Goal: Information Seeking & Learning: Learn about a topic

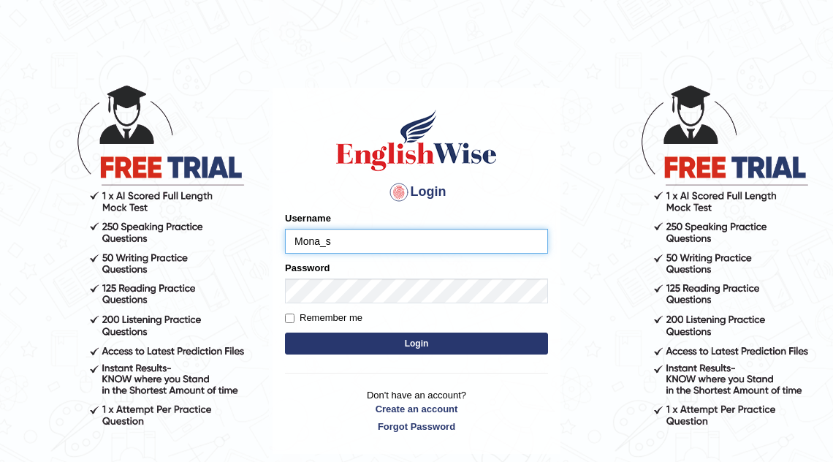
type input "Mona_s"
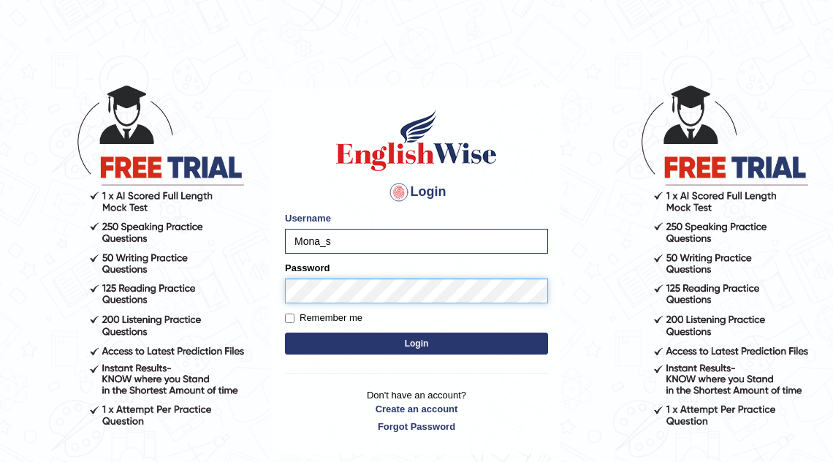
click at [285, 332] on button "Login" at bounding box center [416, 343] width 263 height 22
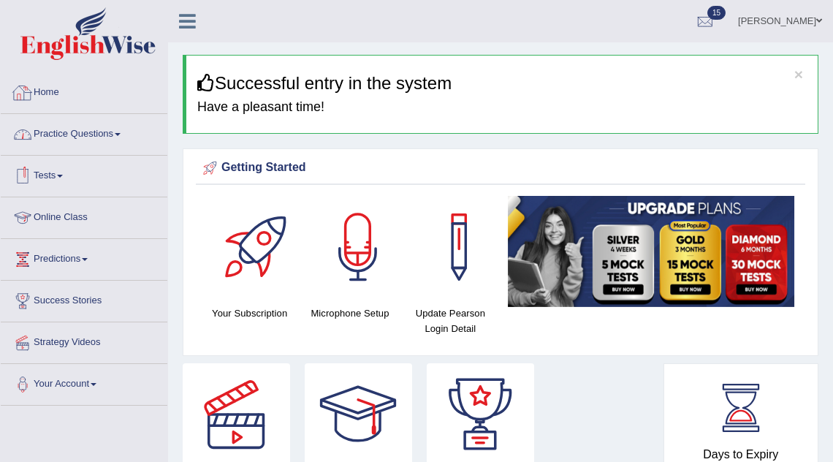
click at [88, 119] on link "Practice Questions" at bounding box center [84, 132] width 167 height 37
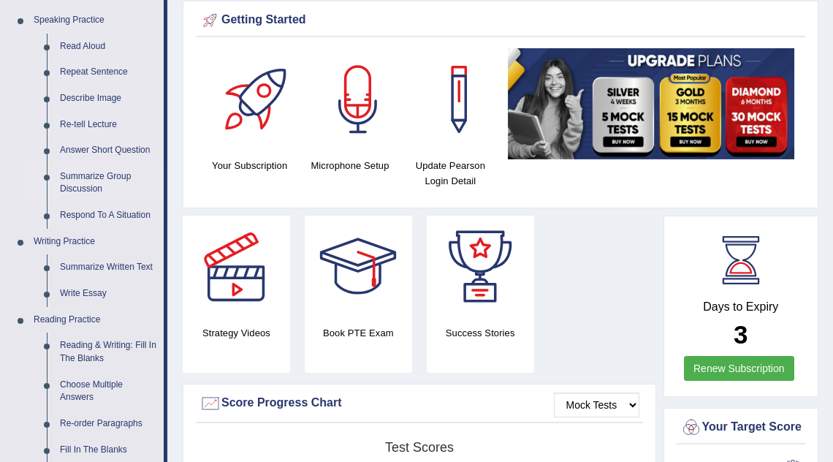
scroll to position [170, 0]
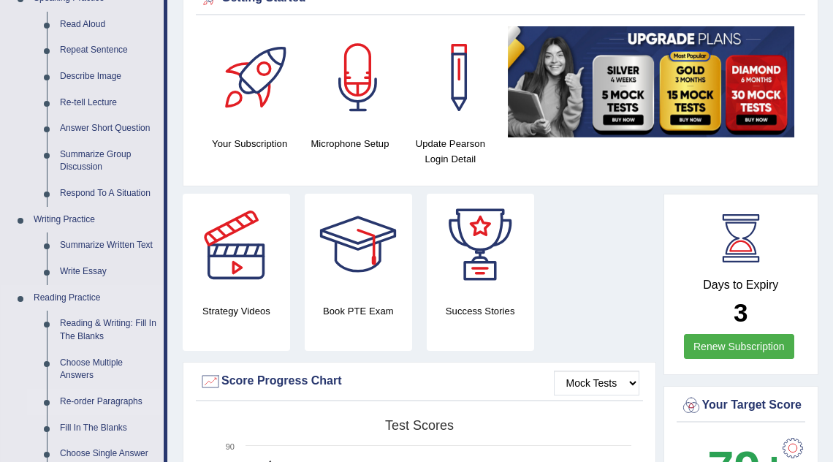
click at [83, 402] on link "Re-order Paragraphs" at bounding box center [108, 402] width 110 height 26
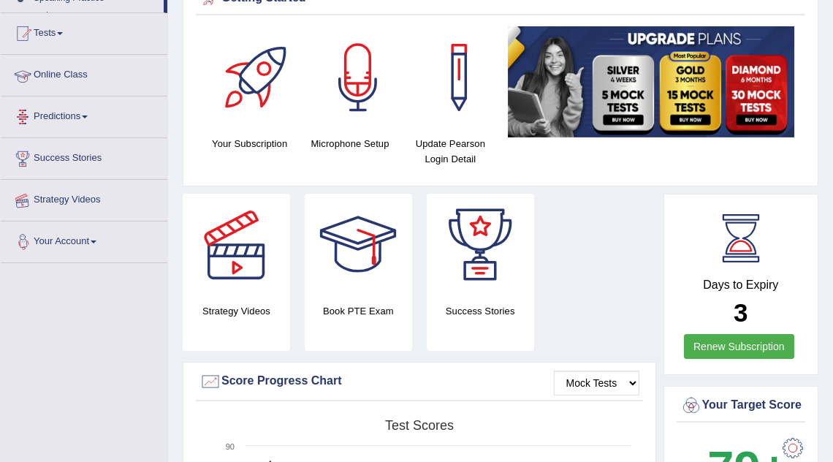
scroll to position [333, 0]
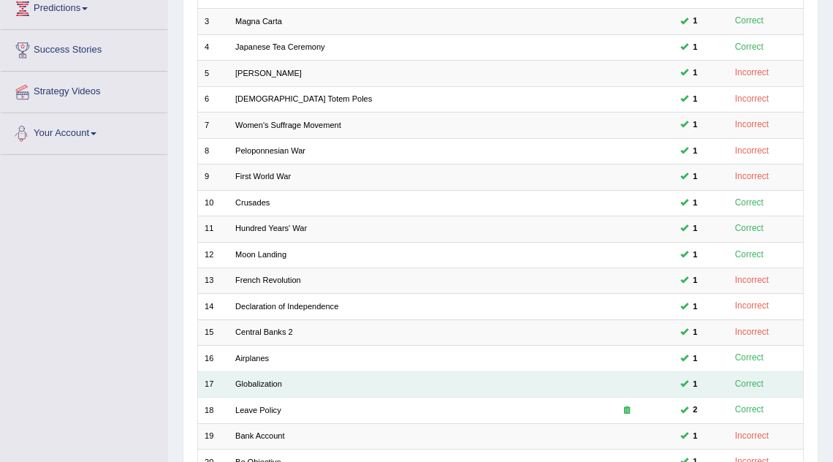
scroll to position [297, 0]
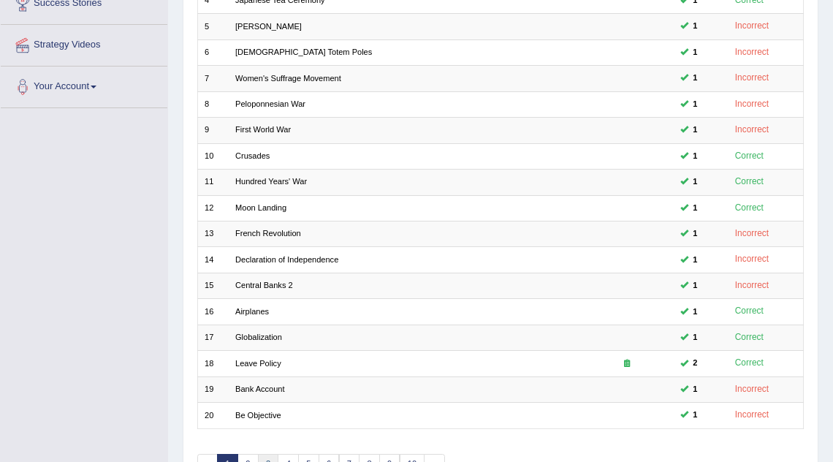
click at [267, 454] on link "3" at bounding box center [268, 464] width 21 height 20
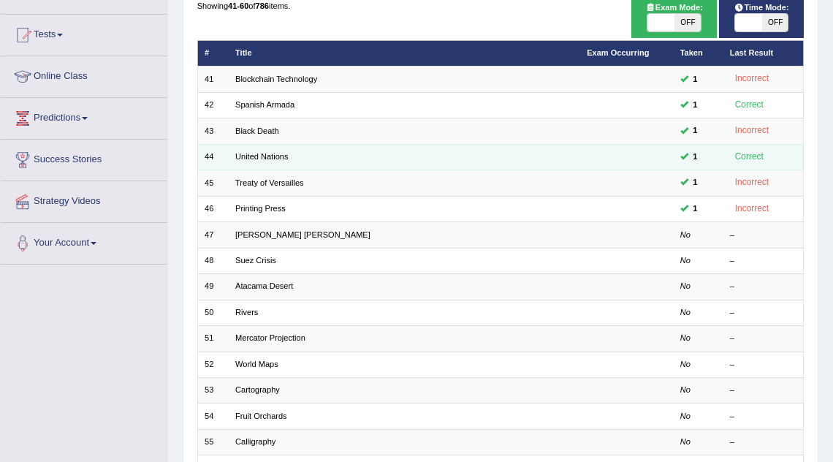
scroll to position [142, 0]
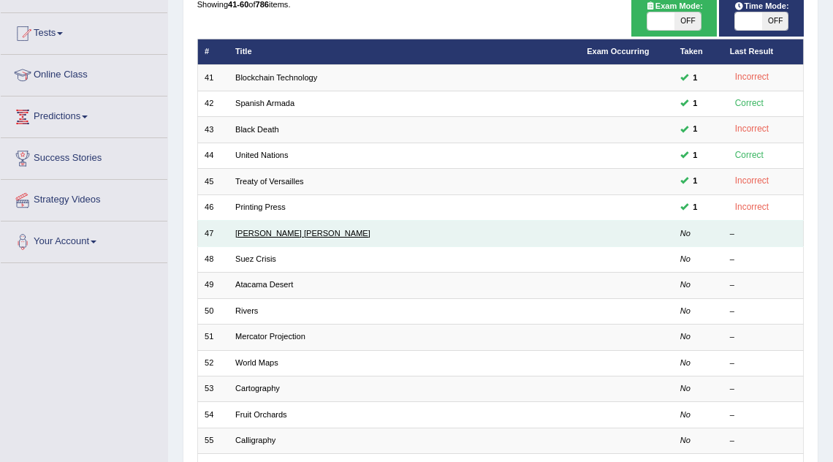
click at [273, 235] on link "[PERSON_NAME] [PERSON_NAME]" at bounding box center [302, 233] width 135 height 9
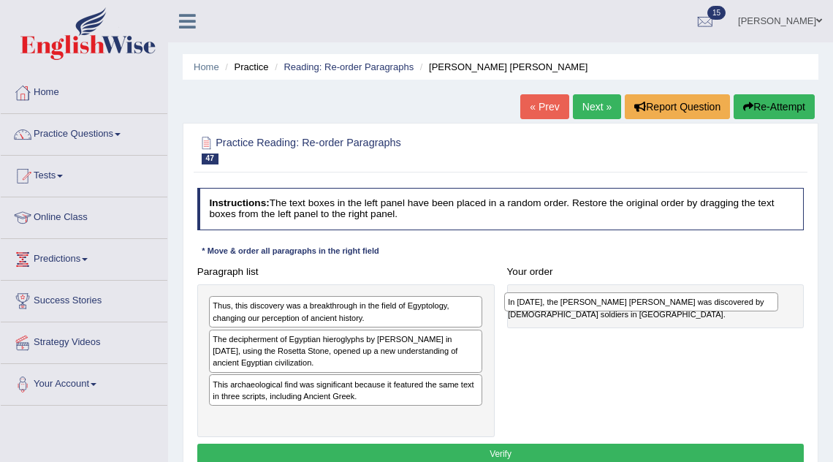
drag, startPoint x: 294, startPoint y: 339, endPoint x: 644, endPoint y: 308, distance: 352.0
click at [644, 308] on div "In [DATE], the [PERSON_NAME] [PERSON_NAME] was discovered by [DEMOGRAPHIC_DATA]…" at bounding box center [641, 301] width 274 height 19
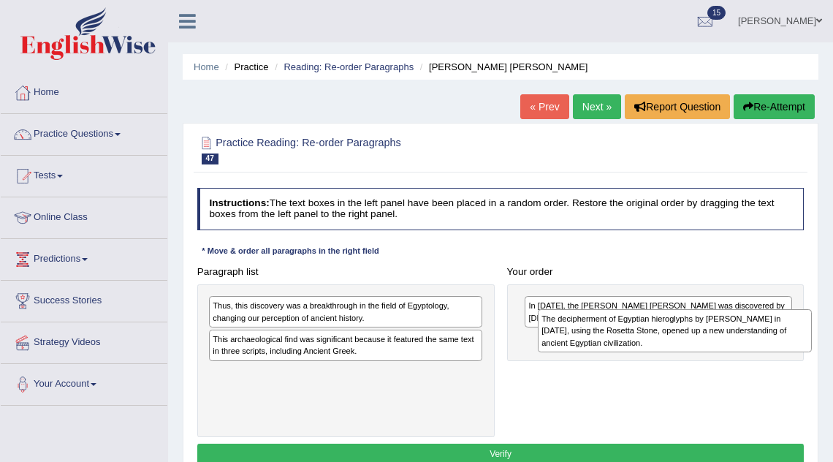
drag, startPoint x: 329, startPoint y: 344, endPoint x: 715, endPoint y: 333, distance: 386.7
click at [715, 333] on div "The decipherment of Egyptian hieroglyphs by Jean-Fran_ois Champollion in 1822, …" at bounding box center [675, 330] width 274 height 43
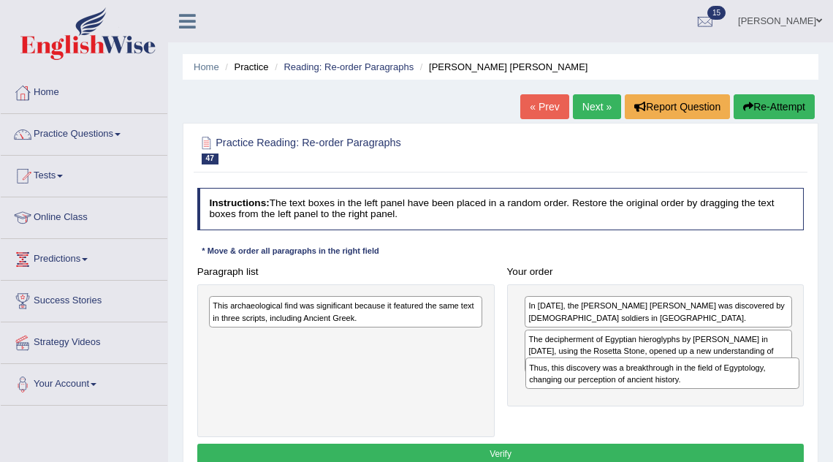
drag, startPoint x: 291, startPoint y: 319, endPoint x: 669, endPoint y: 398, distance: 385.9
click at [669, 398] on div "Paragraph list Thus, this discovery was a breakthrough in the field of Egyptolo…" at bounding box center [501, 349] width 620 height 177
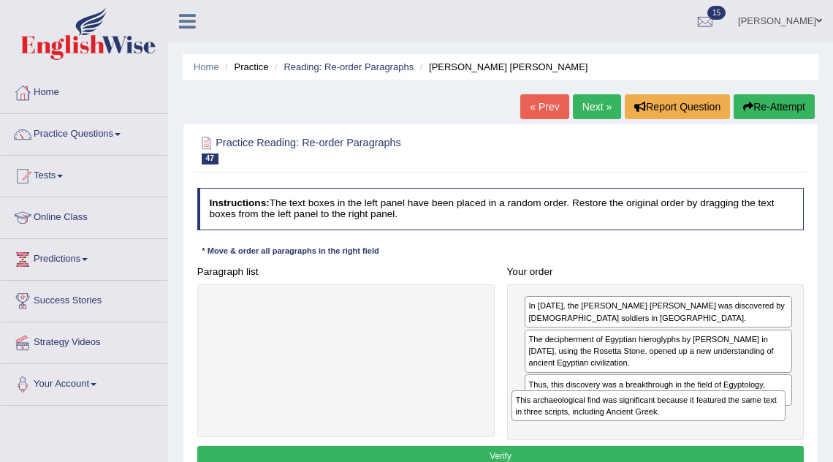
drag, startPoint x: 389, startPoint y: 315, endPoint x: 748, endPoint y: 432, distance: 378.0
click at [748, 432] on div "Paragraph list This archaeological find was significant because it featured the…" at bounding box center [501, 350] width 620 height 179
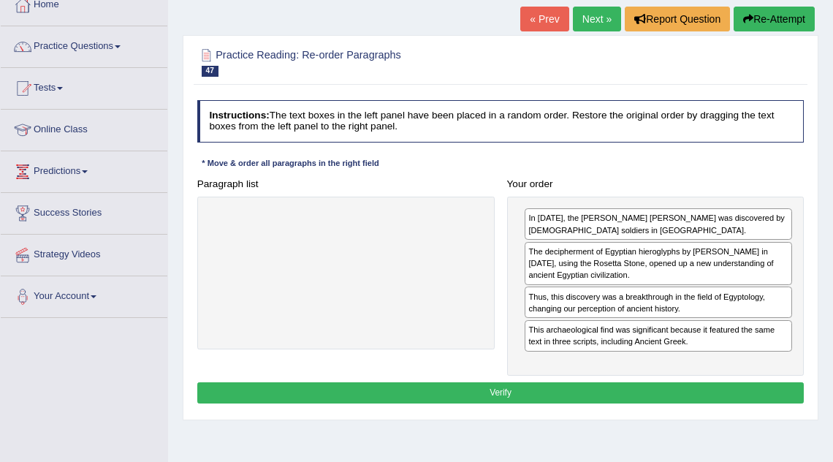
scroll to position [89, 0]
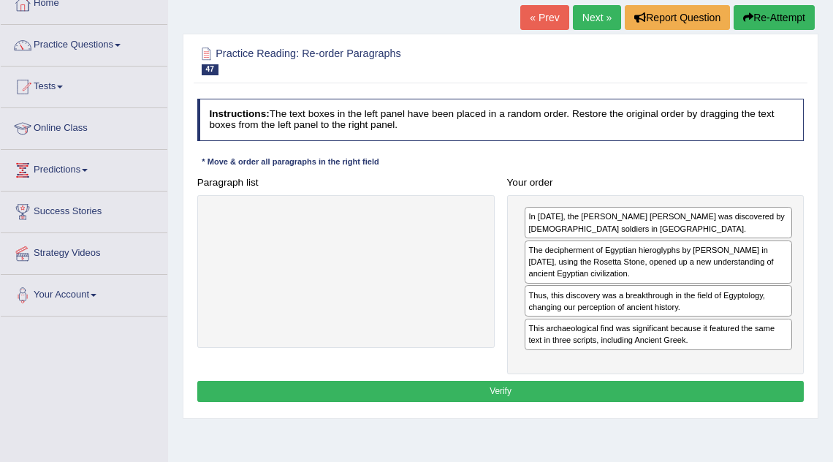
click at [648, 381] on button "Verify" at bounding box center [500, 391] width 607 height 21
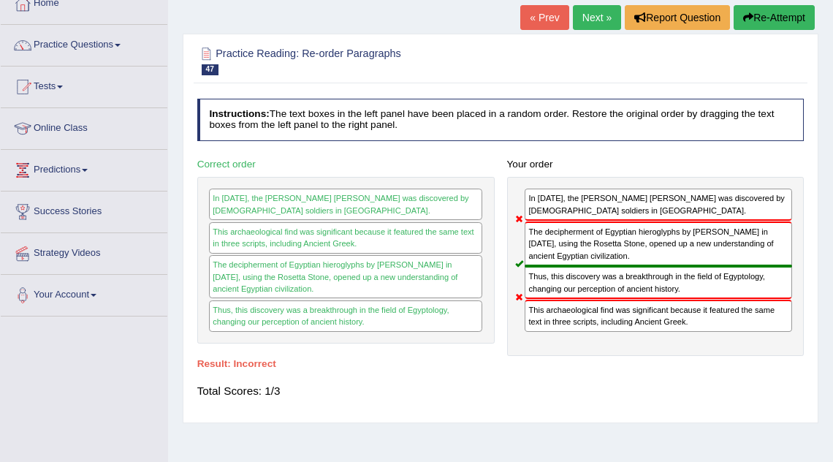
click at [589, 14] on link "Next »" at bounding box center [597, 17] width 48 height 25
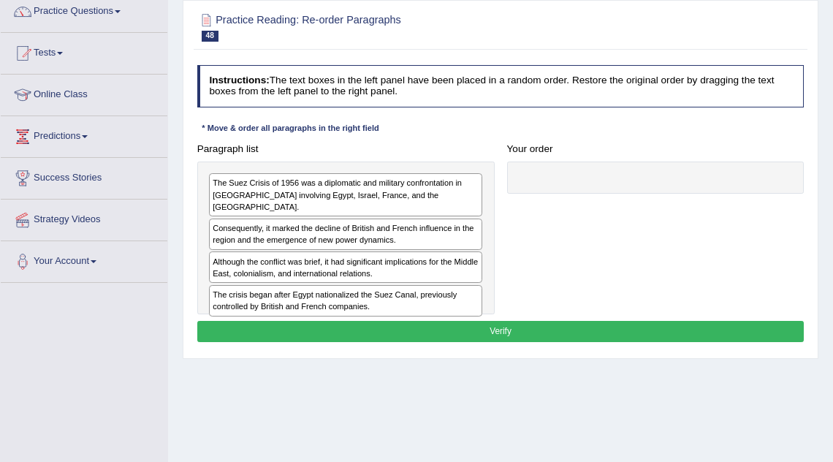
scroll to position [129, 0]
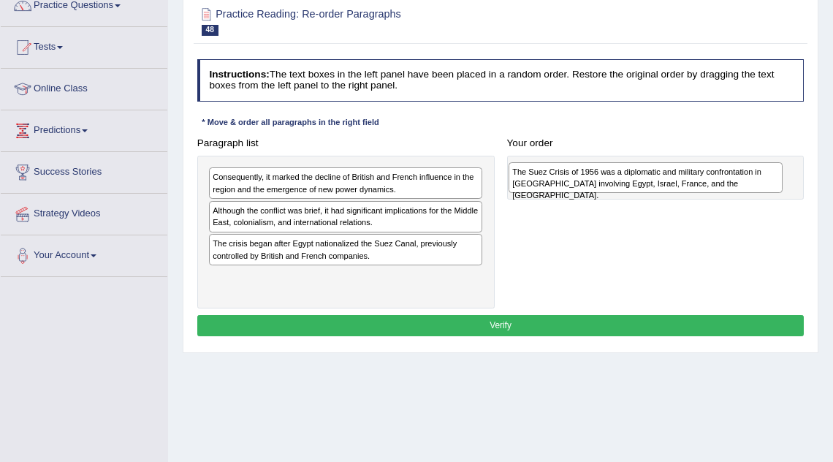
drag, startPoint x: 297, startPoint y: 189, endPoint x: 652, endPoint y: 189, distance: 355.8
click at [652, 189] on div "The Suez Crisis of 1956 was a diplomatic and military confrontation in [GEOGRAP…" at bounding box center [646, 177] width 274 height 31
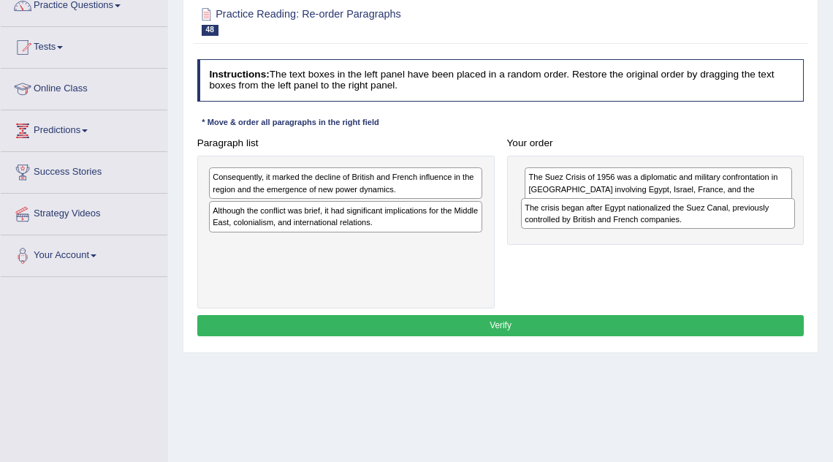
drag, startPoint x: 338, startPoint y: 254, endPoint x: 709, endPoint y: 231, distance: 371.2
click at [709, 231] on div "Paragraph list Consequently, it marked the decline of British and French influe…" at bounding box center [501, 220] width 620 height 177
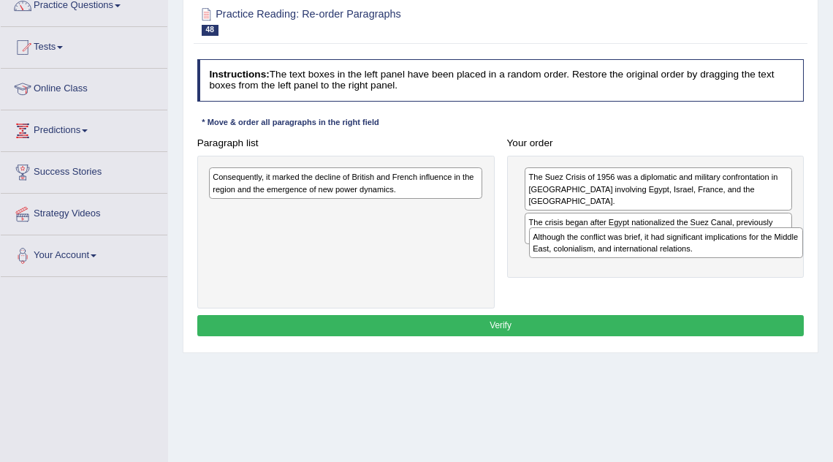
drag, startPoint x: 378, startPoint y: 215, endPoint x: 758, endPoint y: 259, distance: 382.5
click at [758, 259] on div "Paragraph list Consequently, it marked the decline of British and French influe…" at bounding box center [501, 220] width 620 height 177
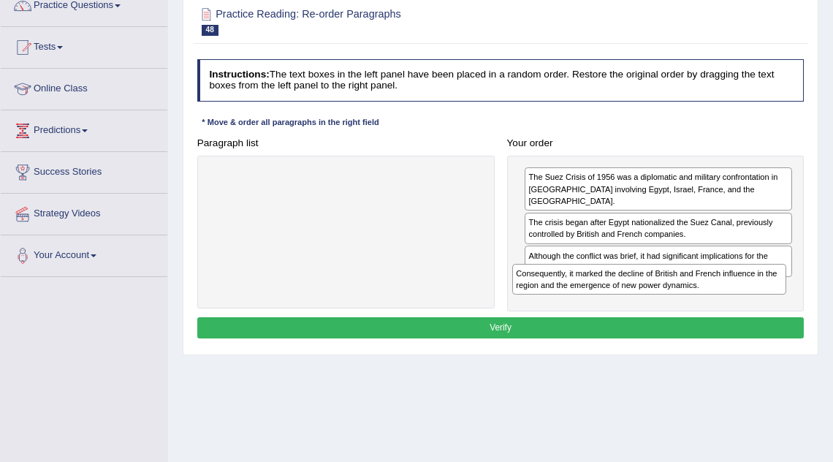
drag, startPoint x: 343, startPoint y: 182, endPoint x: 715, endPoint y: 302, distance: 391.4
click at [715, 302] on div "Paragraph list Consequently, it marked the decline of British and French influe…" at bounding box center [501, 221] width 620 height 179
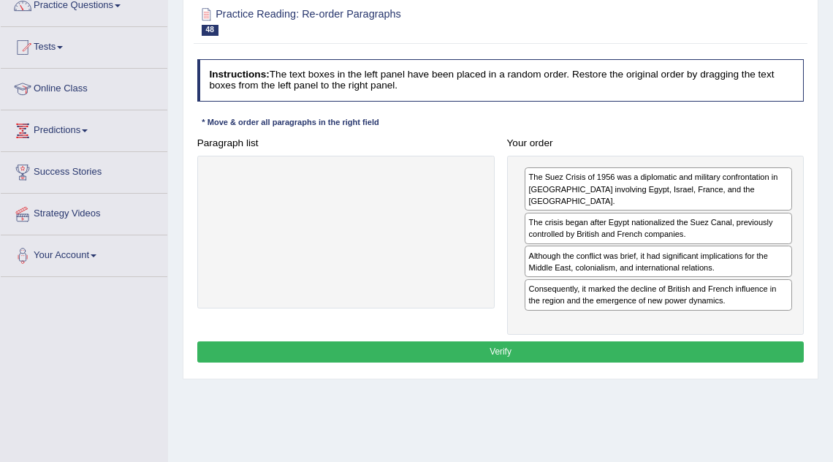
click at [626, 341] on button "Verify" at bounding box center [500, 351] width 607 height 21
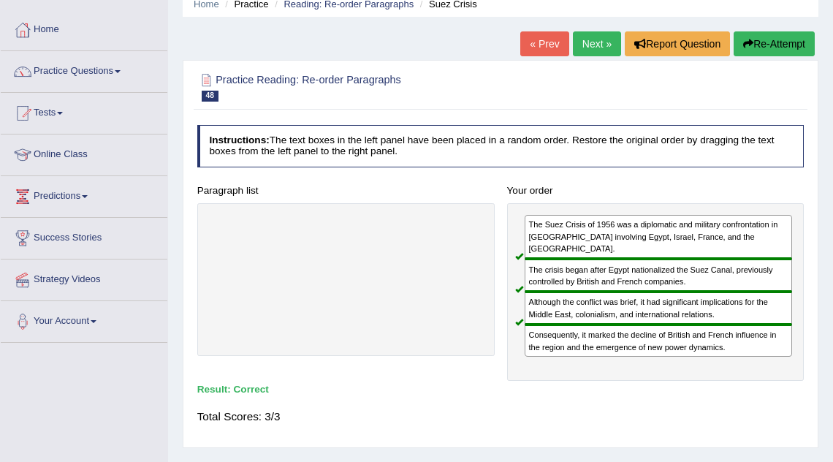
scroll to position [23, 0]
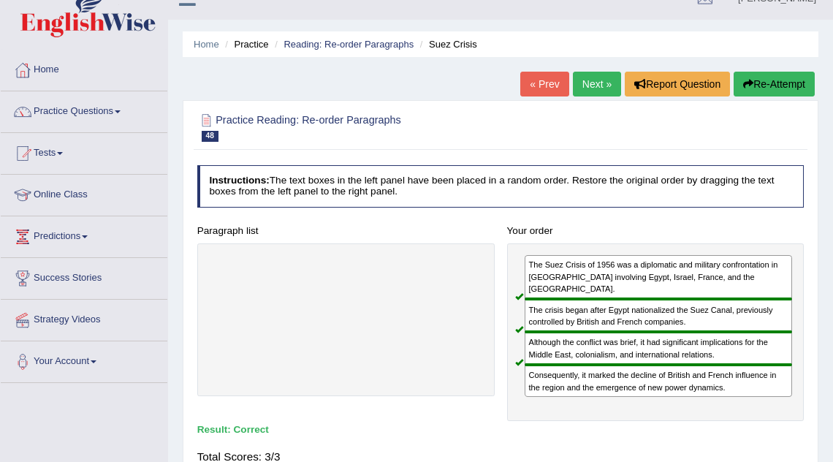
click at [588, 83] on link "Next »" at bounding box center [597, 84] width 48 height 25
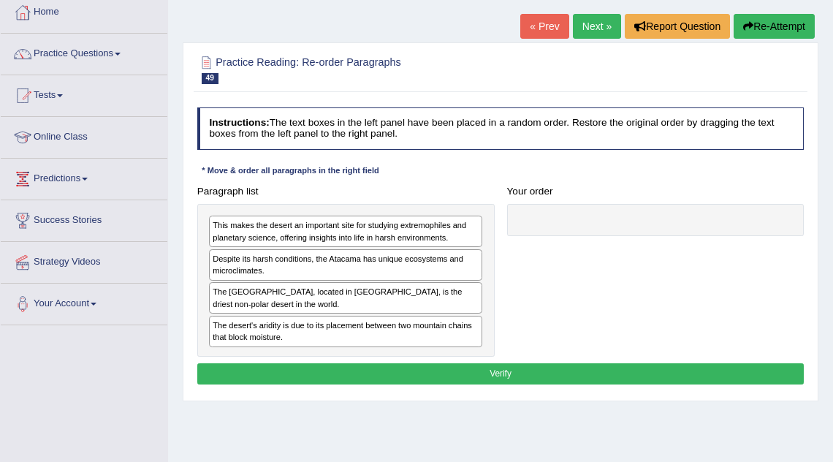
scroll to position [82, 0]
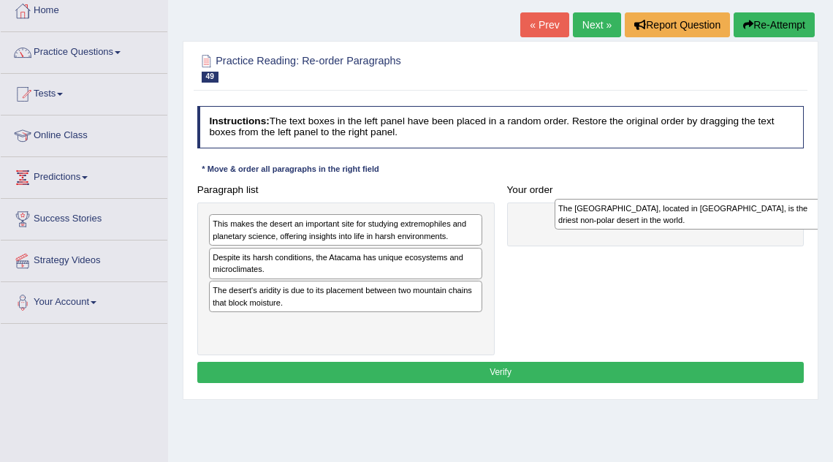
drag, startPoint x: 404, startPoint y: 294, endPoint x: 791, endPoint y: 221, distance: 394.1
click at [796, 221] on div "The Atacama Desert, located in South America, is the driest non-polar desert in…" at bounding box center [692, 214] width 274 height 31
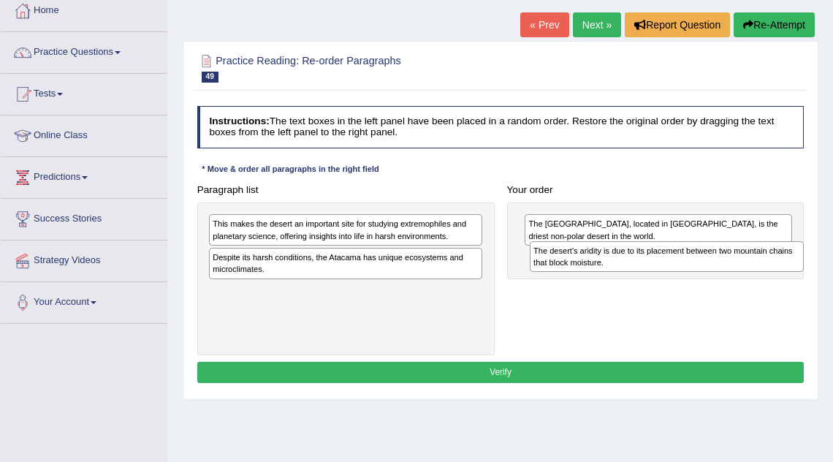
drag, startPoint x: 383, startPoint y: 294, endPoint x: 763, endPoint y: 266, distance: 380.9
click at [763, 266] on div "The desert's aridity is due to its placement between two mountain chains that b…" at bounding box center [667, 256] width 274 height 31
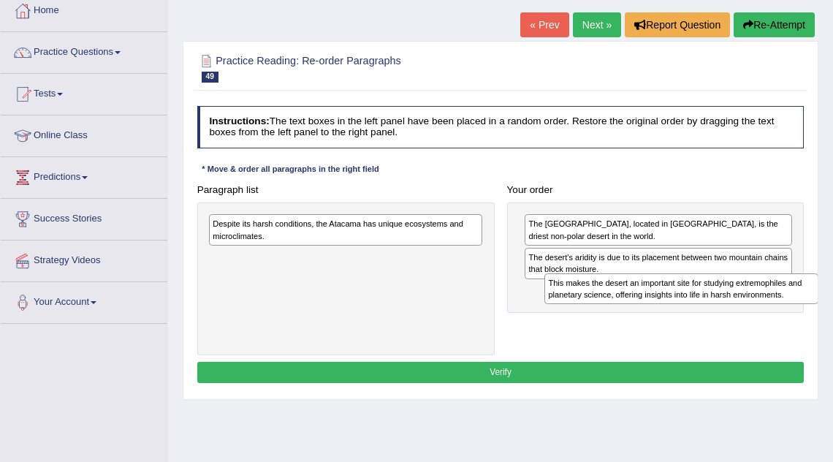
drag, startPoint x: 376, startPoint y: 226, endPoint x: 774, endPoint y: 302, distance: 404.7
click at [774, 302] on div "This makes the desert an important site for studying extremophiles and planetar…" at bounding box center [681, 288] width 274 height 31
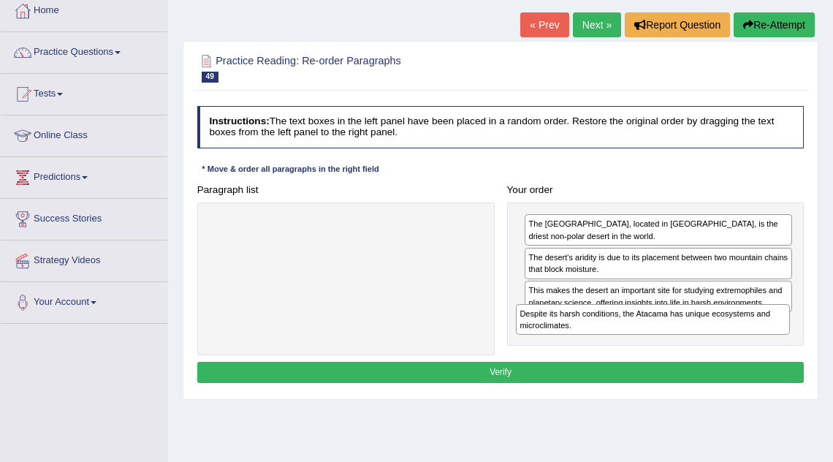
drag, startPoint x: 370, startPoint y: 225, endPoint x: 745, endPoint y: 347, distance: 394.2
click at [744, 347] on div "Paragraph list Despite its harsh conditions, the Atacama has unique ecosystems …" at bounding box center [501, 267] width 620 height 177
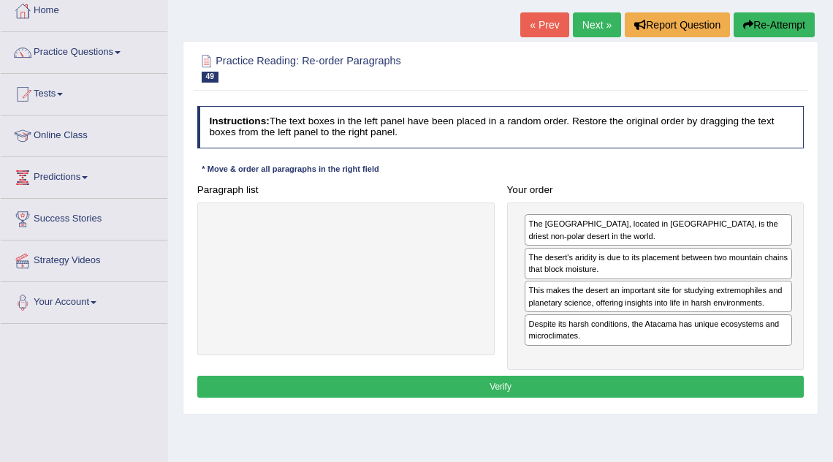
click at [638, 384] on button "Verify" at bounding box center [500, 386] width 607 height 21
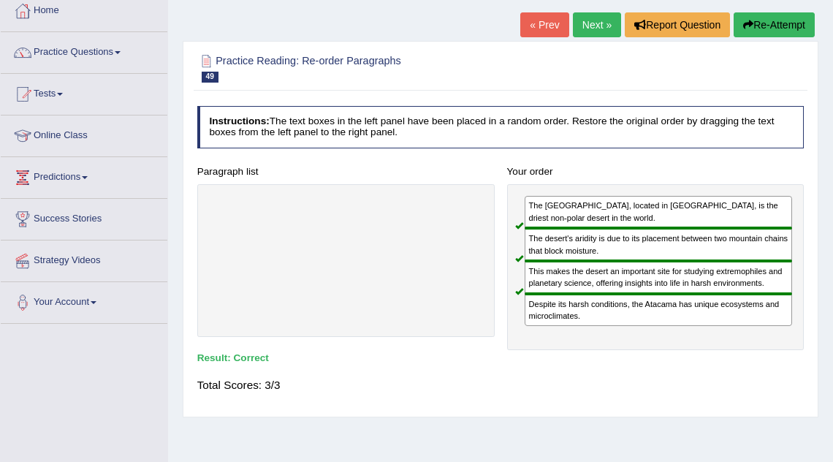
click at [583, 23] on link "Next »" at bounding box center [597, 24] width 48 height 25
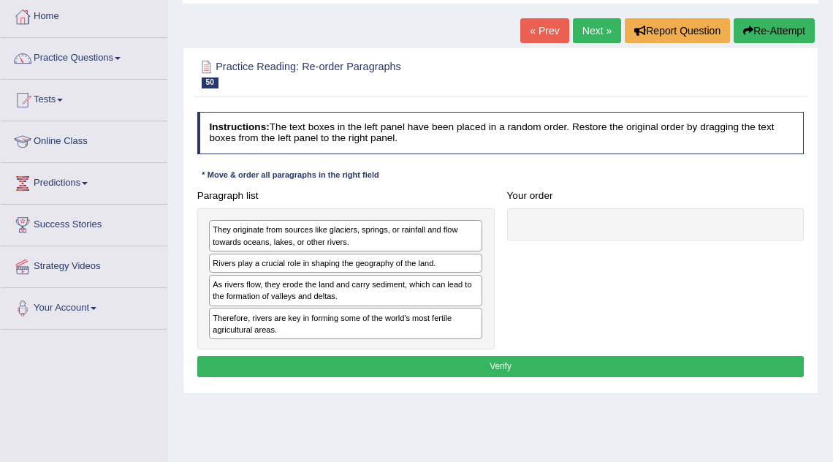
scroll to position [91, 0]
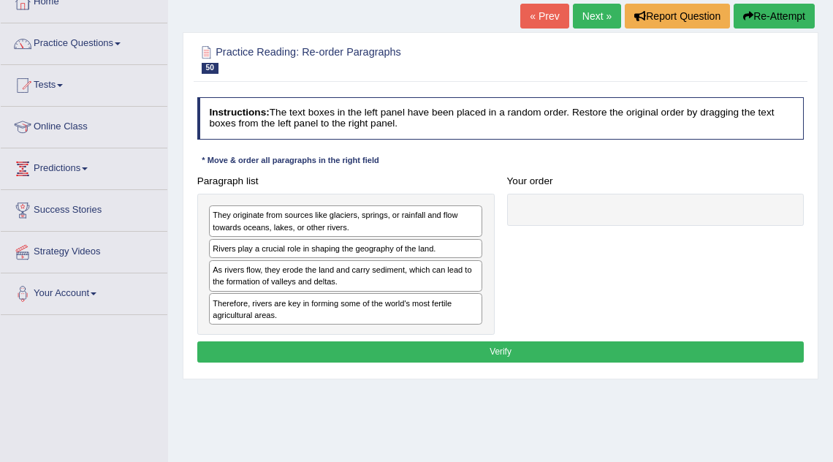
click at [278, 252] on div "Rivers play a crucial role in shaping the geography of the land." at bounding box center [345, 249] width 273 height 20
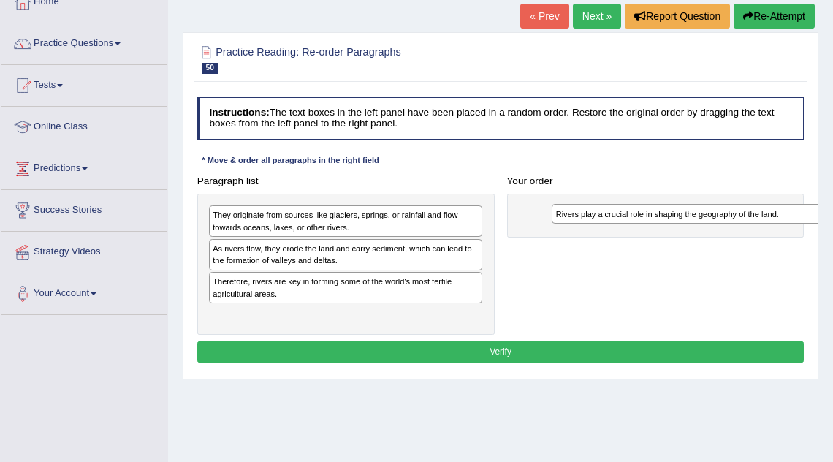
drag, startPoint x: 331, startPoint y: 248, endPoint x: 737, endPoint y: 220, distance: 407.2
click at [737, 220] on div "Rivers play a crucial role in shaping the geography of the land." at bounding box center [689, 213] width 274 height 19
click at [344, 254] on div "As rivers flow, they erode the land and carry sediment, which can lead to the f…" at bounding box center [345, 254] width 273 height 31
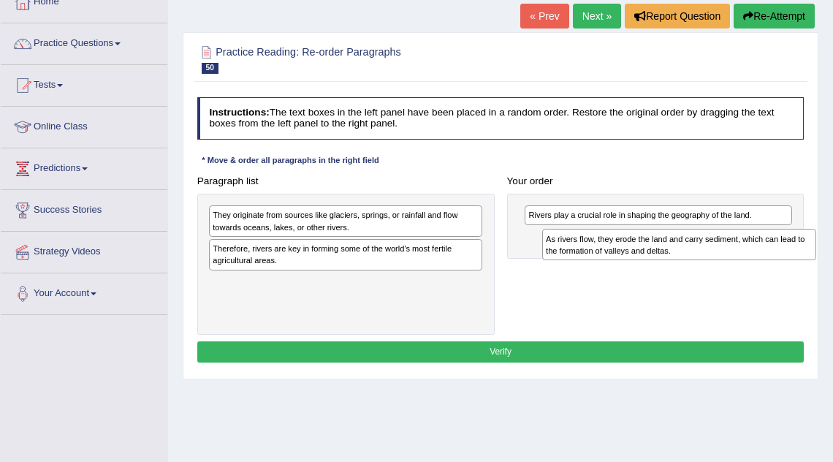
drag, startPoint x: 300, startPoint y: 256, endPoint x: 686, endPoint y: 251, distance: 386.5
click at [686, 251] on div "As rivers flow, they erode the land and carry sediment, which can lead to the f…" at bounding box center [679, 244] width 274 height 31
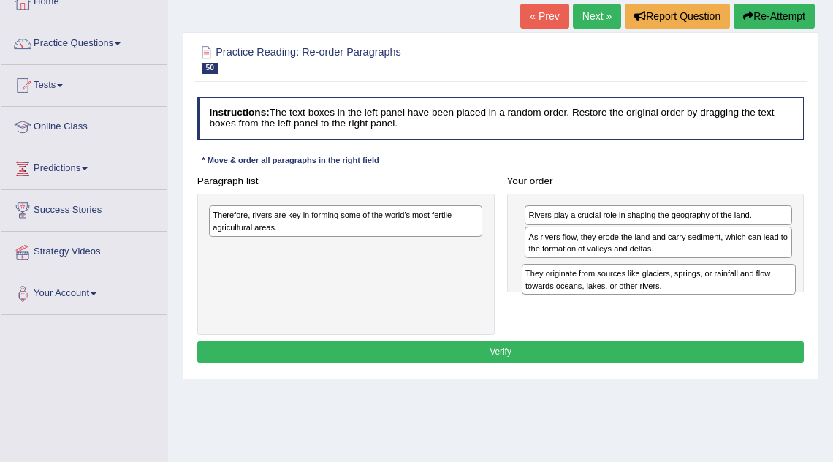
drag, startPoint x: 388, startPoint y: 221, endPoint x: 763, endPoint y: 296, distance: 382.1
click at [761, 296] on div "Paragraph list They originate from sources like glaciers, springs, or rainfall …" at bounding box center [501, 252] width 620 height 164
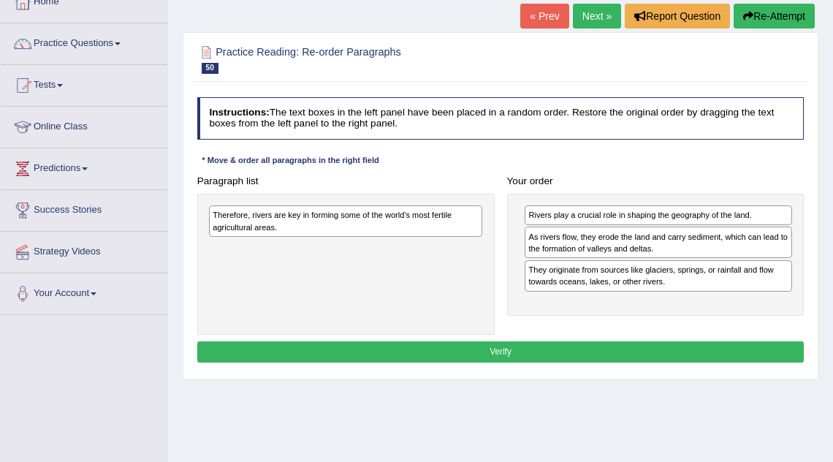
click at [659, 280] on div "They originate from sources like glaciers, springs, or rainfall and flow toward…" at bounding box center [658, 275] width 267 height 31
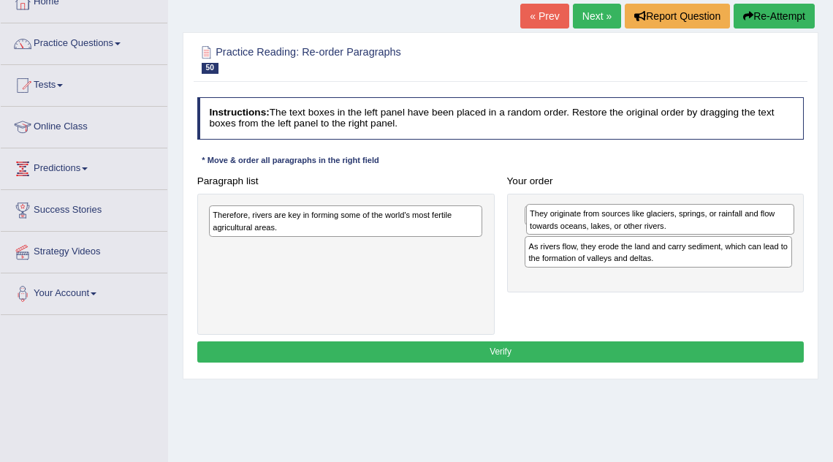
drag, startPoint x: 716, startPoint y: 275, endPoint x: 725, endPoint y: 233, distance: 43.3
click at [725, 233] on div "They originate from sources like glaciers, springs, or rainfall and flow toward…" at bounding box center [660, 219] width 268 height 31
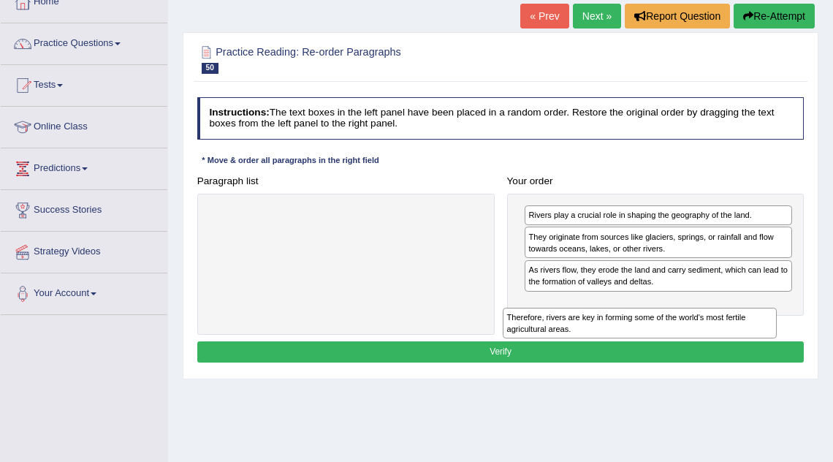
drag, startPoint x: 419, startPoint y: 229, endPoint x: 781, endPoint y: 339, distance: 378.8
click at [782, 339] on div "Instructions: The text boxes in the left panel have been placed in a random ord…" at bounding box center [500, 231] width 613 height 281
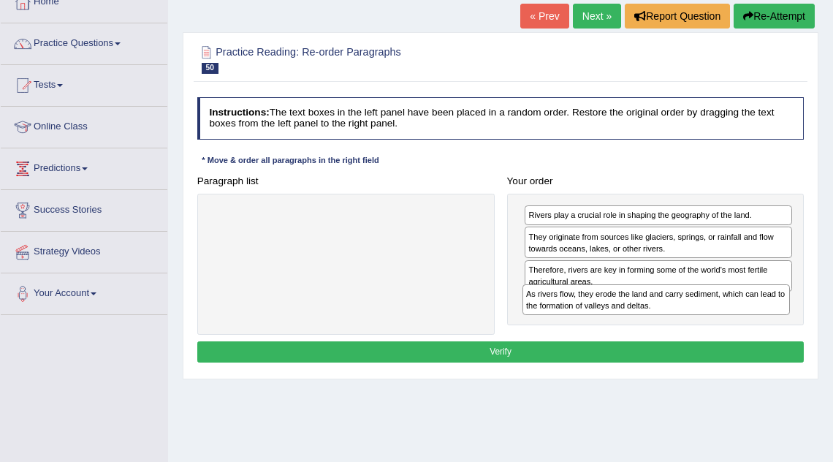
drag, startPoint x: 647, startPoint y: 274, endPoint x: 652, endPoint y: 319, distance: 45.6
click at [652, 319] on div "Rivers play a crucial role in shaping the geography of the land. They originate…" at bounding box center [655, 260] width 297 height 132
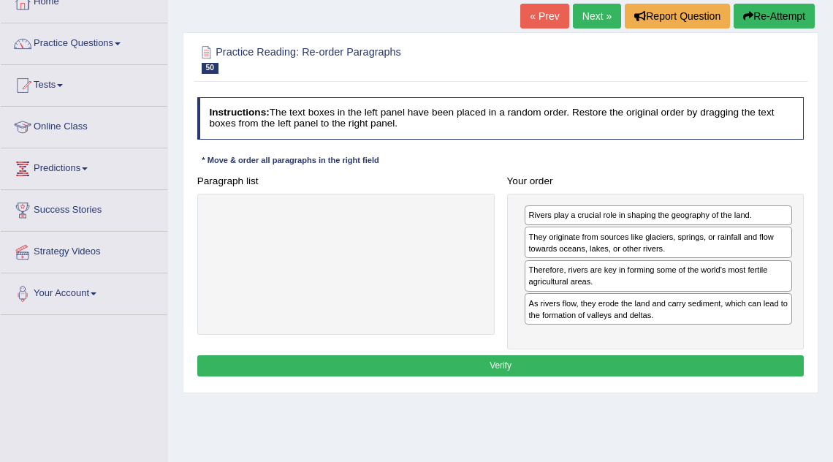
click at [528, 361] on button "Verify" at bounding box center [500, 365] width 607 height 21
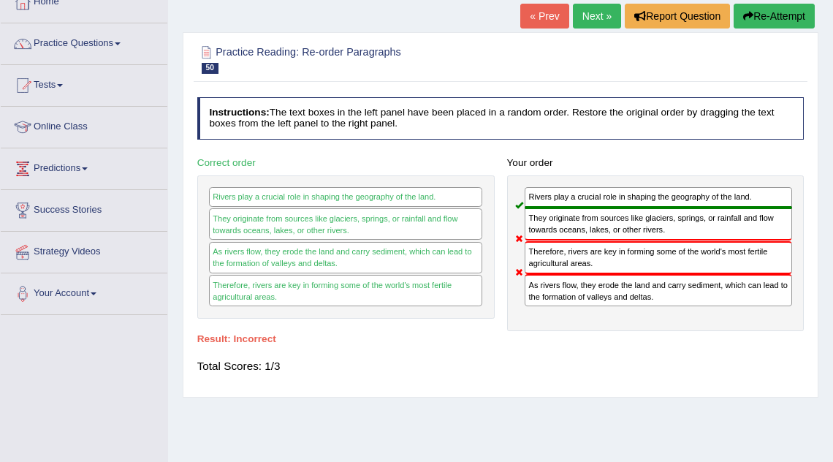
click at [598, 9] on link "Next »" at bounding box center [597, 16] width 48 height 25
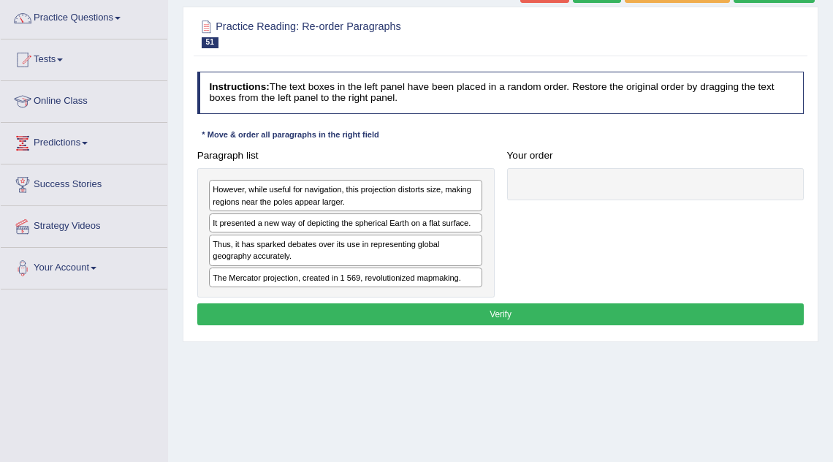
scroll to position [117, 0]
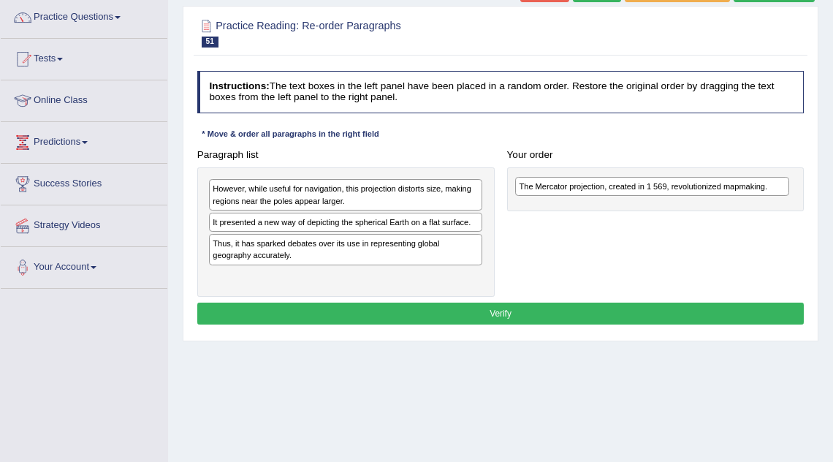
drag, startPoint x: 291, startPoint y: 270, endPoint x: 651, endPoint y: 185, distance: 370.2
click at [651, 185] on div "The Mercator projection, created in 1 569, revolutionized mapmaking." at bounding box center [652, 186] width 274 height 19
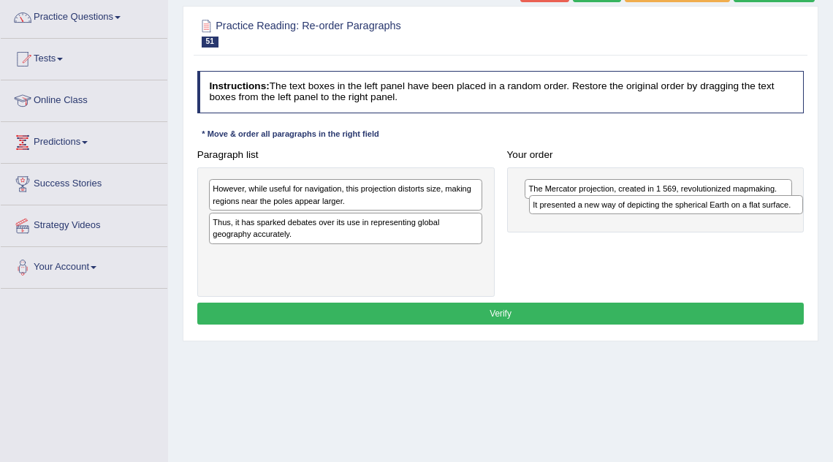
drag, startPoint x: 397, startPoint y: 220, endPoint x: 777, endPoint y: 213, distance: 380.0
click at [777, 213] on div "It presented a new way of depicting the spherical Earth on a flat surface." at bounding box center [666, 204] width 274 height 19
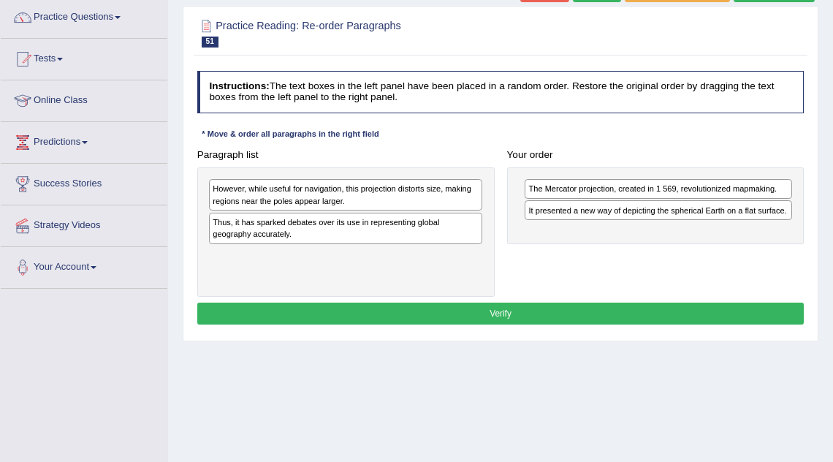
click at [783, 213] on div "It presented a new way of depicting the spherical Earth on a flat surface." at bounding box center [658, 210] width 267 height 20
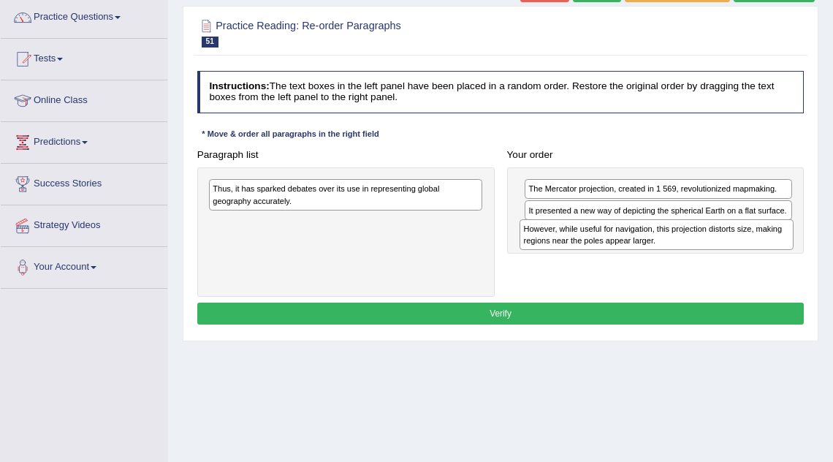
drag, startPoint x: 380, startPoint y: 193, endPoint x: 747, endPoint y: 245, distance: 370.5
click at [747, 245] on div "However, while useful for navigation, this projection distorts size, making reg…" at bounding box center [656, 234] width 274 height 31
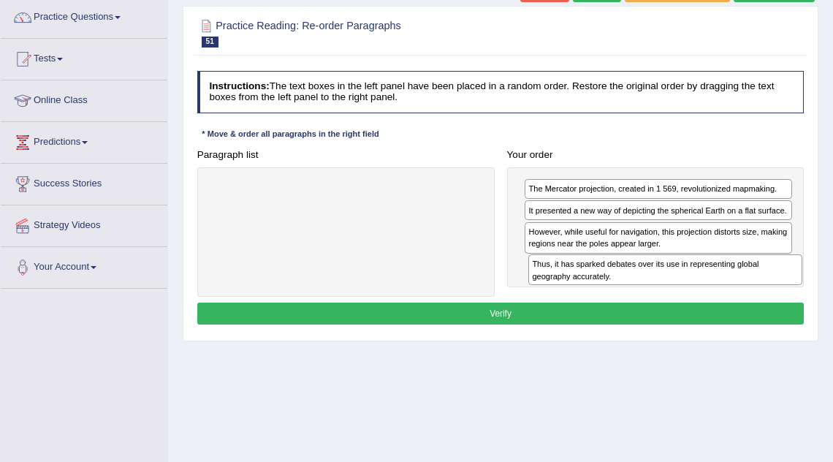
drag, startPoint x: 370, startPoint y: 196, endPoint x: 750, endPoint y: 291, distance: 390.9
click at [750, 291] on div "Paragraph list Thus, it has sparked debates over its use in representing global…" at bounding box center [501, 220] width 620 height 153
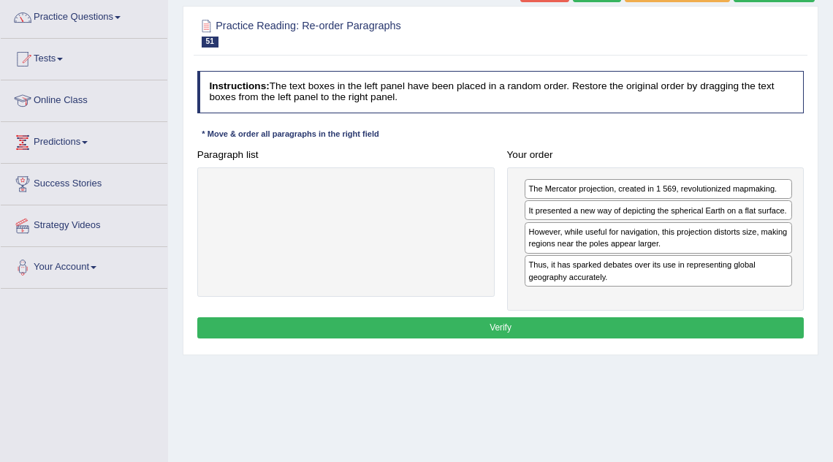
click at [624, 322] on button "Verify" at bounding box center [500, 327] width 607 height 21
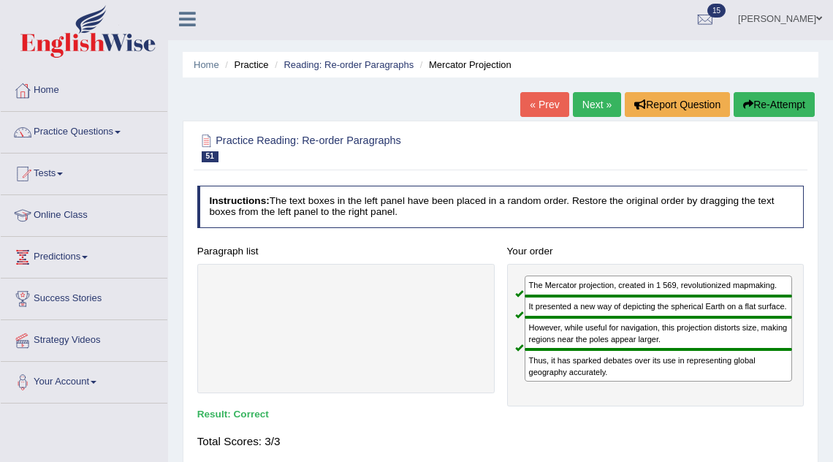
scroll to position [0, 0]
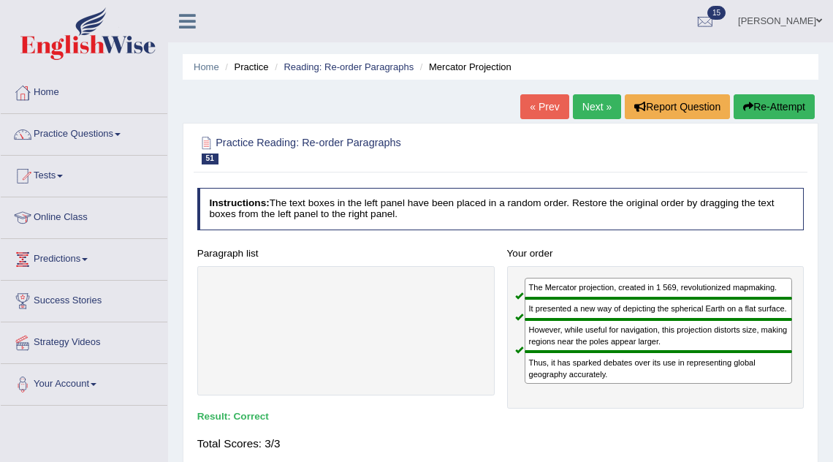
click at [582, 102] on link "Next »" at bounding box center [597, 106] width 48 height 25
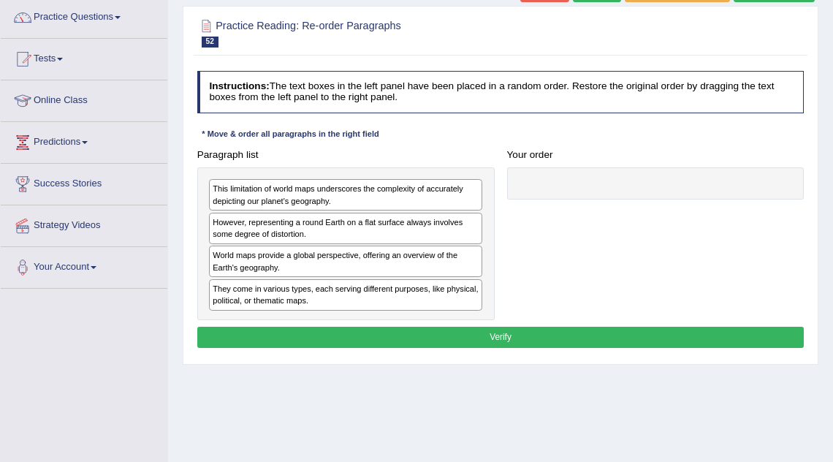
scroll to position [121, 0]
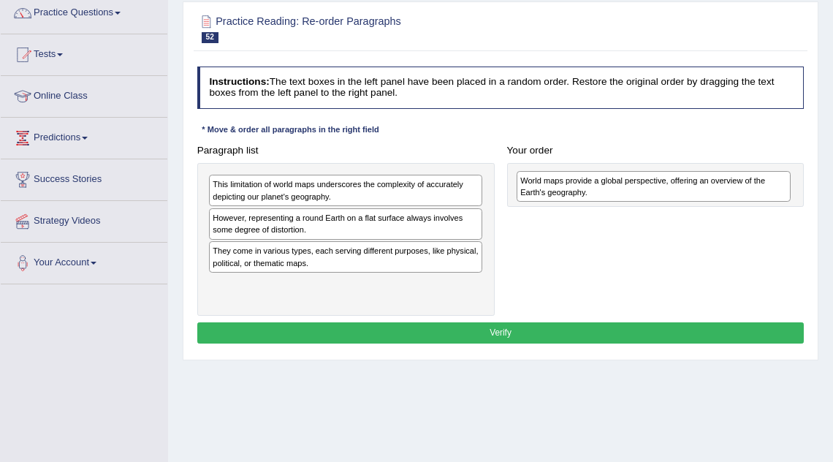
drag, startPoint x: 325, startPoint y: 261, endPoint x: 690, endPoint y: 197, distance: 370.9
click at [690, 197] on div "World maps provide a global perspective, offering an overview of the Earth's ge…" at bounding box center [654, 186] width 274 height 31
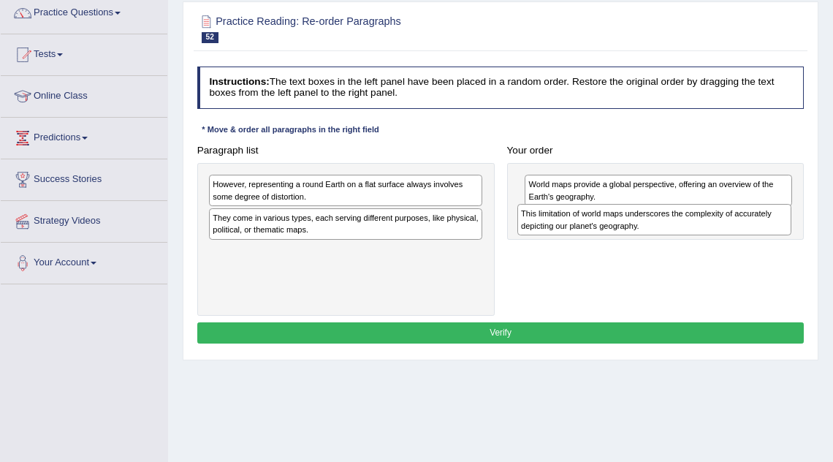
drag, startPoint x: 312, startPoint y: 192, endPoint x: 678, endPoint y: 233, distance: 368.3
click at [678, 233] on div "This limitation of world maps underscores the complexity of accurately depictin…" at bounding box center [654, 219] width 274 height 31
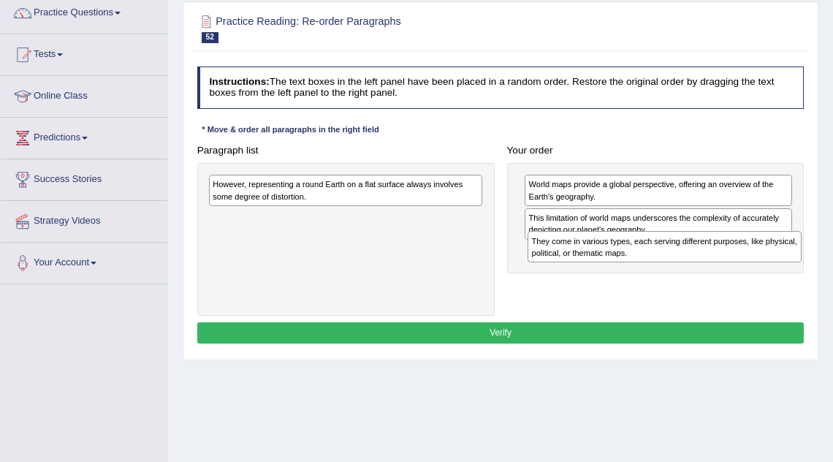
drag, startPoint x: 399, startPoint y: 227, endPoint x: 777, endPoint y: 274, distance: 380.6
click at [777, 273] on div "Paragraph list However, representing a round Earth on a flat surface always inv…" at bounding box center [501, 228] width 620 height 177
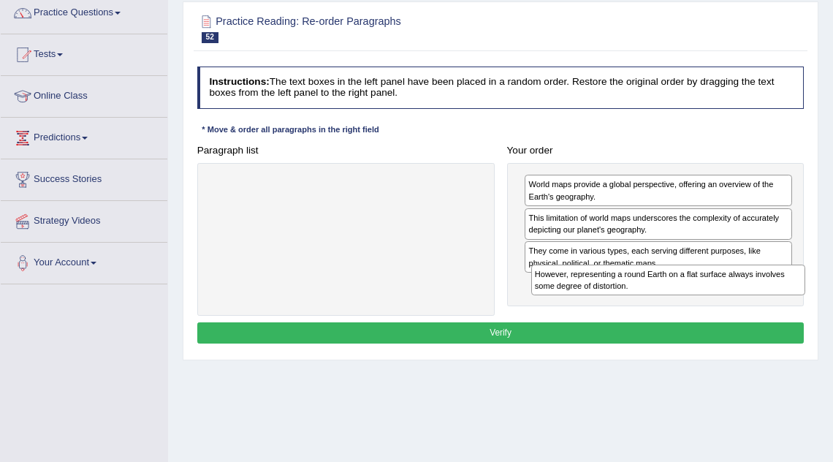
drag, startPoint x: 434, startPoint y: 186, endPoint x: 812, endPoint y: 300, distance: 395.5
click at [814, 300] on div "Practice Reading: Re-order Paragraphs 52 World Maps Instructions: The text boxe…" at bounding box center [501, 180] width 636 height 359
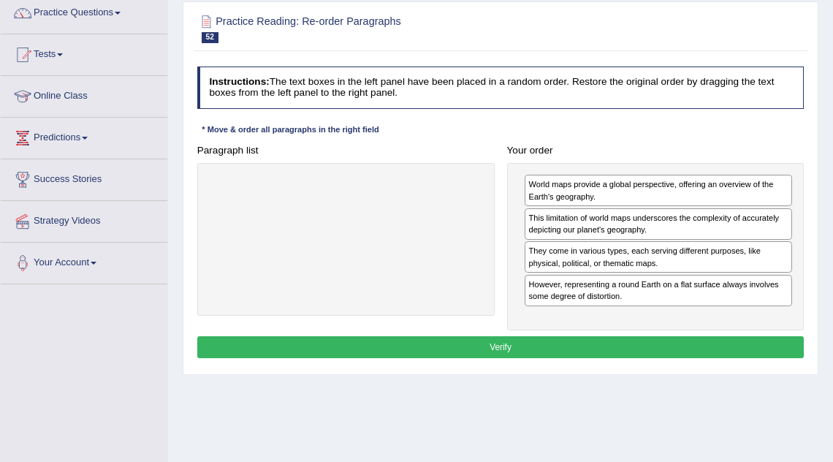
click at [713, 343] on button "Verify" at bounding box center [500, 346] width 607 height 21
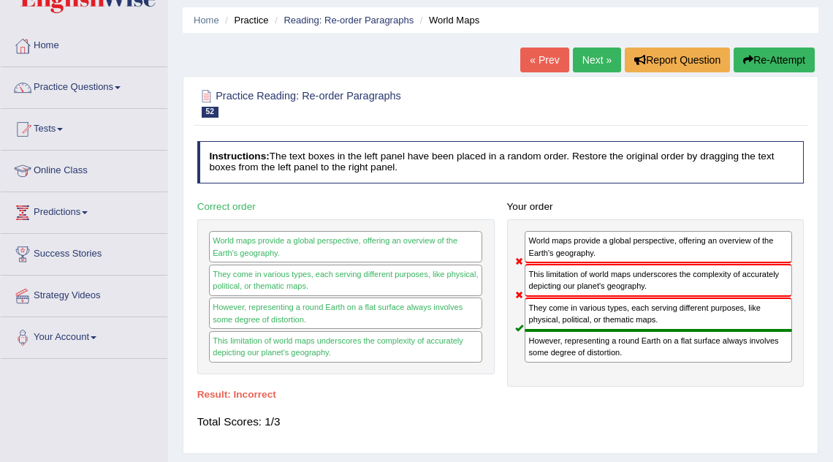
scroll to position [0, 0]
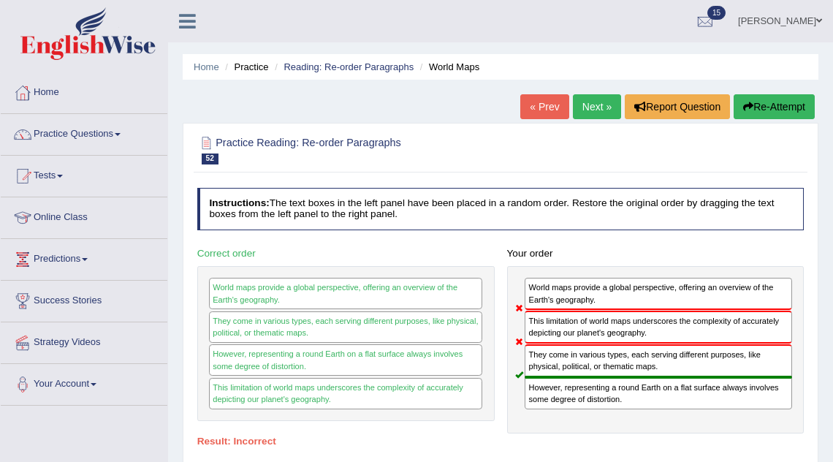
click at [606, 103] on link "Next »" at bounding box center [597, 106] width 48 height 25
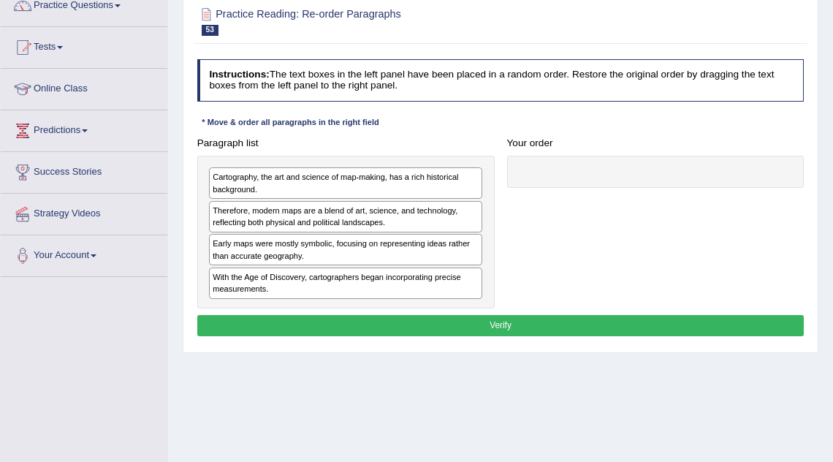
scroll to position [134, 0]
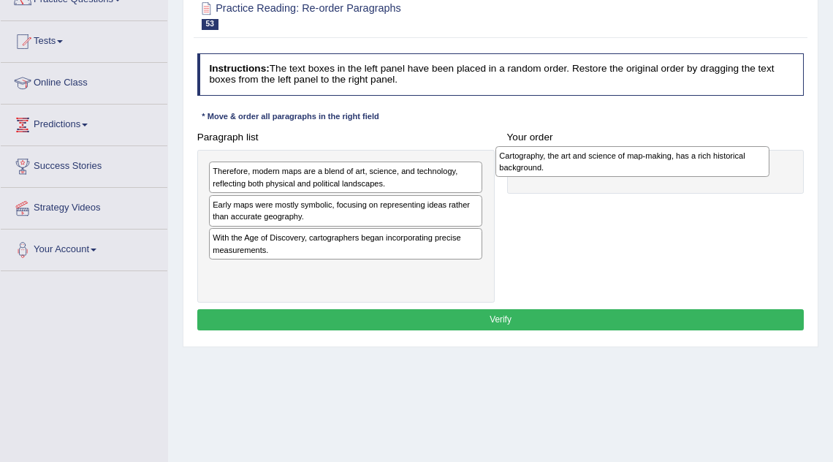
drag, startPoint x: 294, startPoint y: 175, endPoint x: 644, endPoint y: 164, distance: 350.9
click at [644, 164] on div "Cartography, the art and science of map-making, has a rich historical backgroun…" at bounding box center [632, 161] width 274 height 31
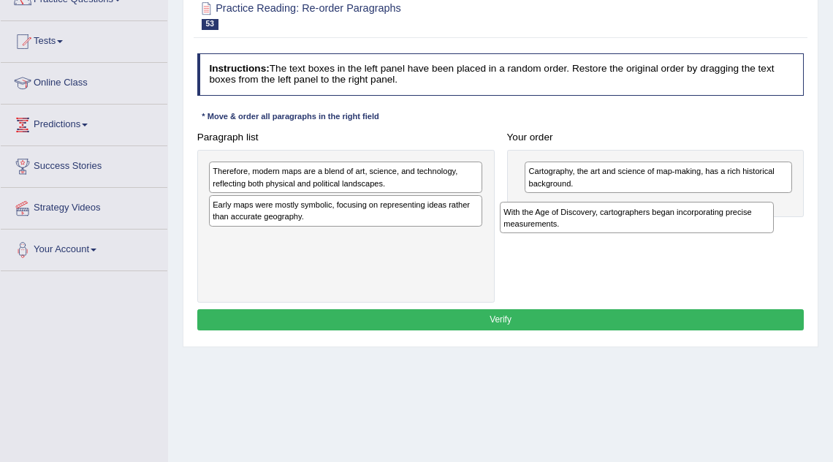
drag, startPoint x: 390, startPoint y: 244, endPoint x: 736, endPoint y: 229, distance: 346.6
click at [736, 232] on div "With the Age of Discovery, cartographers began incorporating precise measuremen…" at bounding box center [637, 217] width 274 height 31
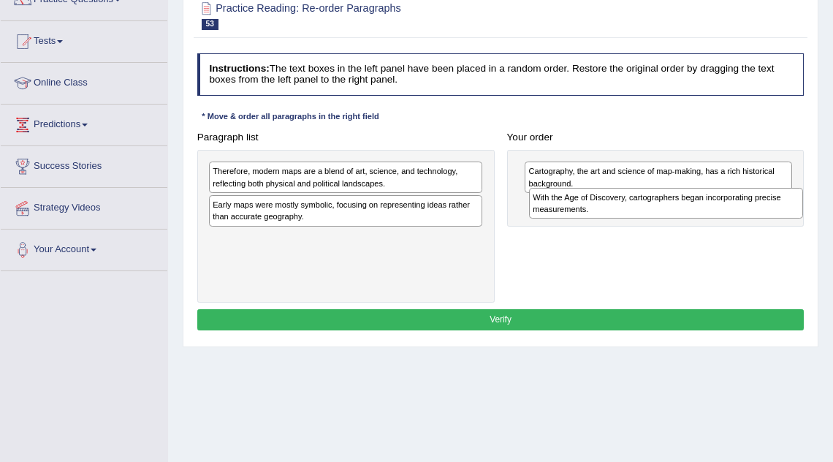
drag, startPoint x: 411, startPoint y: 248, endPoint x: 791, endPoint y: 219, distance: 381.0
click at [791, 219] on div "Paragraph list Therefore, modern maps are a blend of art, science, and technolo…" at bounding box center [501, 214] width 620 height 177
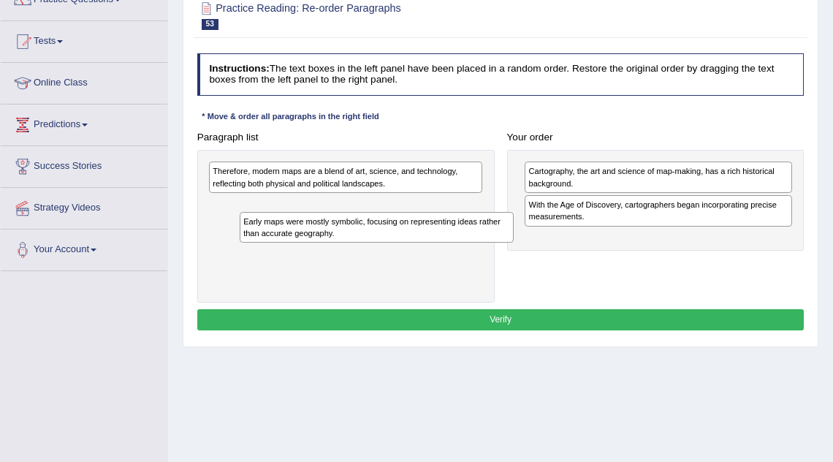
drag, startPoint x: 417, startPoint y: 212, endPoint x: 457, endPoint y: 245, distance: 51.8
click at [457, 245] on div "Therefore, modern maps are a blend of art, science, and technology, reflecting …" at bounding box center [345, 226] width 297 height 153
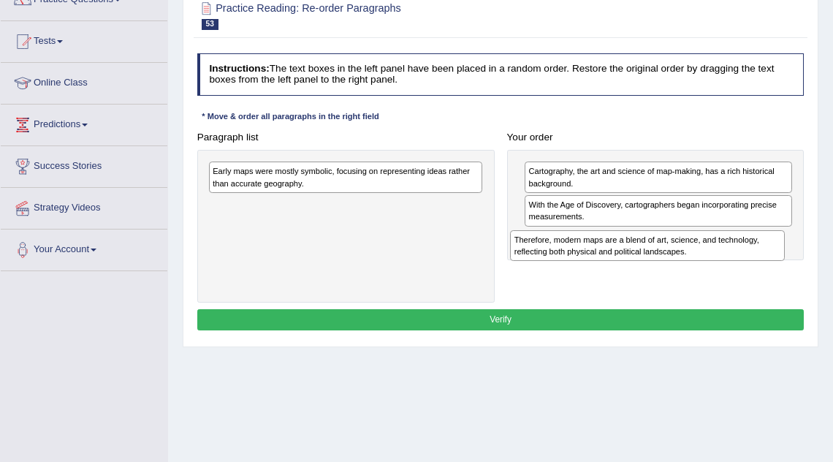
drag, startPoint x: 397, startPoint y: 184, endPoint x: 756, endPoint y: 269, distance: 368.6
click at [756, 270] on div "Paragraph list Therefore, modern maps are a blend of art, science, and technolo…" at bounding box center [501, 214] width 620 height 177
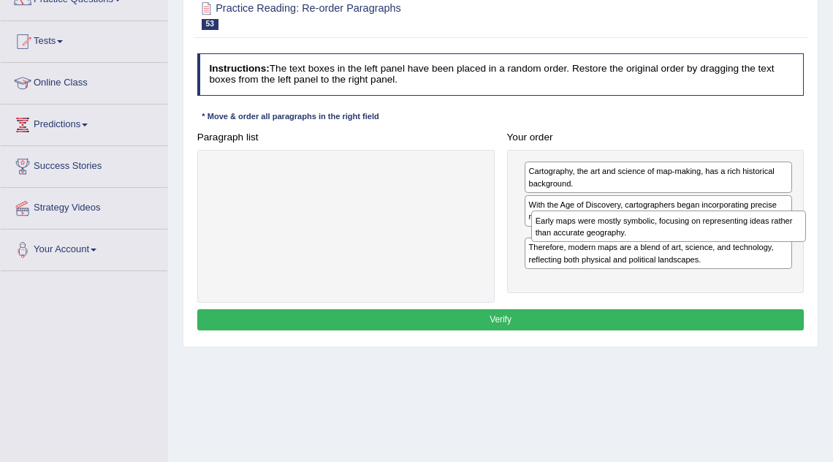
drag, startPoint x: 351, startPoint y: 175, endPoint x: 732, endPoint y: 240, distance: 386.8
click at [732, 240] on div "Early maps were mostly symbolic, focusing on representing ideas rather than acc…" at bounding box center [668, 225] width 274 height 31
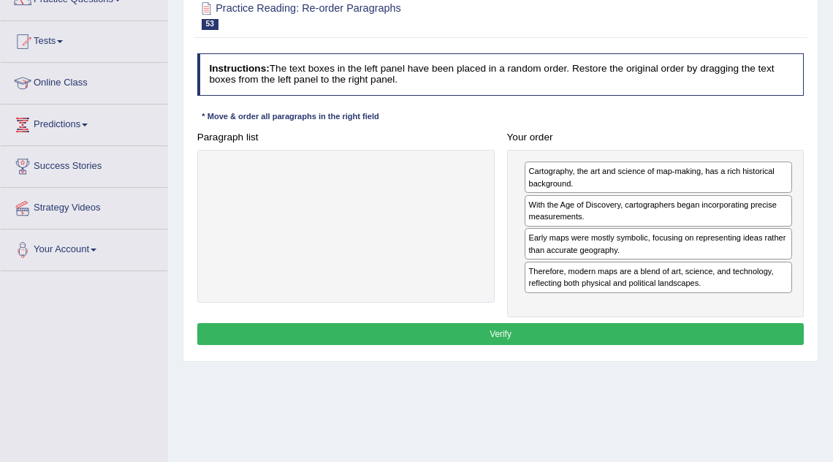
click at [585, 331] on button "Verify" at bounding box center [500, 333] width 607 height 21
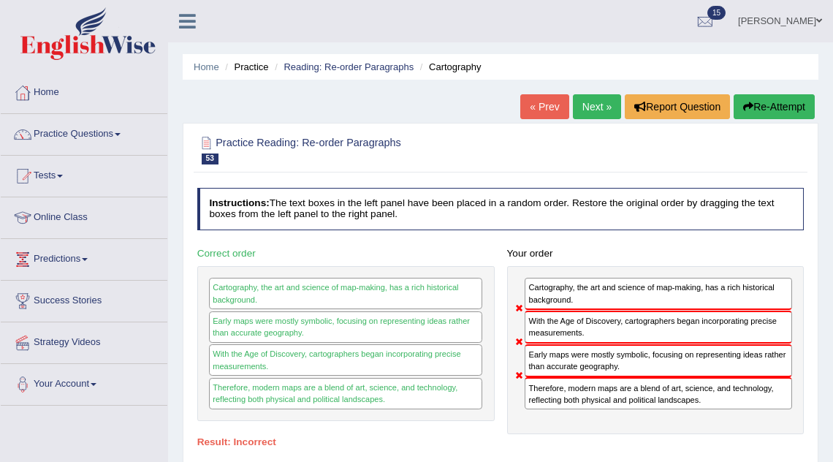
scroll to position [35, 0]
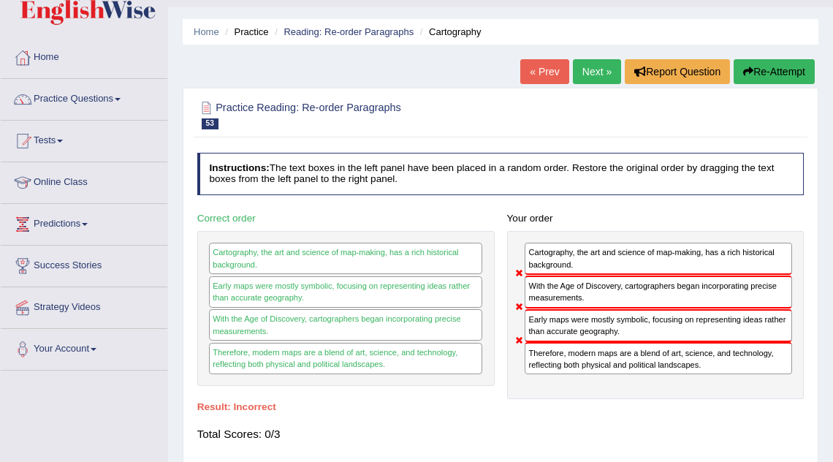
click at [594, 81] on link "Next »" at bounding box center [597, 71] width 48 height 25
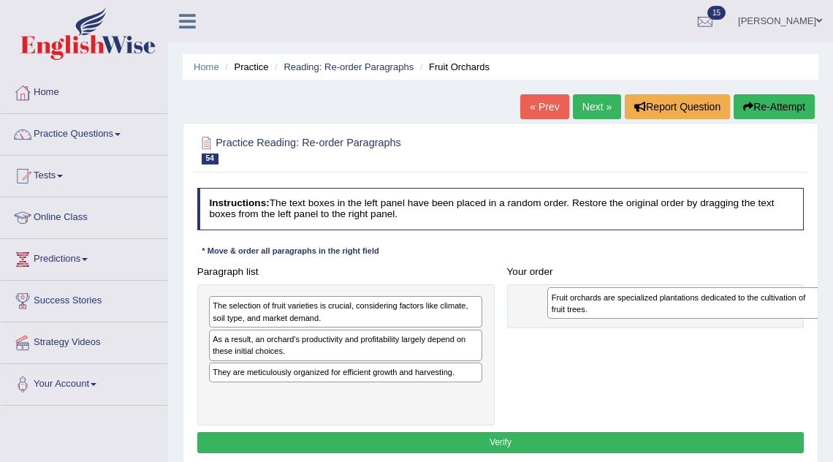
drag, startPoint x: 313, startPoint y: 310, endPoint x: 715, endPoint y: 306, distance: 401.9
click at [715, 306] on div "Fruit orchards are specialized plantations dedicated to the cultivation of frui…" at bounding box center [684, 302] width 274 height 31
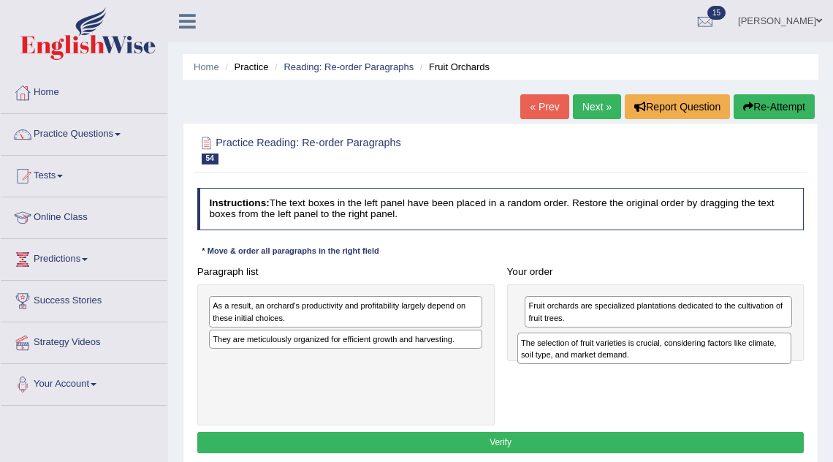
drag, startPoint x: 400, startPoint y: 316, endPoint x: 766, endPoint y: 366, distance: 369.4
click at [766, 366] on div "Paragraph list The selection of fruit varieties is crucial, considering factors…" at bounding box center [501, 343] width 620 height 164
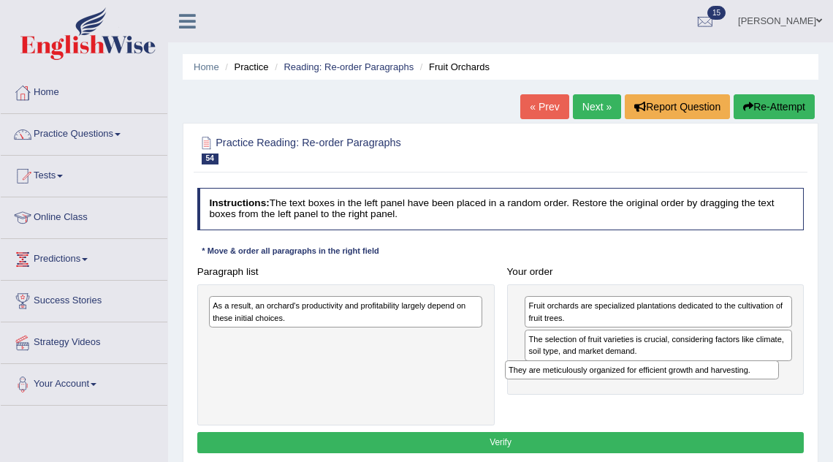
drag, startPoint x: 432, startPoint y: 335, endPoint x: 788, endPoint y: 382, distance: 358.9
click at [788, 382] on div "Paragraph list As a result, an orchard's productivity and profitability largely…" at bounding box center [501, 343] width 620 height 164
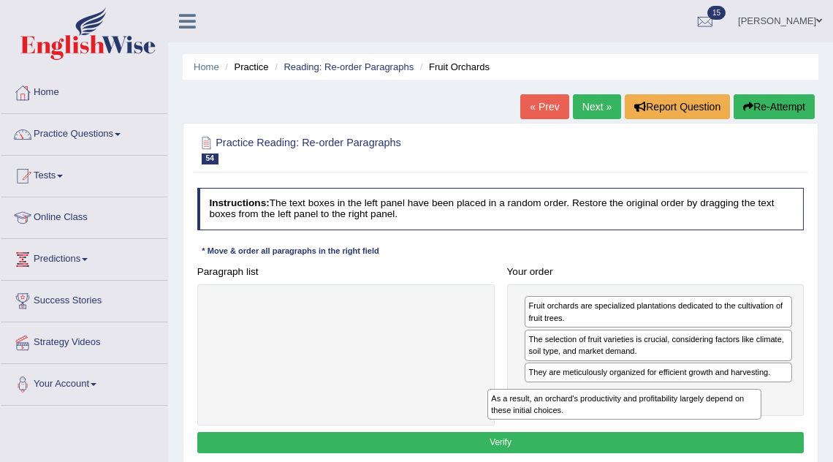
drag, startPoint x: 395, startPoint y: 313, endPoint x: 745, endPoint y: 424, distance: 366.2
click at [745, 424] on div "Paragraph list As a result, an orchard's productivity and profitability largely…" at bounding box center [501, 343] width 620 height 164
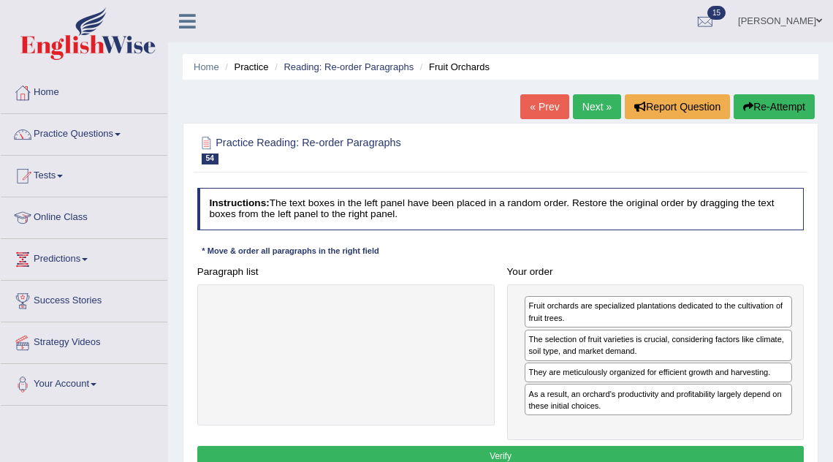
click at [679, 453] on button "Verify" at bounding box center [500, 456] width 607 height 21
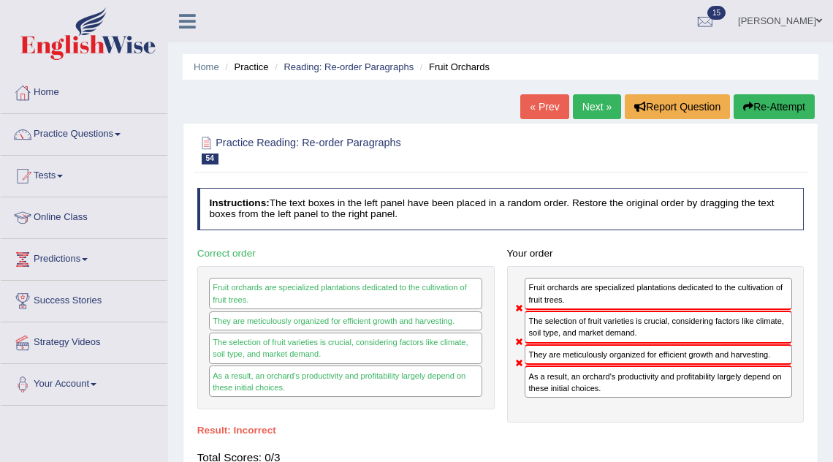
click at [575, 107] on link "Next »" at bounding box center [597, 106] width 48 height 25
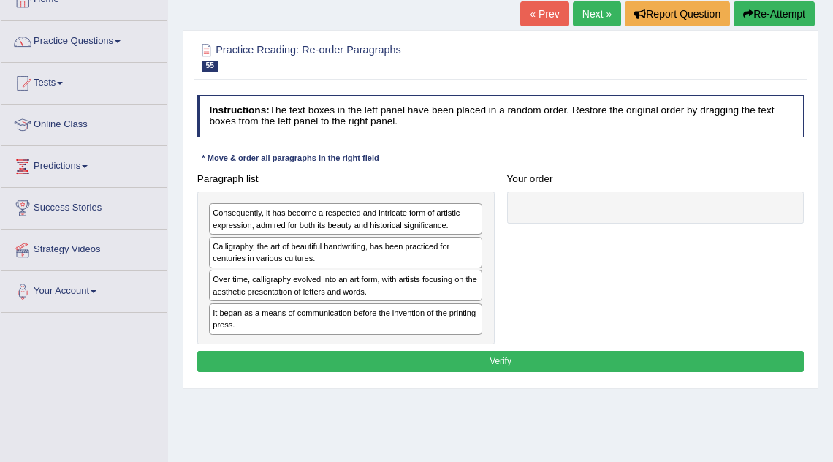
scroll to position [97, 0]
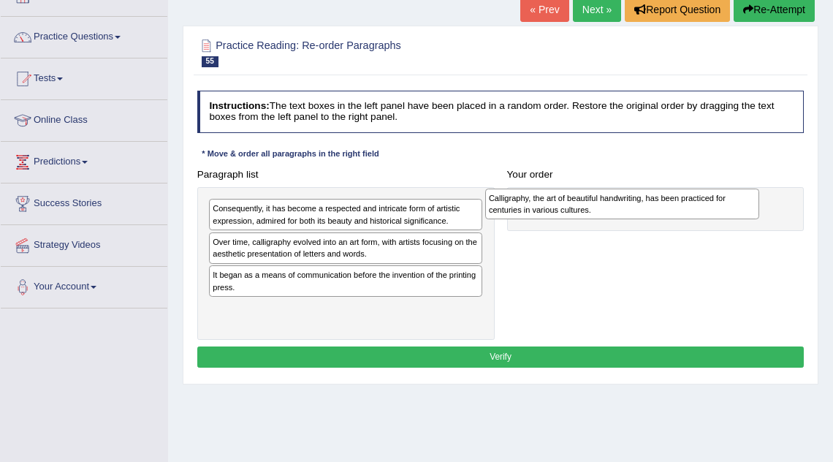
drag, startPoint x: 292, startPoint y: 245, endPoint x: 620, endPoint y: 207, distance: 330.3
click at [620, 207] on div "Calligraphy, the art of beautiful handwriting, has been practiced for centuries…" at bounding box center [622, 204] width 274 height 31
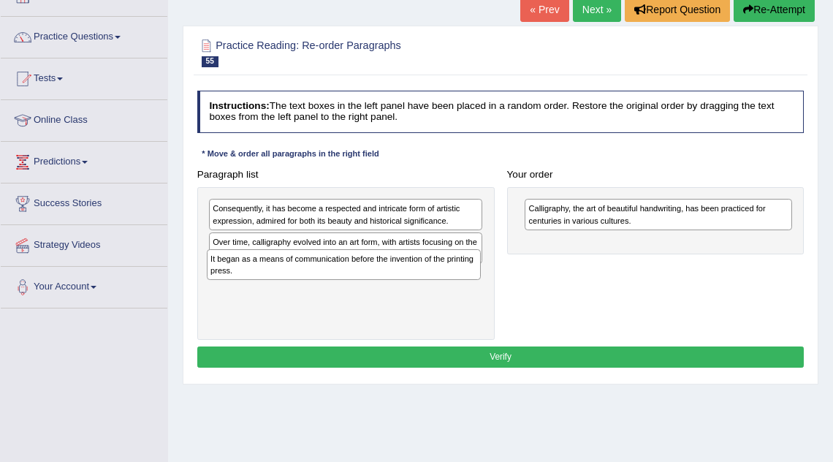
click at [330, 283] on div "Consequently, it has become a respected and intricate form of artistic expressi…" at bounding box center [345, 263] width 297 height 153
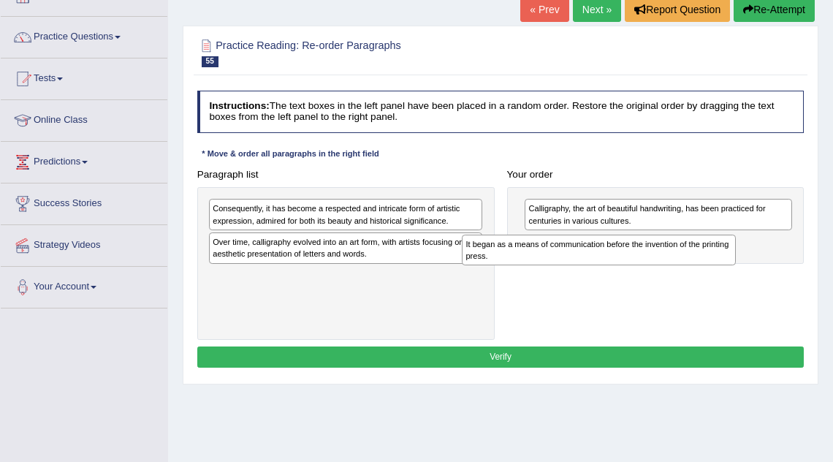
drag, startPoint x: 325, startPoint y: 283, endPoint x: 626, endPoint y: 264, distance: 301.6
click at [626, 264] on div "Paragraph list Consequently, it has become a respected and intricate form of ar…" at bounding box center [501, 252] width 620 height 177
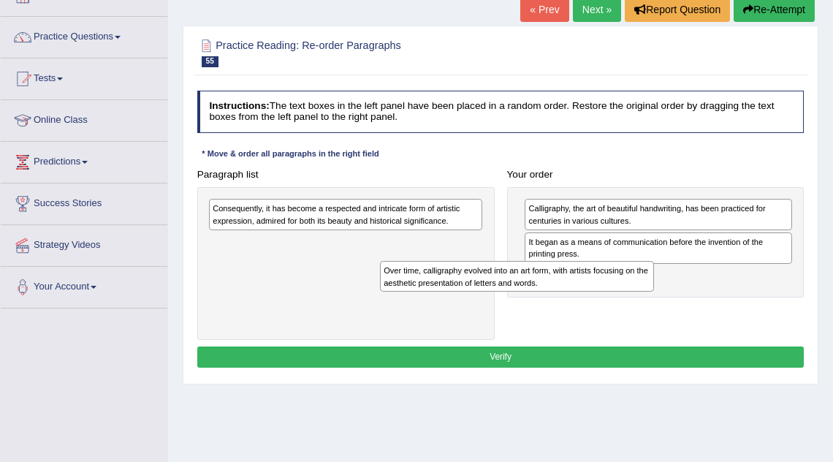
drag, startPoint x: 367, startPoint y: 250, endPoint x: 571, endPoint y: 296, distance: 209.7
click at [571, 296] on div "Paragraph list Consequently, it has become a respected and intricate form of ar…" at bounding box center [501, 252] width 620 height 177
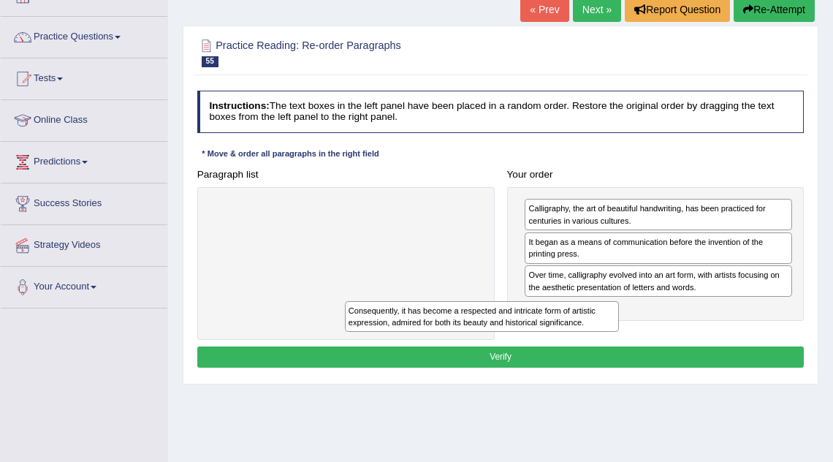
drag, startPoint x: 410, startPoint y: 220, endPoint x: 573, endPoint y: 346, distance: 205.8
click at [573, 346] on div "Instructions: The text boxes in the left panel have been placed in a random ord…" at bounding box center [500, 231] width 613 height 293
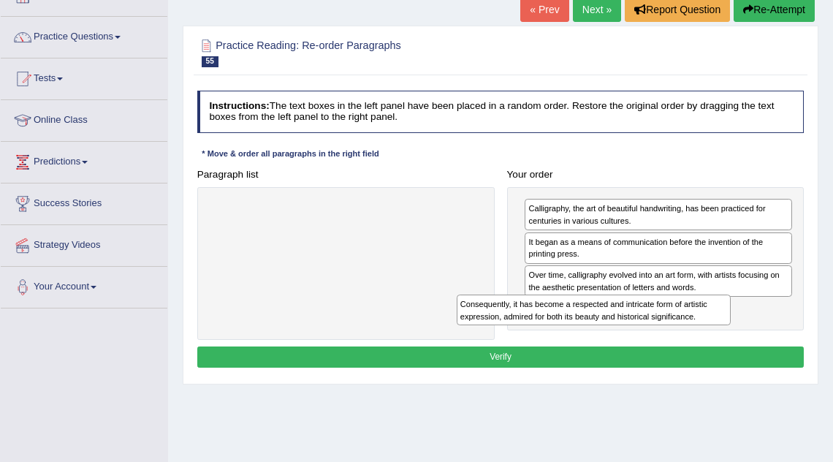
drag, startPoint x: 331, startPoint y: 216, endPoint x: 625, endPoint y: 335, distance: 317.6
click at [625, 335] on div "Paragraph list Consequently, it has become a respected and intricate form of ar…" at bounding box center [501, 252] width 620 height 177
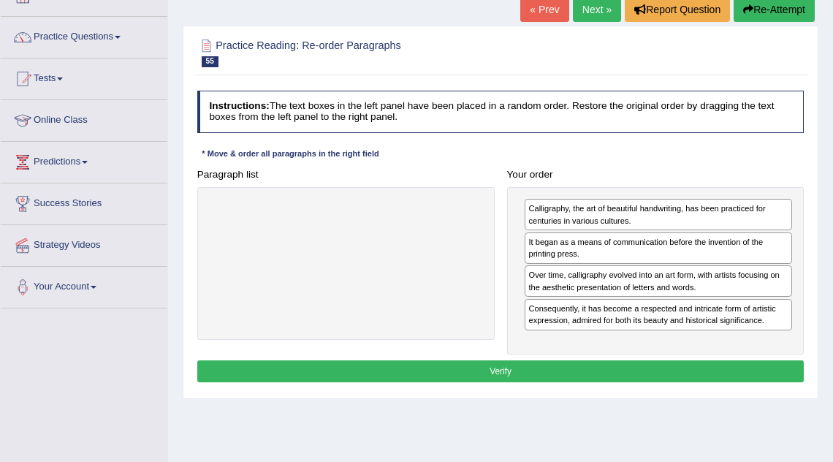
click at [574, 361] on button "Verify" at bounding box center [500, 370] width 607 height 21
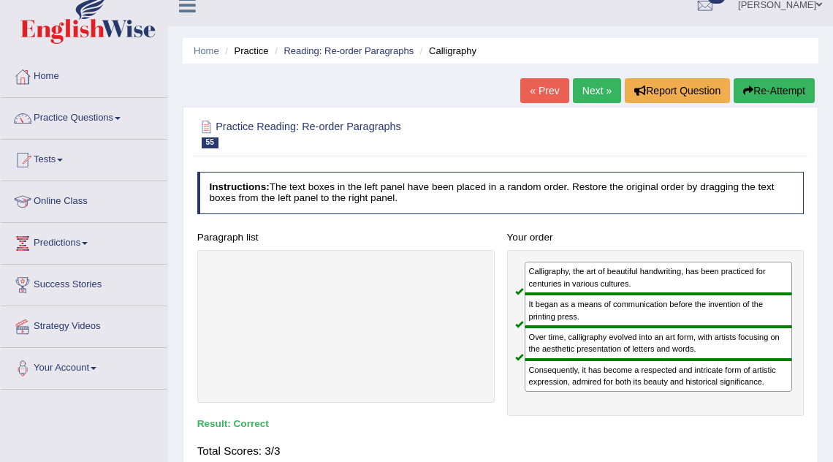
scroll to position [0, 0]
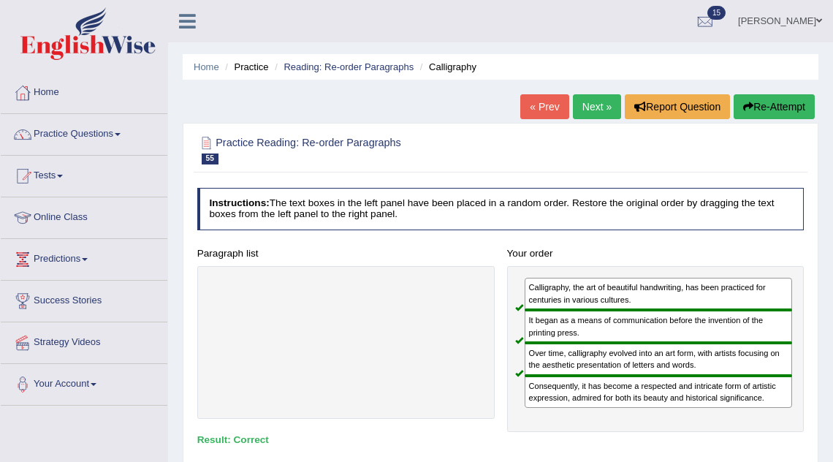
click at [589, 105] on link "Next »" at bounding box center [597, 106] width 48 height 25
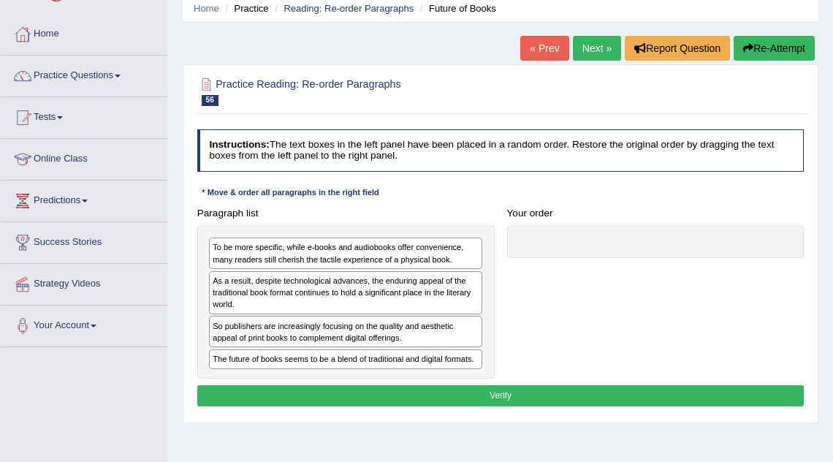
scroll to position [61, 0]
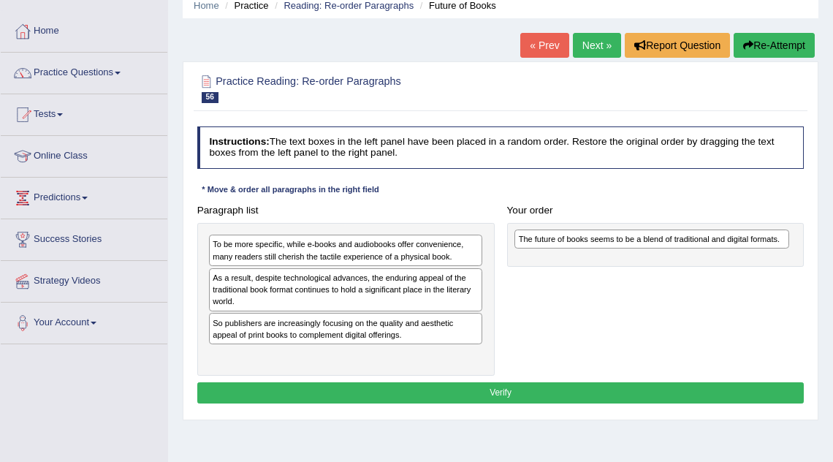
drag, startPoint x: 356, startPoint y: 357, endPoint x: 719, endPoint y: 247, distance: 379.5
click at [719, 247] on div "The future of books seems to be a blend of traditional and digital formats." at bounding box center [651, 238] width 274 height 19
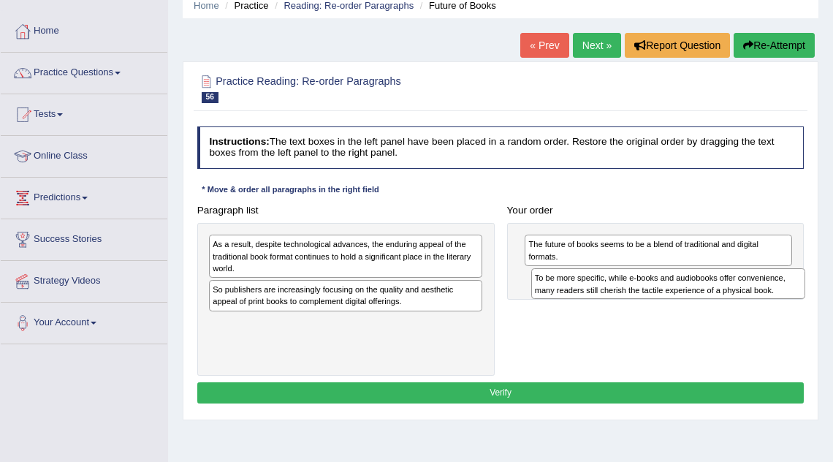
drag, startPoint x: 332, startPoint y: 249, endPoint x: 696, endPoint y: 295, distance: 366.0
click at [696, 295] on div "To be more specific, while e-books and audiobooks offer convenience, many reade…" at bounding box center [668, 283] width 274 height 31
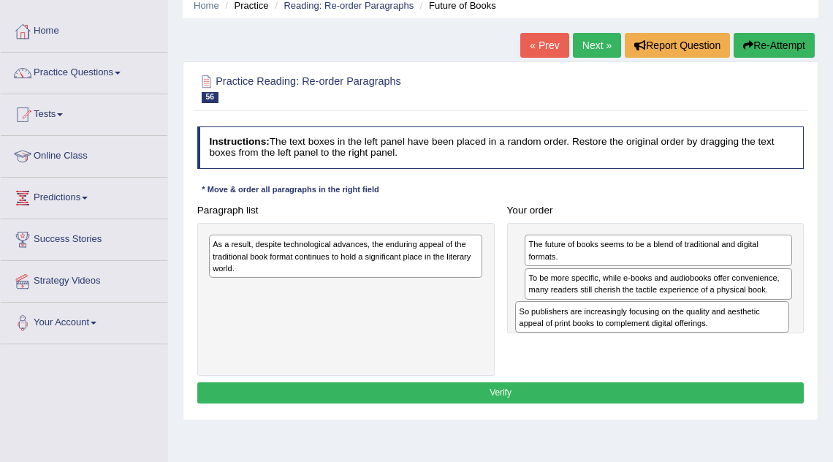
drag, startPoint x: 393, startPoint y: 297, endPoint x: 757, endPoint y: 337, distance: 366.1
click at [757, 337] on div "Paragraph list As a result, despite technological advances, the enduring appeal…" at bounding box center [501, 287] width 620 height 177
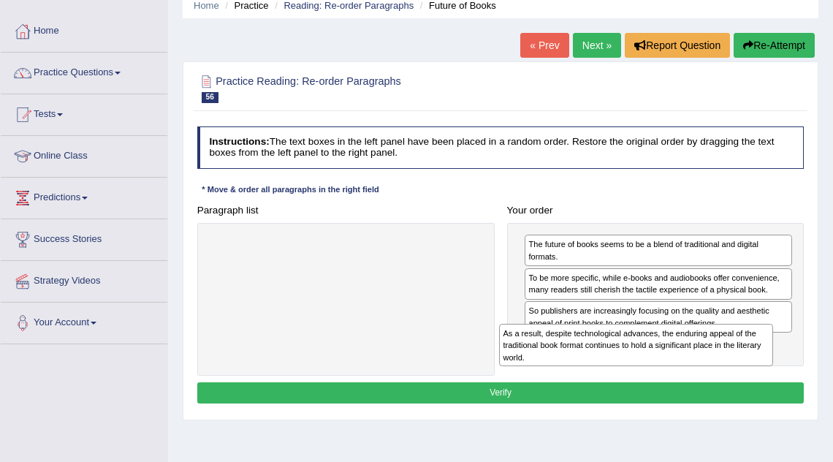
drag, startPoint x: 424, startPoint y: 260, endPoint x: 769, endPoint y: 372, distance: 363.2
click at [769, 372] on div "Paragraph list As a result, despite technological advances, the enduring appeal…" at bounding box center [501, 287] width 620 height 177
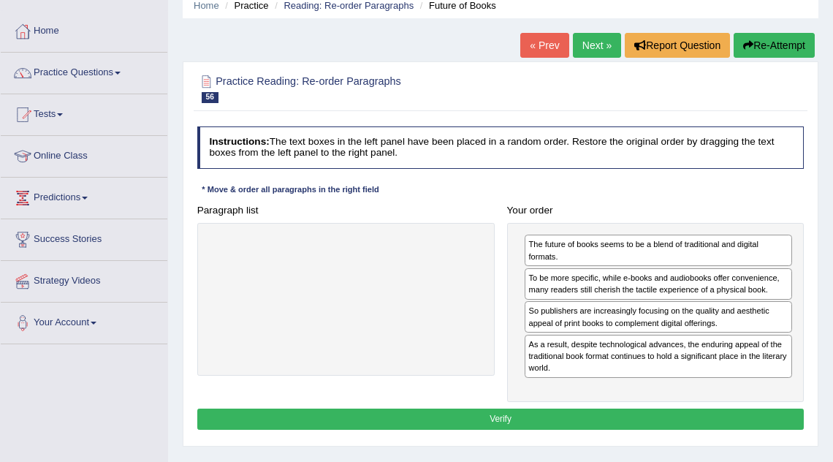
click at [713, 410] on button "Verify" at bounding box center [500, 418] width 607 height 21
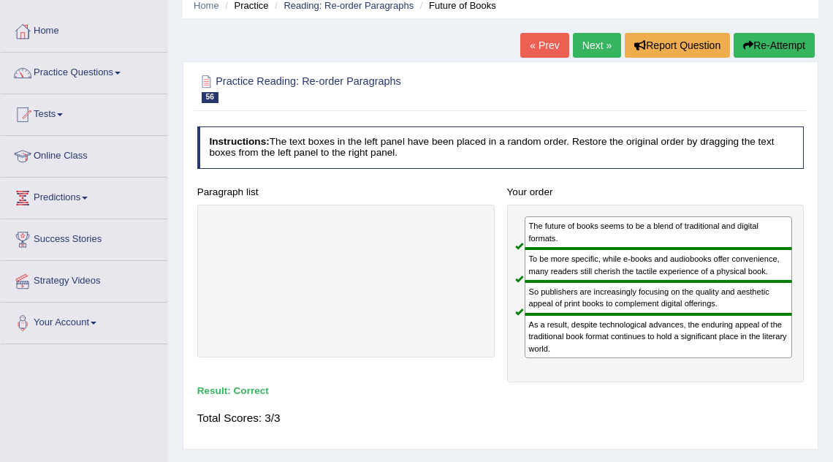
click at [587, 55] on link "Next »" at bounding box center [597, 45] width 48 height 25
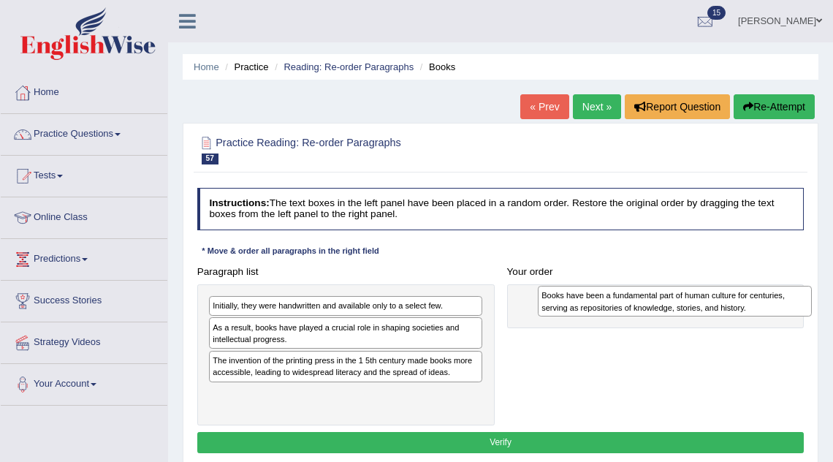
drag, startPoint x: 316, startPoint y: 404, endPoint x: 702, endPoint y: 311, distance: 397.5
click at [702, 311] on div "Books have been a fundamental part of human culture for centuries, serving as r…" at bounding box center [675, 301] width 274 height 31
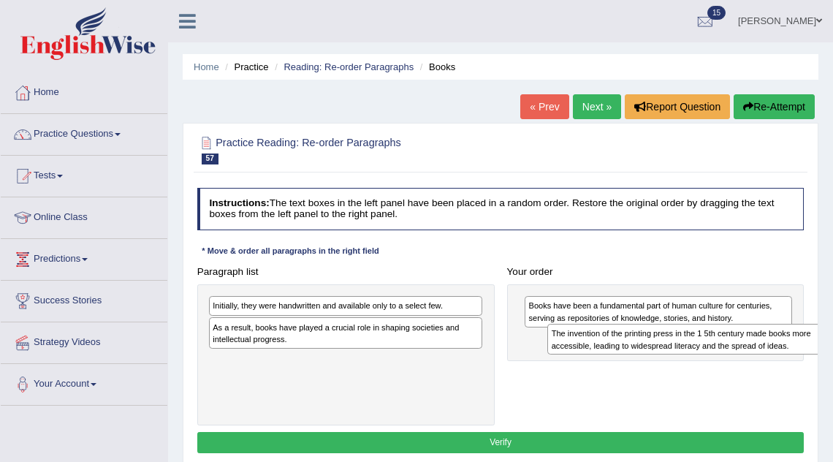
drag, startPoint x: 339, startPoint y: 373, endPoint x: 741, endPoint y: 358, distance: 402.1
click at [741, 358] on div "Paragraph list Initially, they were handwritten and available only to a select …" at bounding box center [501, 343] width 620 height 164
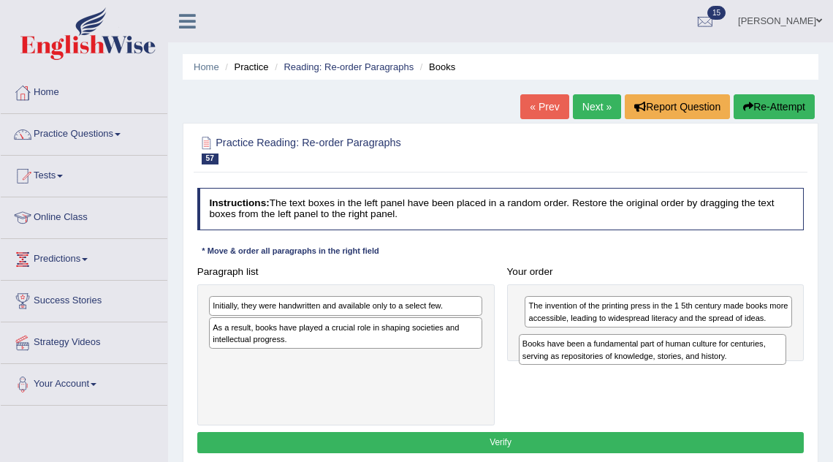
drag, startPoint x: 660, startPoint y: 315, endPoint x: 658, endPoint y: 362, distance: 47.5
click at [658, 362] on div "Paragraph list Initially, they were handwritten and available only to a select …" at bounding box center [501, 343] width 620 height 164
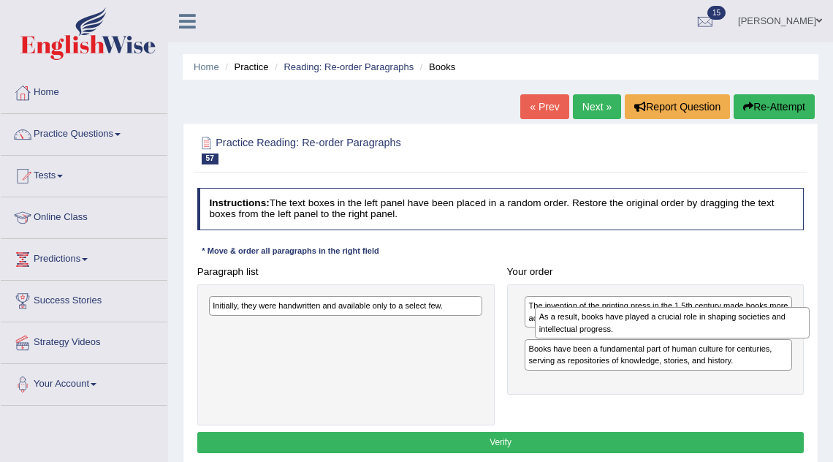
drag, startPoint x: 340, startPoint y: 337, endPoint x: 718, endPoint y: 334, distance: 377.7
click at [718, 334] on div "As a result, books have played a crucial role in shaping societies and intellec…" at bounding box center [672, 322] width 274 height 31
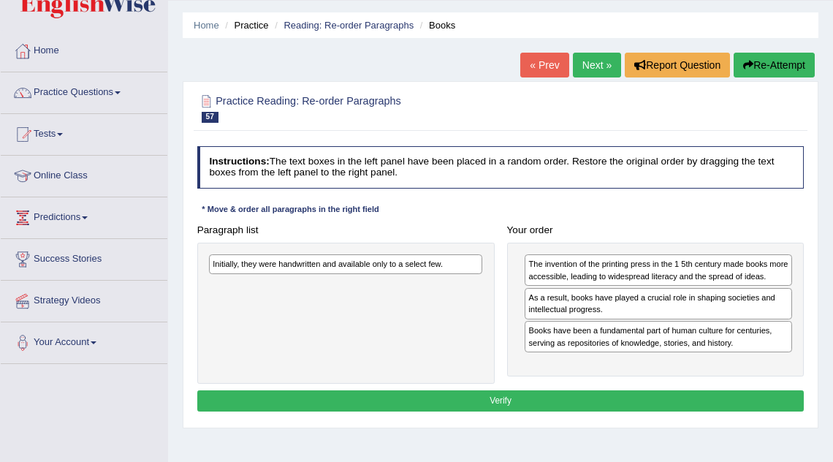
scroll to position [46, 0]
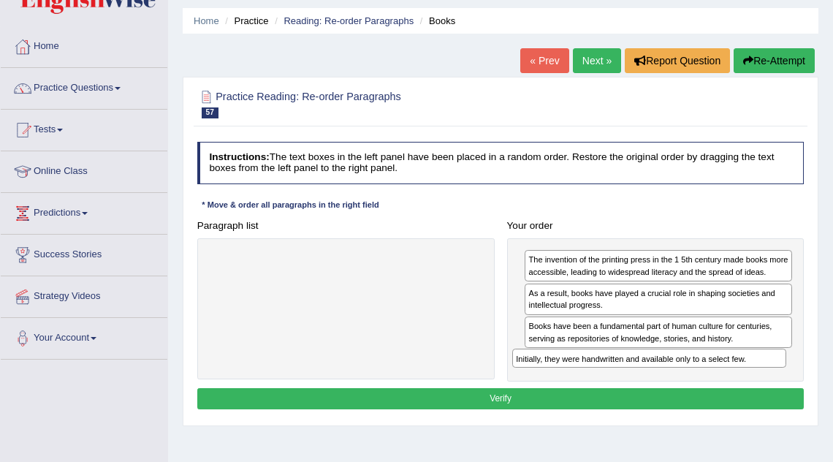
drag, startPoint x: 367, startPoint y: 259, endPoint x: 727, endPoint y: 383, distance: 380.8
click at [727, 383] on div "Instructions: The text boxes in the left panel have been placed in a random ord…" at bounding box center [500, 277] width 613 height 283
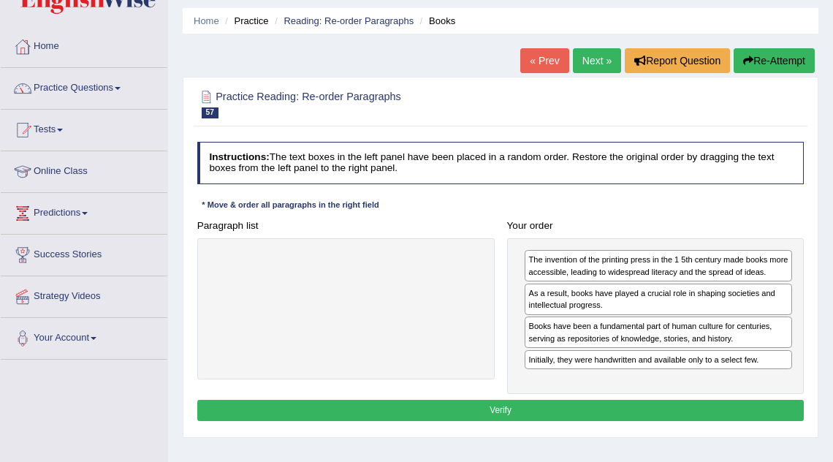
click at [653, 412] on button "Verify" at bounding box center [500, 410] width 607 height 21
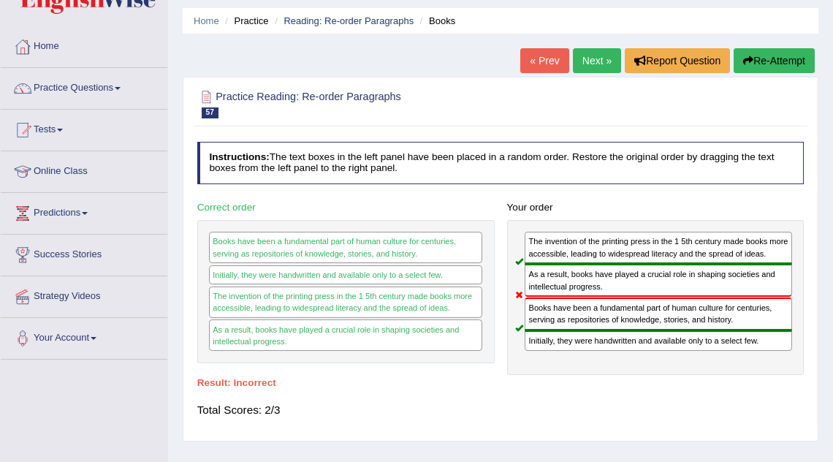
click at [596, 56] on link "Next »" at bounding box center [597, 60] width 48 height 25
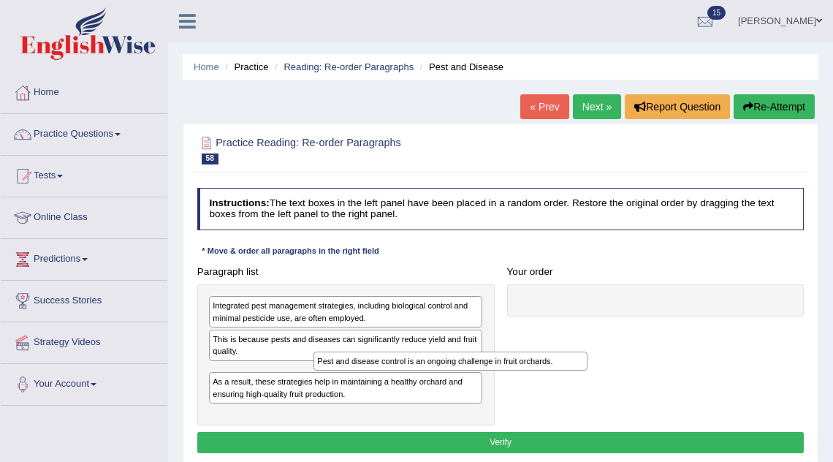
drag, startPoint x: 321, startPoint y: 374, endPoint x: 448, endPoint y: 380, distance: 126.5
click at [448, 380] on div "Integrated pest management strategies, including biological control and minimal…" at bounding box center [345, 354] width 297 height 141
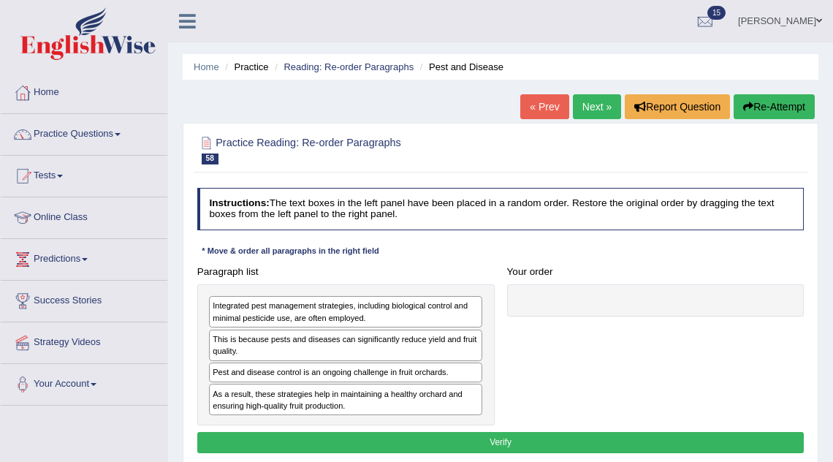
drag, startPoint x: 448, startPoint y: 380, endPoint x: 552, endPoint y: 368, distance: 104.4
click at [552, 368] on div "Paragraph list Integrated pest management strategies, including biological cont…" at bounding box center [501, 343] width 620 height 164
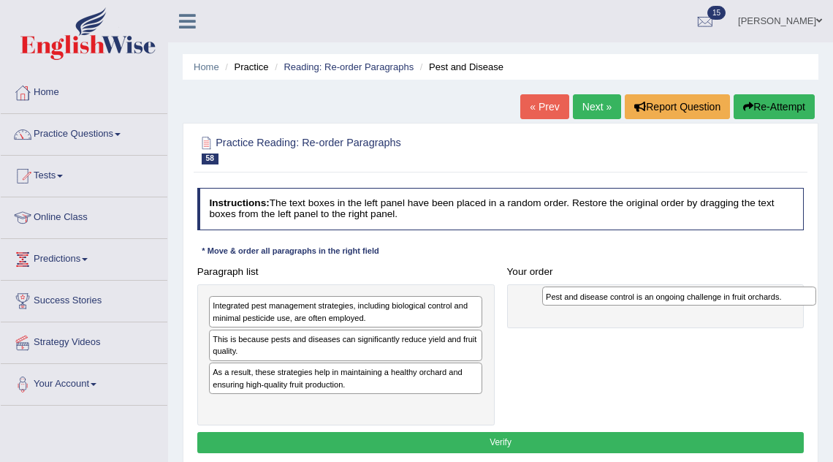
drag, startPoint x: 328, startPoint y: 373, endPoint x: 720, endPoint y: 302, distance: 398.6
click at [721, 302] on div "Pest and disease control is an ongoing challenge in fruit orchards." at bounding box center [679, 295] width 274 height 19
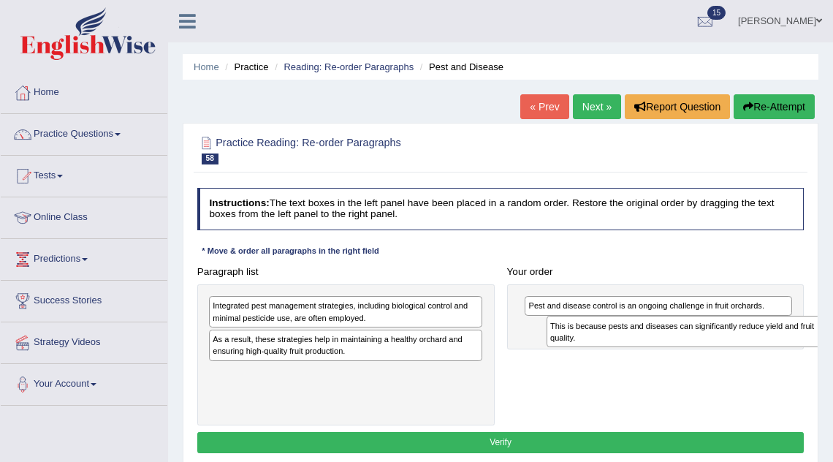
drag, startPoint x: 381, startPoint y: 340, endPoint x: 777, endPoint y: 335, distance: 396.0
click at [777, 335] on div "This is because pests and diseases can significantly reduce yield and fruit qua…" at bounding box center [684, 331] width 274 height 31
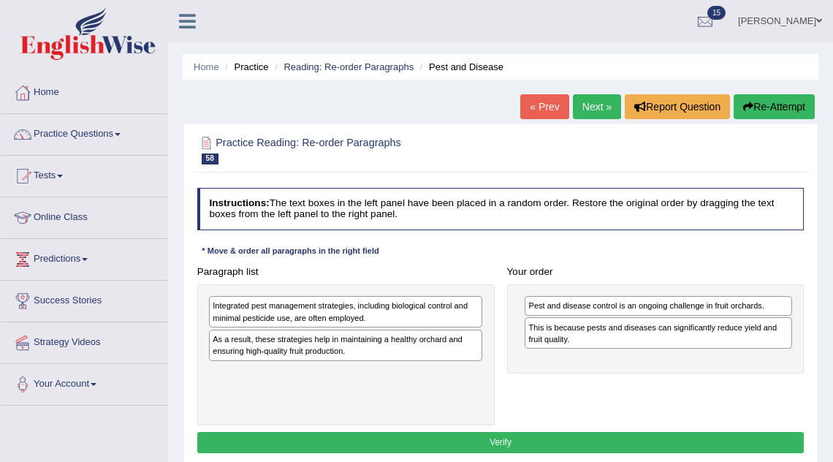
click at [404, 312] on div "Integrated pest management strategies, including biological control and minimal…" at bounding box center [345, 311] width 273 height 31
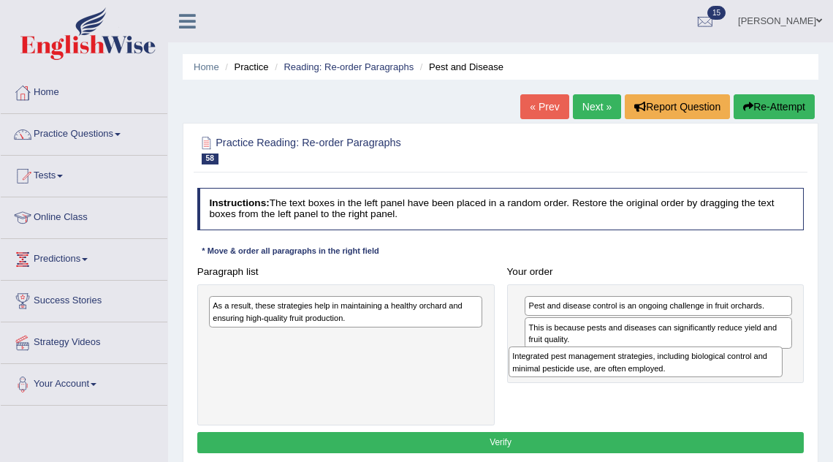
drag, startPoint x: 362, startPoint y: 312, endPoint x: 719, endPoint y: 378, distance: 362.6
click at [719, 378] on div "Paragraph list Integrated pest management strategies, including biological cont…" at bounding box center [501, 343] width 620 height 164
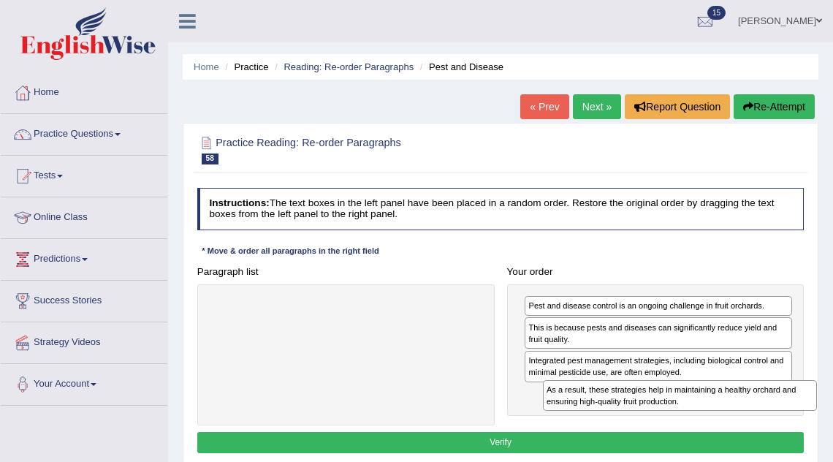
drag, startPoint x: 384, startPoint y: 303, endPoint x: 780, endPoint y: 408, distance: 409.7
click at [780, 408] on div "As a result, these strategies help in maintaining a healthy orchard and ensurin…" at bounding box center [680, 395] width 274 height 31
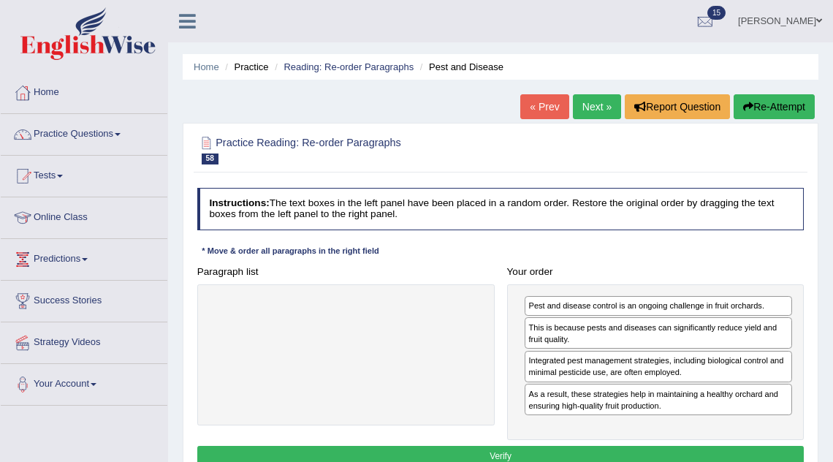
click at [719, 456] on button "Verify" at bounding box center [500, 456] width 607 height 21
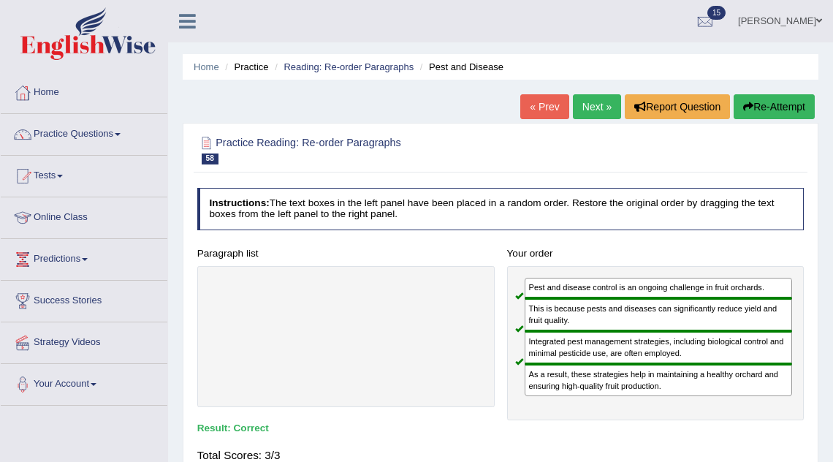
click at [587, 102] on link "Next »" at bounding box center [597, 106] width 48 height 25
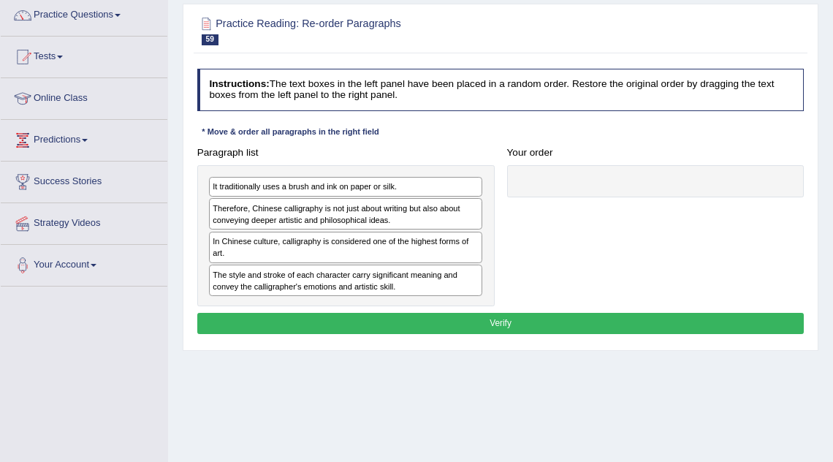
scroll to position [123, 0]
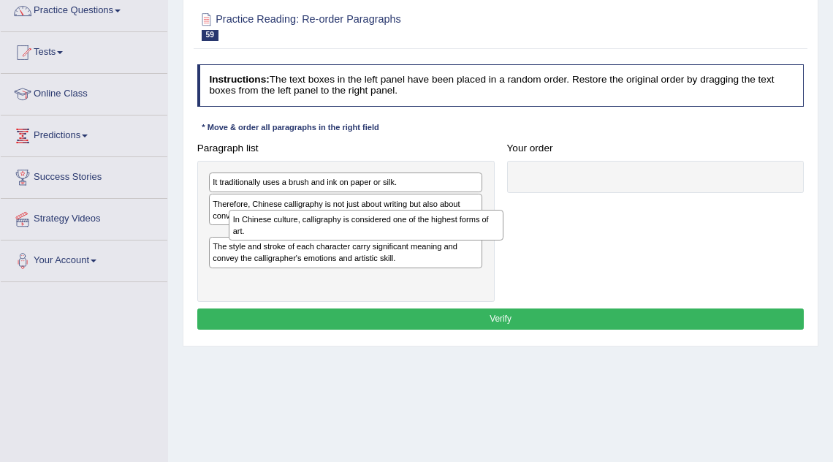
drag, startPoint x: 352, startPoint y: 237, endPoint x: 518, endPoint y: 218, distance: 166.9
click at [503, 218] on div "In Chinese culture, calligraphy is considered one of the highest forms of art." at bounding box center [366, 225] width 274 height 31
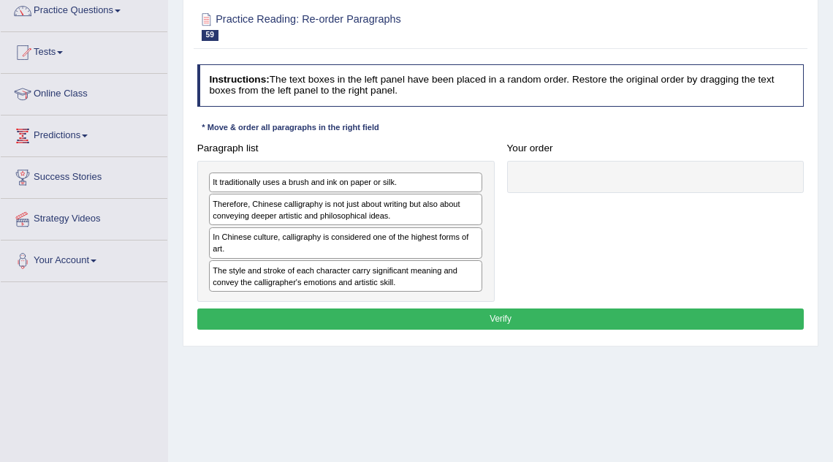
drag, startPoint x: 518, startPoint y: 218, endPoint x: 596, endPoint y: 218, distance: 78.2
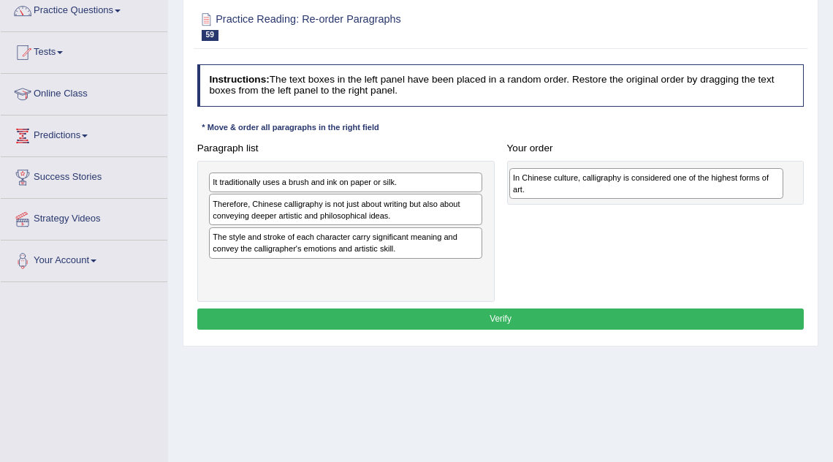
drag, startPoint x: 361, startPoint y: 242, endPoint x: 717, endPoint y: 189, distance: 360.5
click at [717, 189] on div "In Chinese culture, calligraphy is considered one of the highest forms of art." at bounding box center [646, 183] width 274 height 31
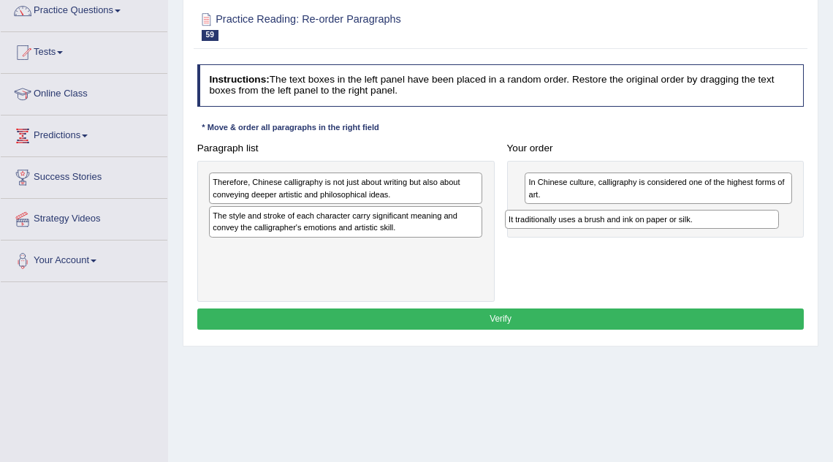
drag, startPoint x: 369, startPoint y: 178, endPoint x: 730, endPoint y: 224, distance: 363.8
click at [726, 225] on div "Paragraph list It traditionally uses a brush and ink on paper or silk. Therefor…" at bounding box center [501, 219] width 620 height 164
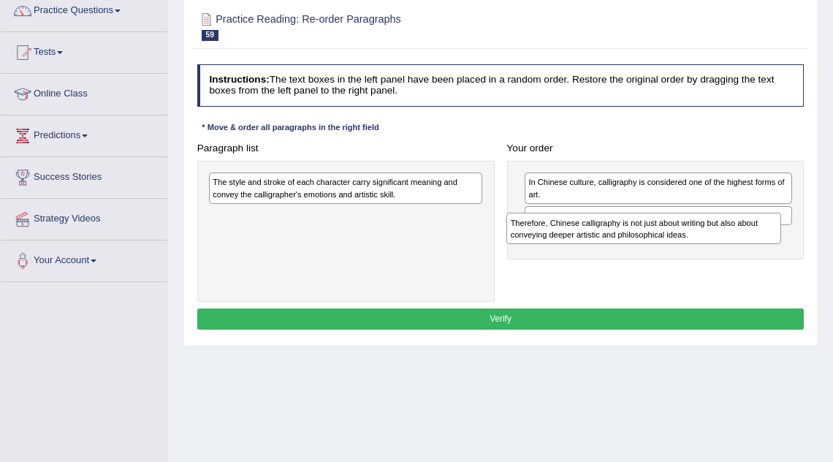
drag, startPoint x: 413, startPoint y: 194, endPoint x: 767, endPoint y: 248, distance: 358.5
click at [767, 248] on div "Paragraph list Therefore, Chinese calligraphy is not just about writing but als…" at bounding box center [501, 219] width 620 height 164
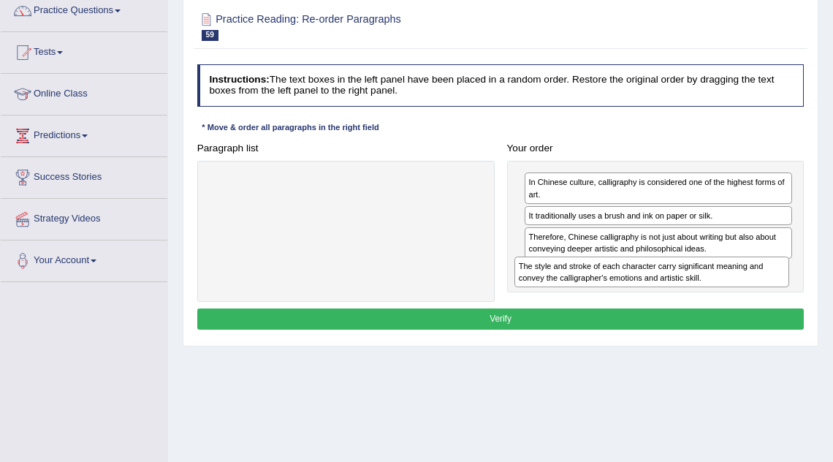
drag, startPoint x: 416, startPoint y: 184, endPoint x: 785, endPoint y: 293, distance: 384.7
click at [785, 293] on div "Paragraph list The style and stroke of each character carry significant meaning…" at bounding box center [501, 219] width 620 height 164
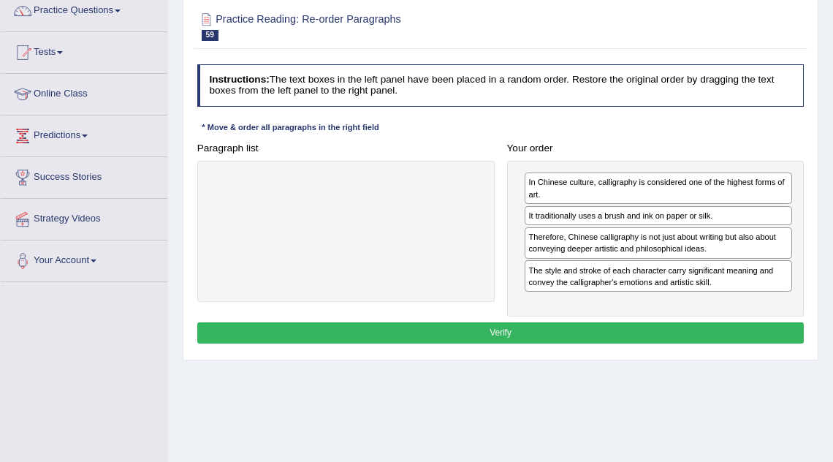
click at [671, 331] on button "Verify" at bounding box center [500, 332] width 607 height 21
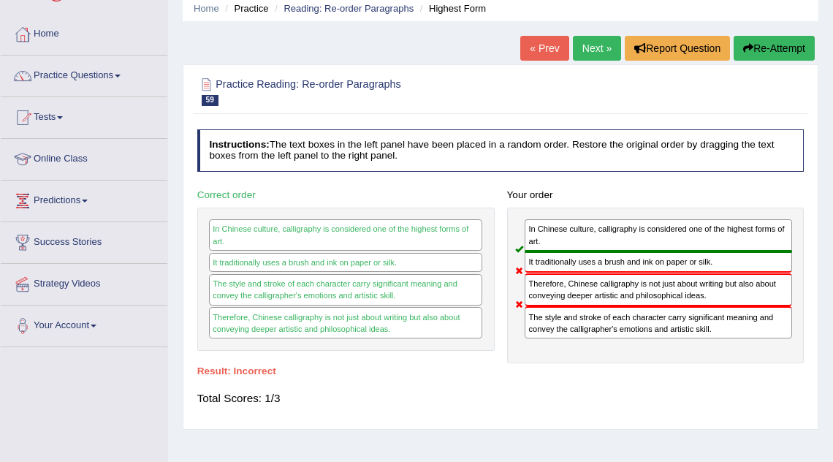
scroll to position [0, 0]
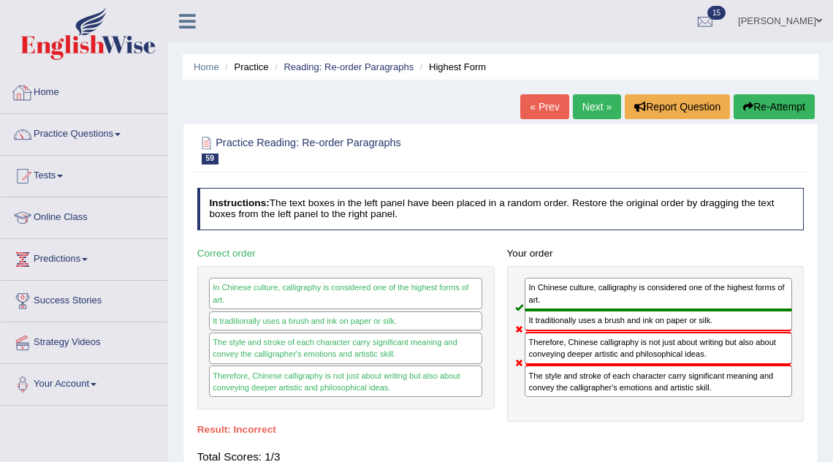
click at [58, 96] on link "Home" at bounding box center [84, 90] width 167 height 37
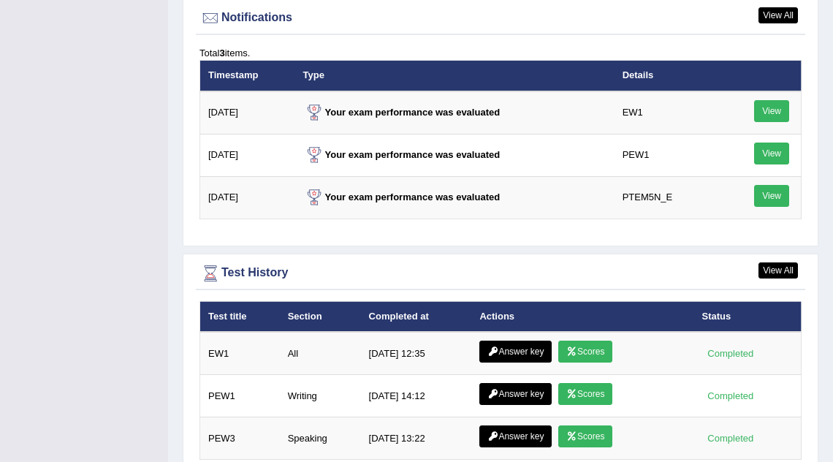
scroll to position [1884, 0]
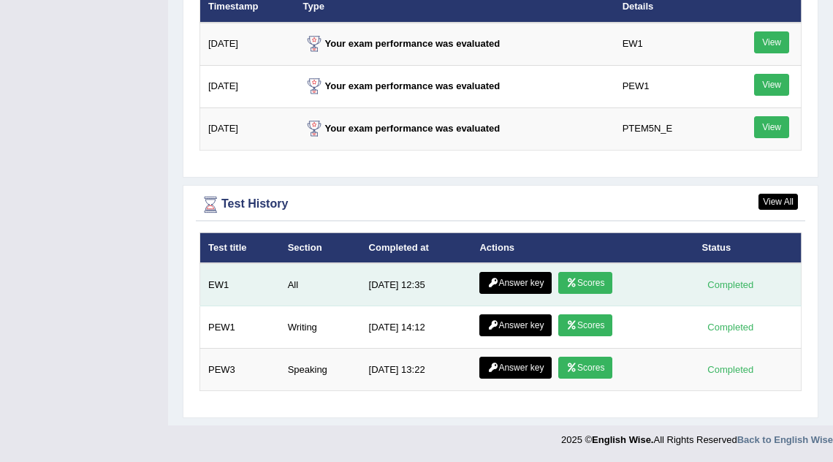
click at [587, 284] on link "Scores" at bounding box center [585, 283] width 54 height 22
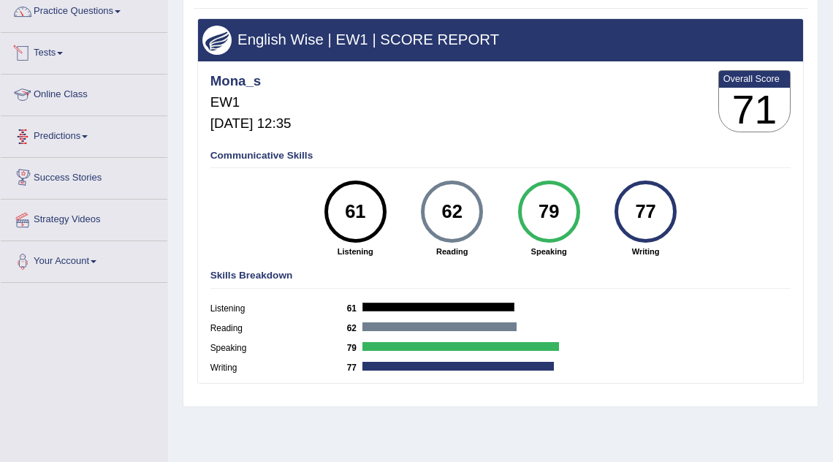
scroll to position [64, 0]
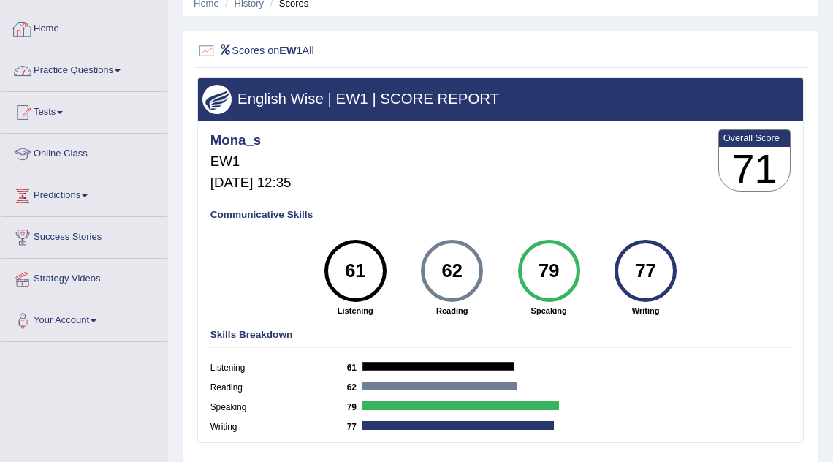
click at [77, 67] on link "Practice Questions" at bounding box center [84, 68] width 167 height 37
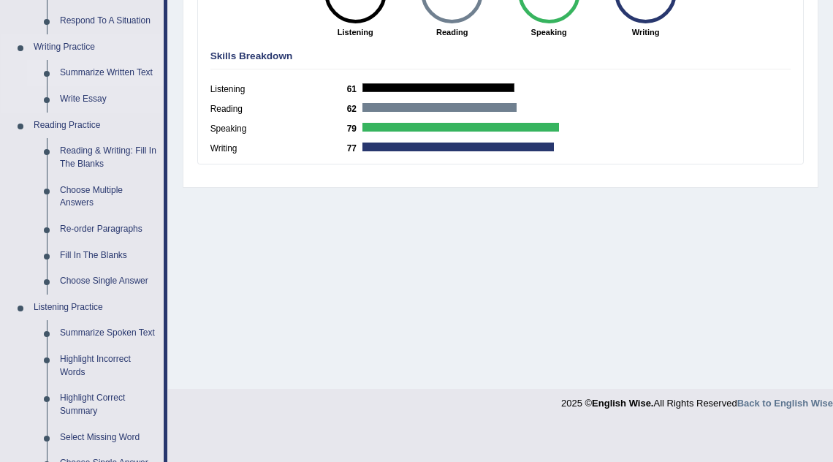
scroll to position [332, 0]
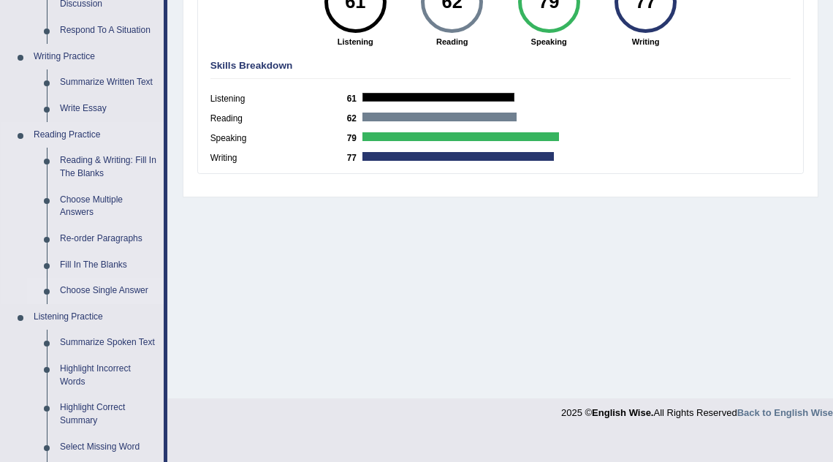
click at [129, 289] on link "Choose Single Answer" at bounding box center [108, 291] width 110 height 26
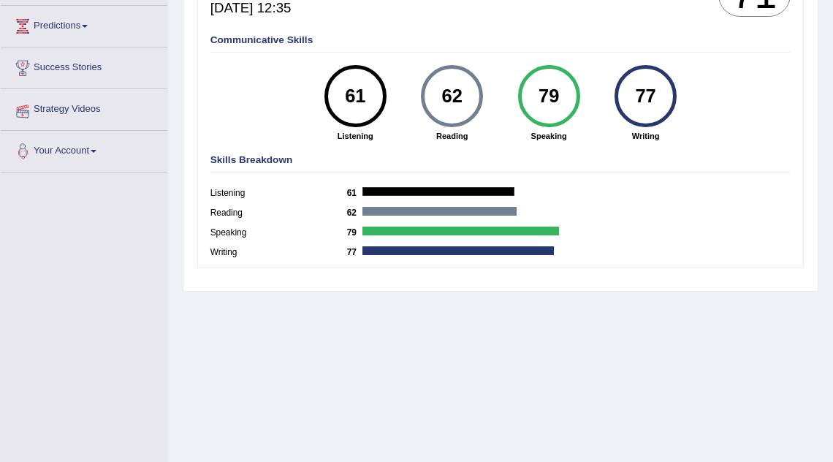
scroll to position [179, 0]
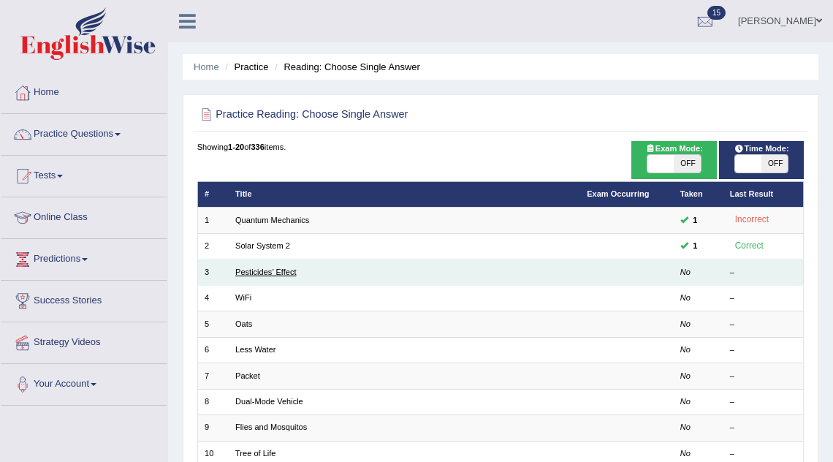
click at [268, 270] on link "Pesticides’ Effect" at bounding box center [265, 271] width 61 height 9
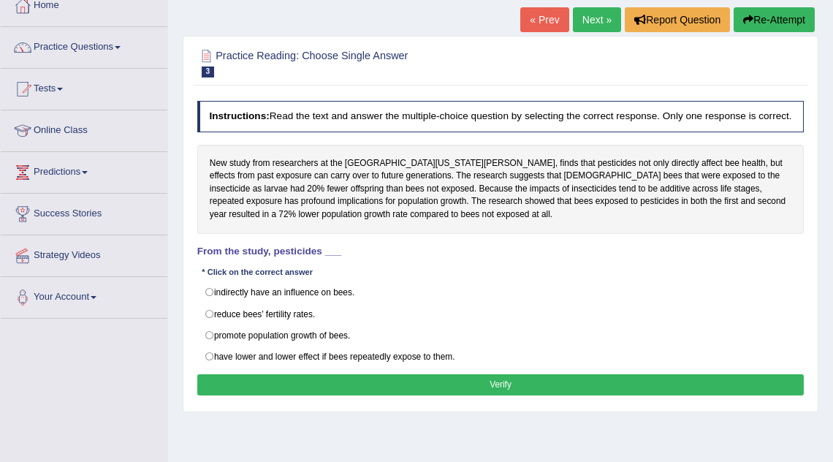
scroll to position [114, 0]
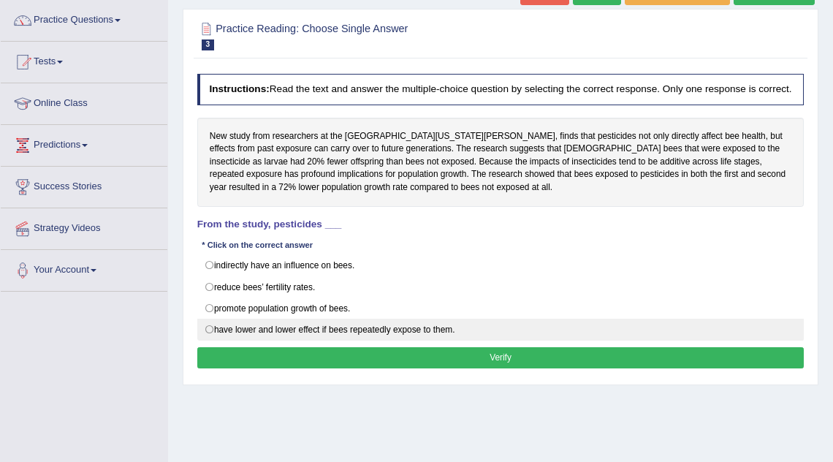
click at [353, 338] on label "have lower and lower effect if bees repeatedly expose to them." at bounding box center [500, 330] width 607 height 22
radio input "true"
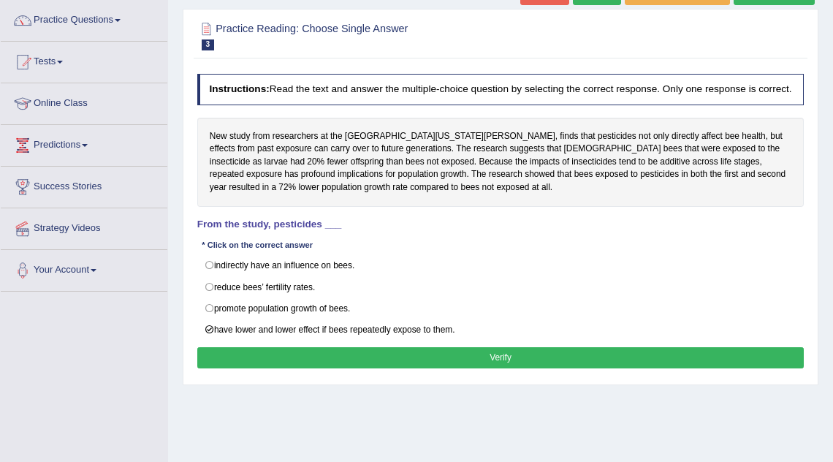
click at [368, 362] on button "Verify" at bounding box center [500, 357] width 607 height 21
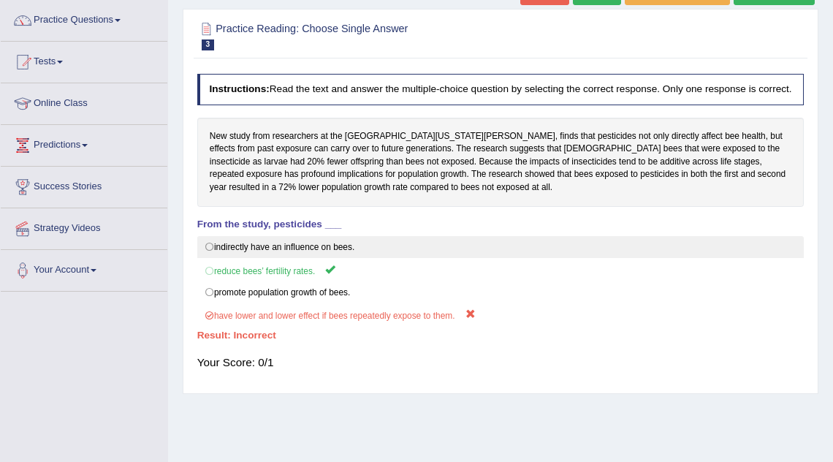
scroll to position [0, 0]
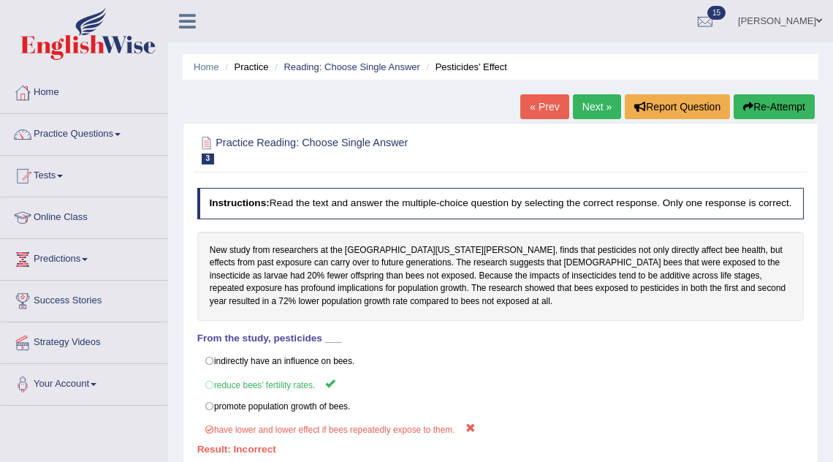
click at [593, 104] on link "Next »" at bounding box center [597, 106] width 48 height 25
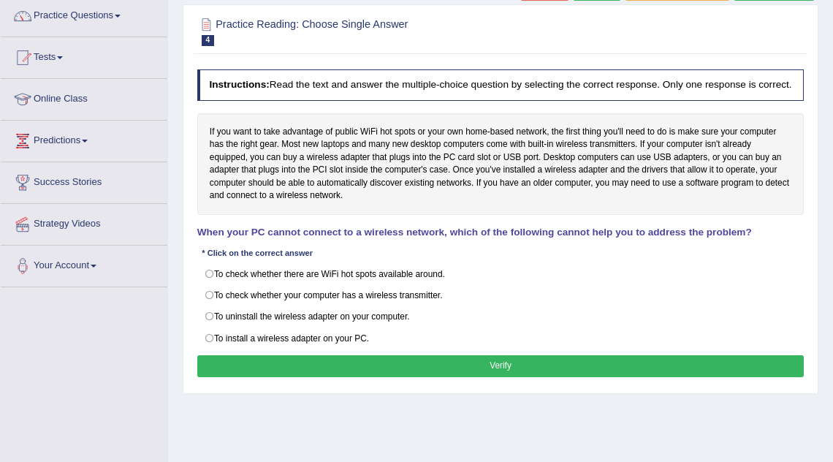
scroll to position [123, 0]
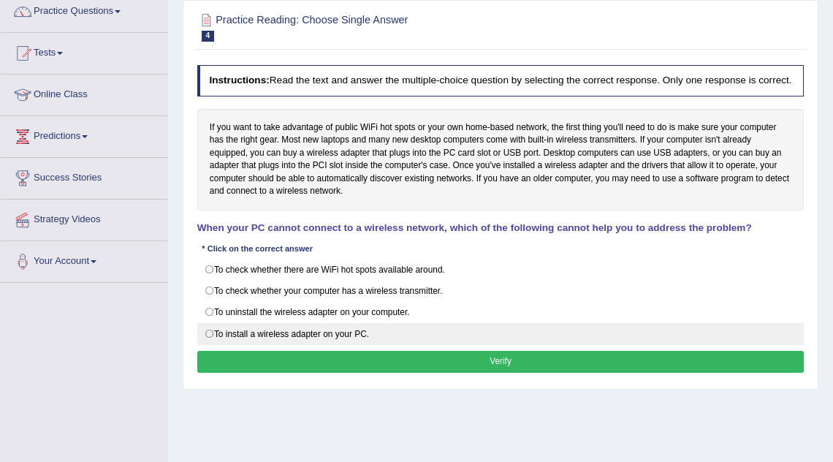
click at [366, 338] on label "To install a wireless adapter on your PC." at bounding box center [500, 334] width 607 height 22
radio input "true"
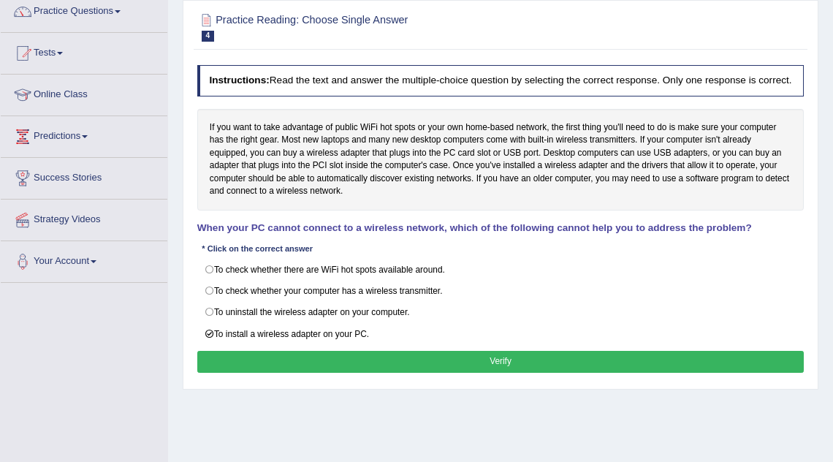
click at [369, 368] on button "Verify" at bounding box center [500, 361] width 607 height 21
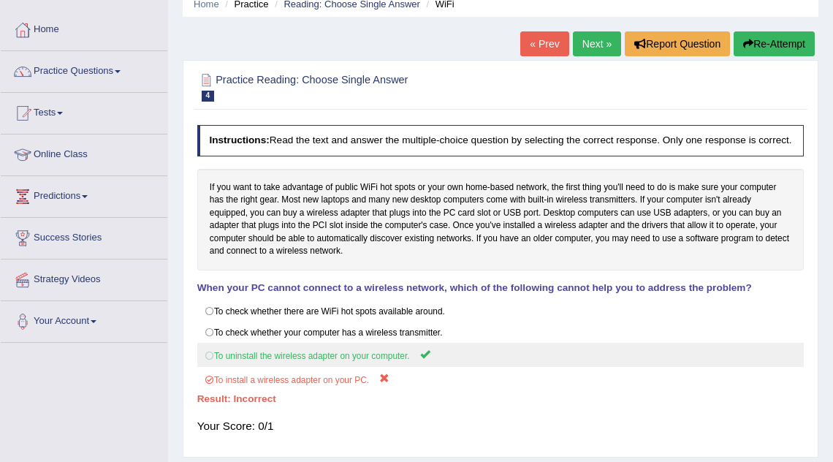
scroll to position [0, 0]
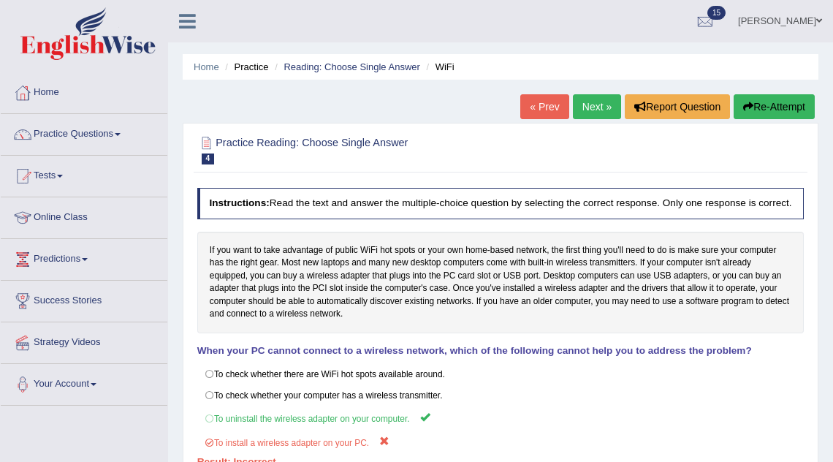
click at [593, 110] on link "Next »" at bounding box center [597, 106] width 48 height 25
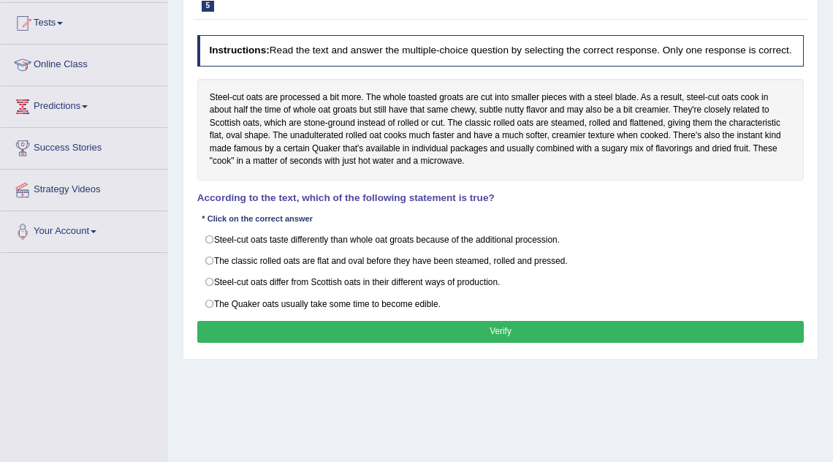
scroll to position [156, 0]
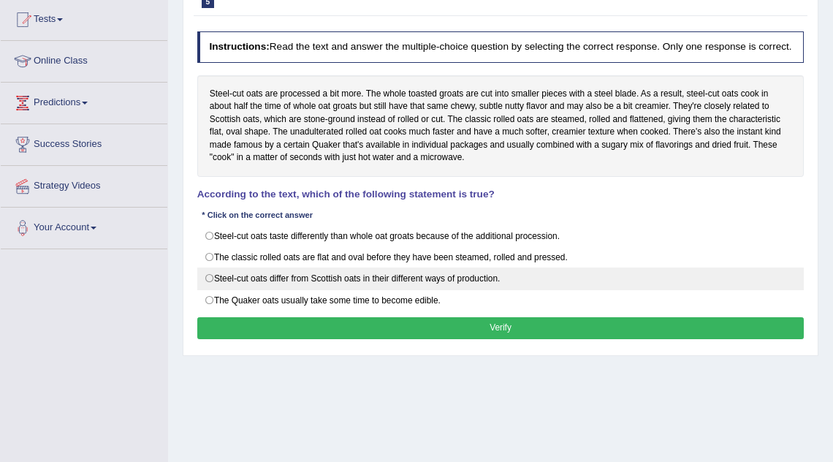
click at [392, 286] on label "Steel-cut oats differ from Scottish oats in their different ways of production." at bounding box center [500, 278] width 607 height 22
radio input "true"
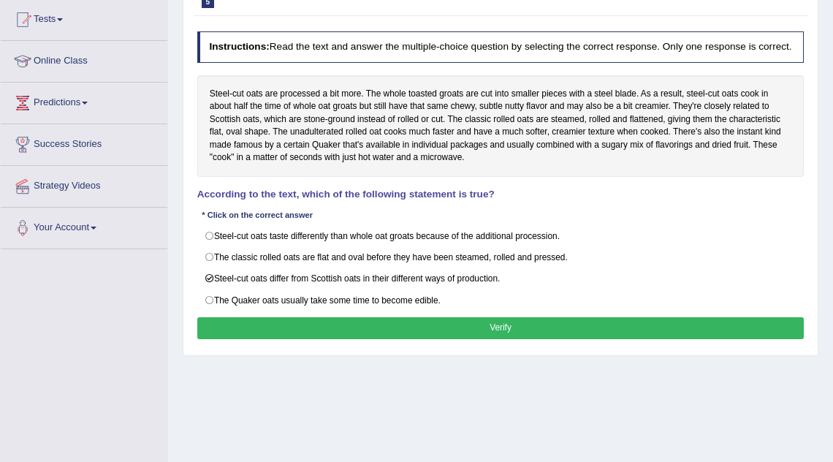
click at [250, 332] on button "Verify" at bounding box center [500, 327] width 607 height 21
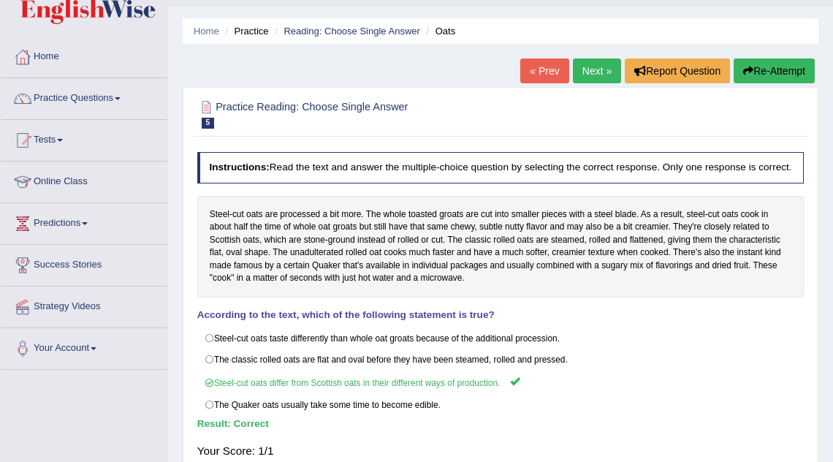
scroll to position [0, 0]
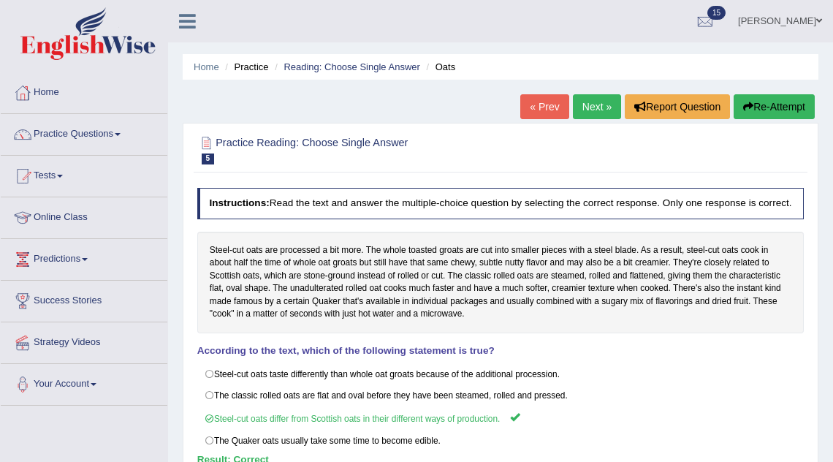
click at [590, 101] on link "Next »" at bounding box center [597, 106] width 48 height 25
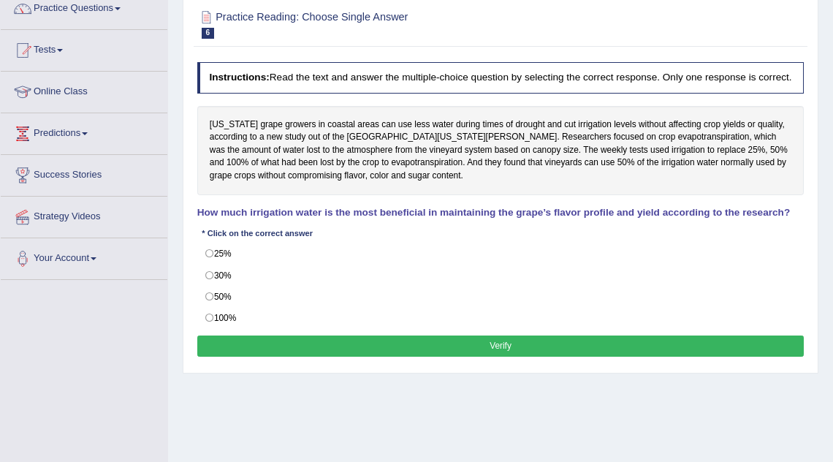
scroll to position [126, 0]
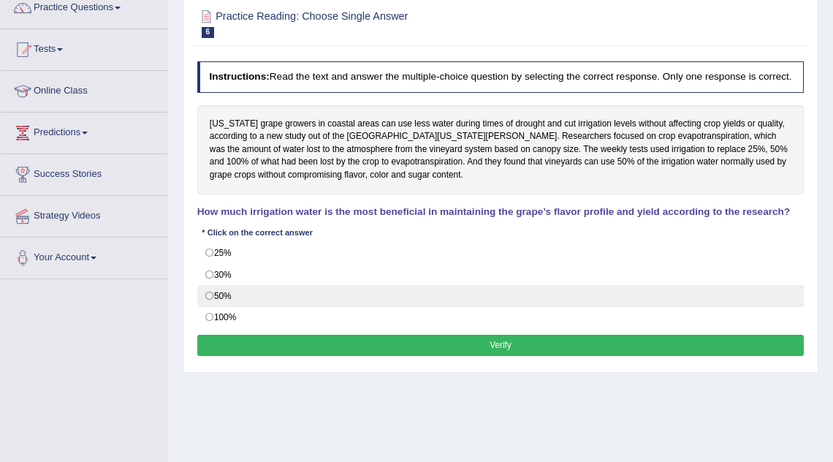
click at [211, 300] on label "50%" at bounding box center [500, 296] width 607 height 22
radio input "true"
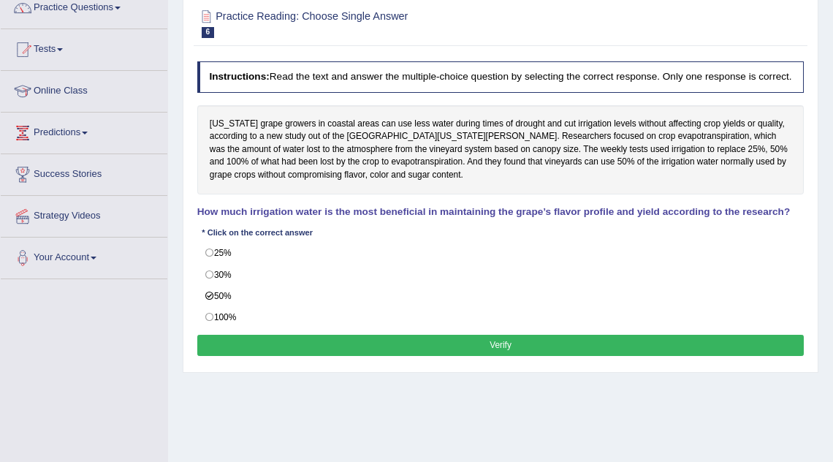
click at [273, 349] on button "Verify" at bounding box center [500, 345] width 607 height 21
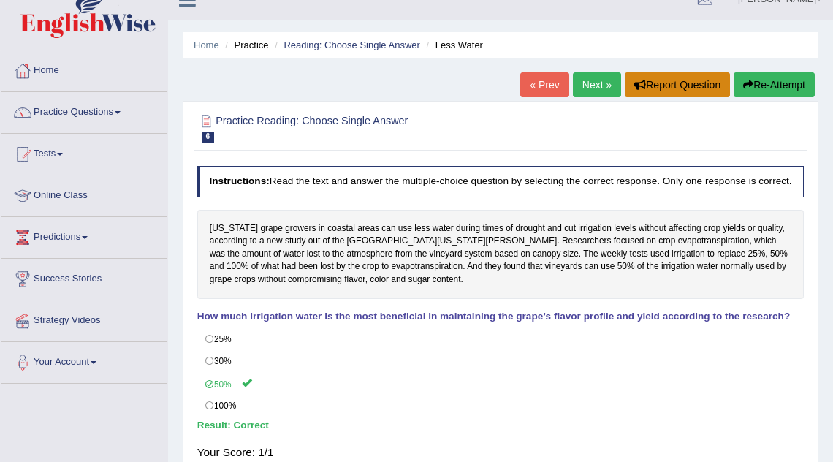
scroll to position [4, 0]
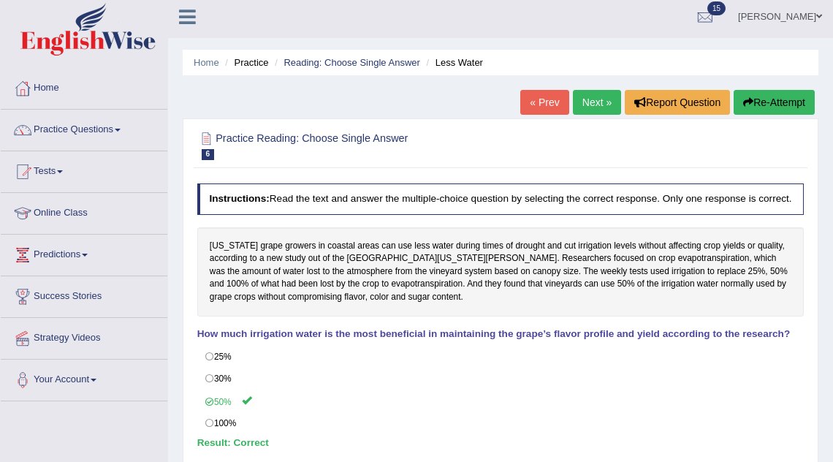
click at [598, 96] on link "Next »" at bounding box center [597, 102] width 48 height 25
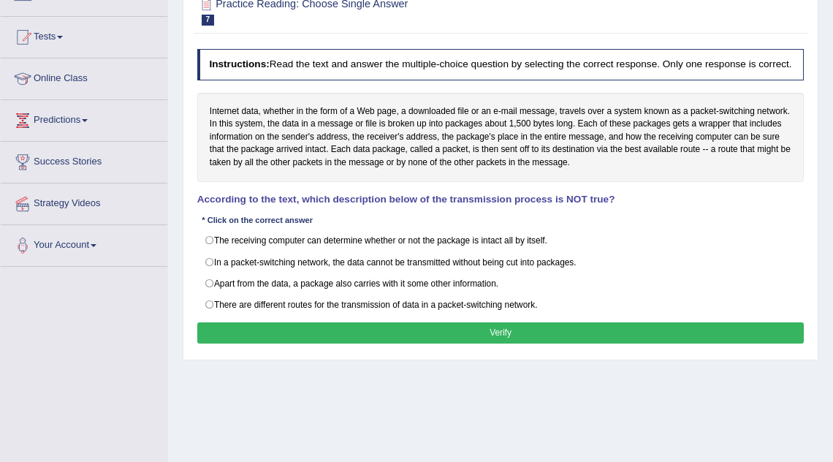
scroll to position [140, 0]
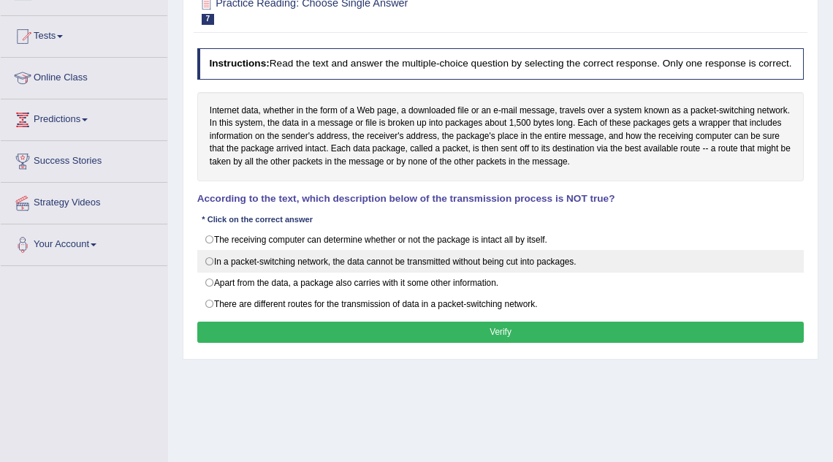
click at [443, 270] on label "In a packet-switching network, the data cannot be transmitted without being cut…" at bounding box center [500, 261] width 607 height 22
radio input "true"
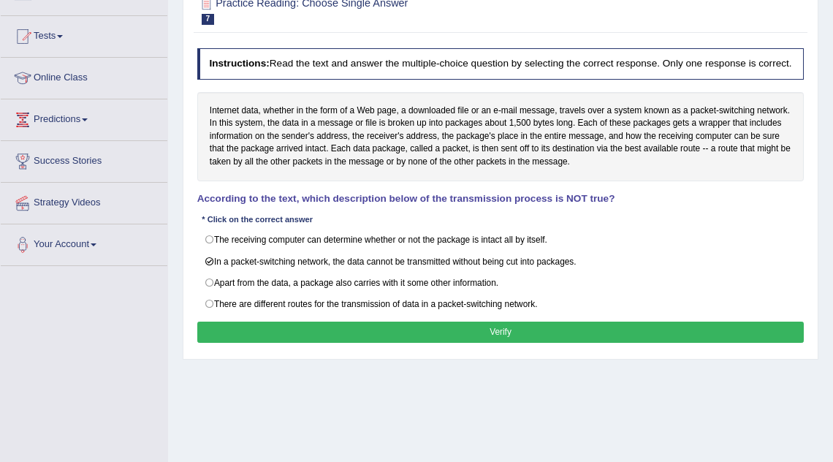
click at [414, 335] on button "Verify" at bounding box center [500, 331] width 607 height 21
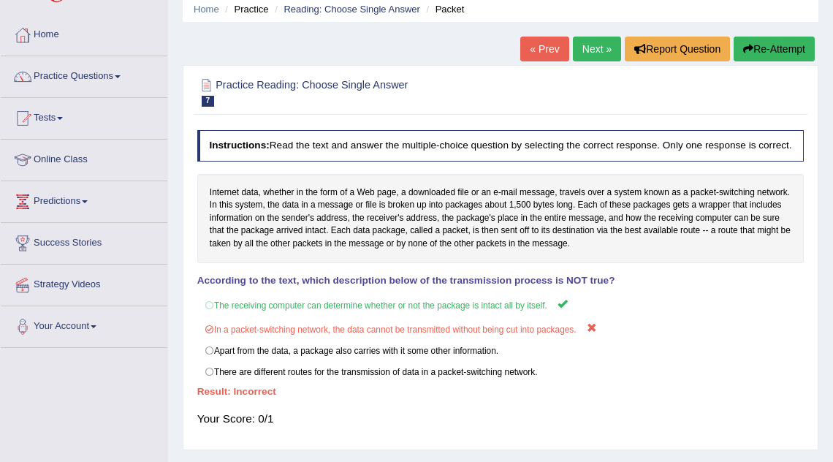
scroll to position [53, 0]
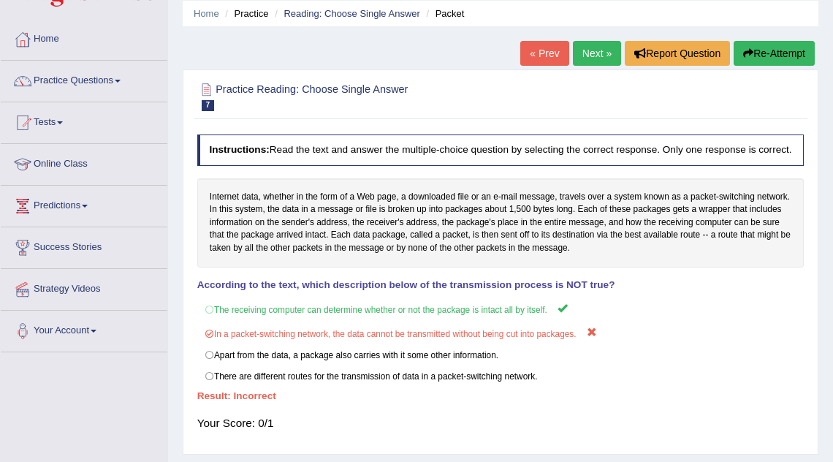
click at [584, 57] on link "Next »" at bounding box center [597, 53] width 48 height 25
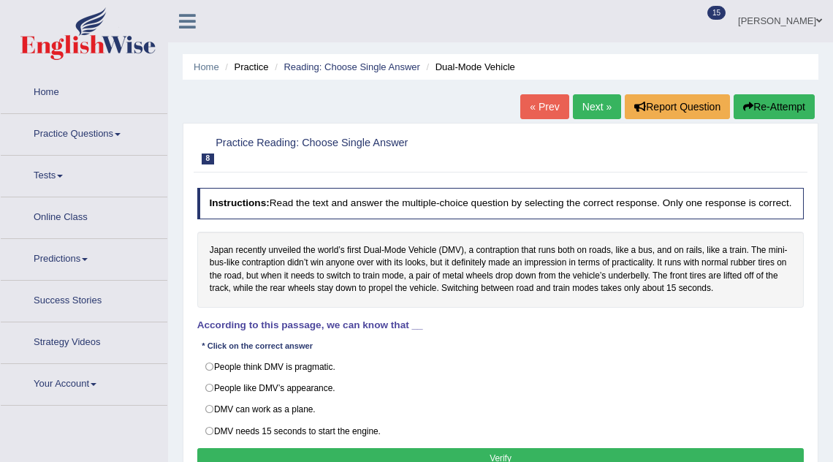
scroll to position [75, 0]
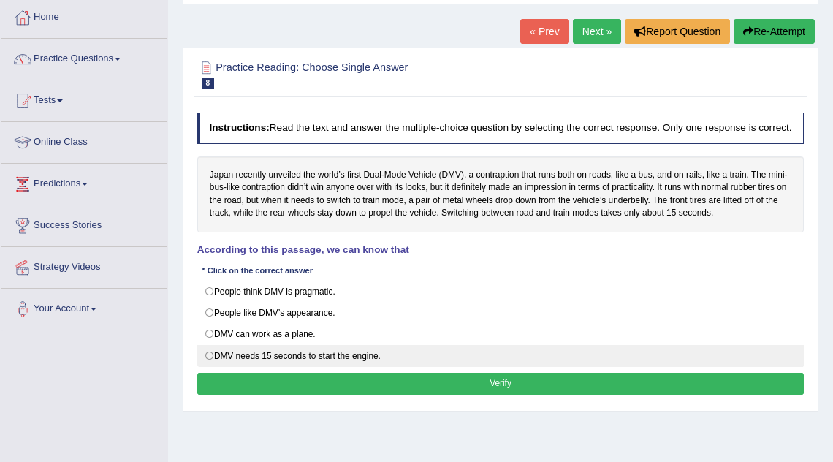
click at [353, 362] on label "DMV needs 15 seconds to start the engine." at bounding box center [500, 356] width 607 height 22
radio input "true"
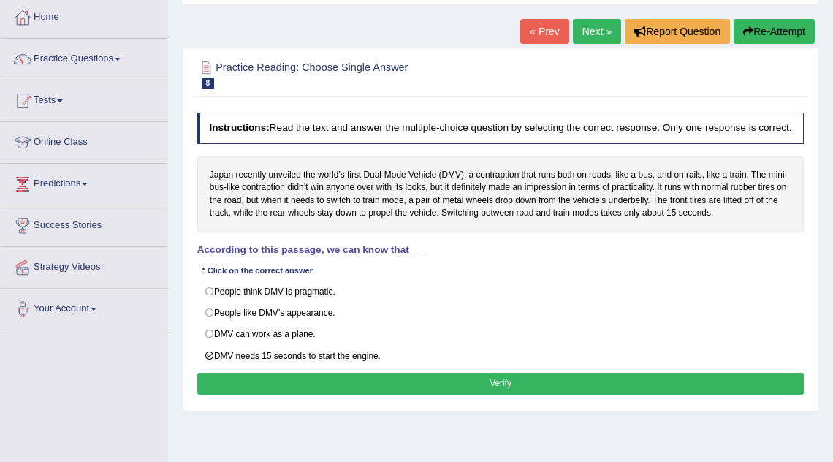
click at [361, 390] on button "Verify" at bounding box center [500, 383] width 607 height 21
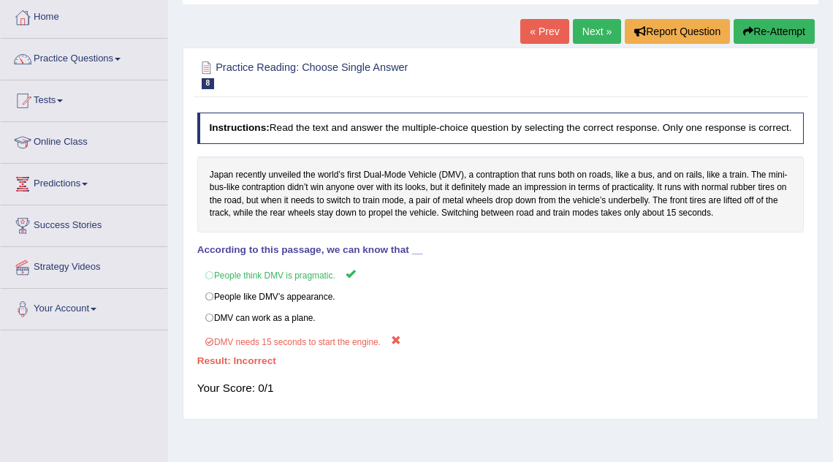
click at [592, 36] on link "Next »" at bounding box center [597, 31] width 48 height 25
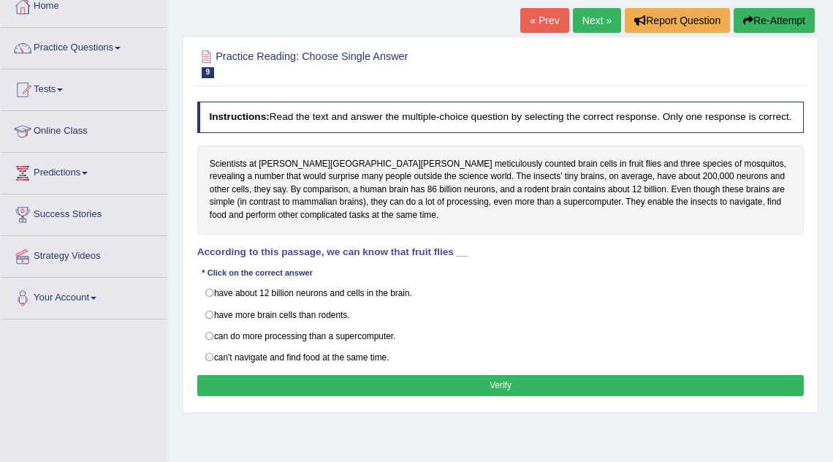
scroll to position [86, 0]
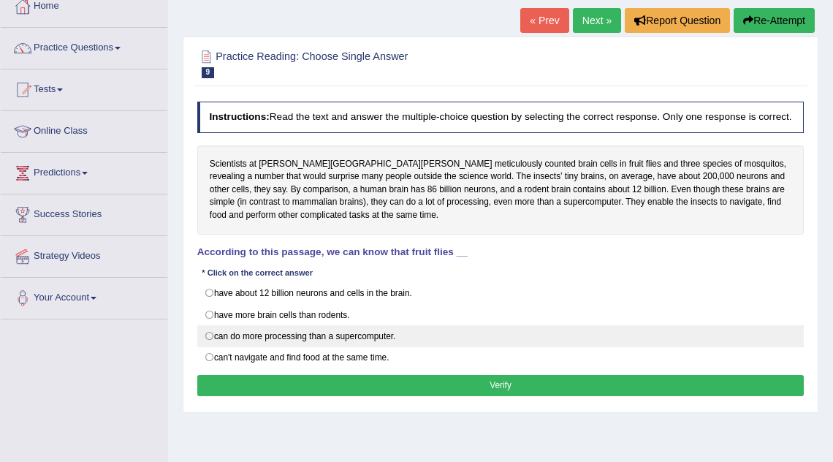
click at [313, 343] on label "can do more processing than a supercomputer." at bounding box center [500, 336] width 607 height 22
radio input "true"
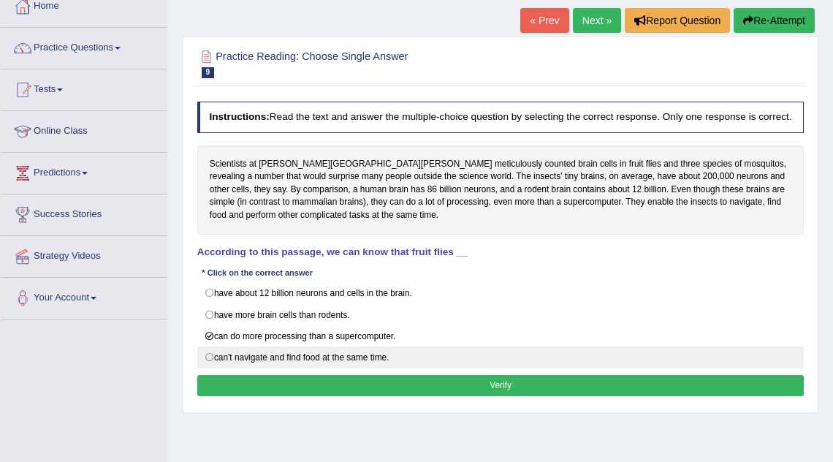
click at [305, 363] on label "can't navigate and find food at the same time." at bounding box center [500, 357] width 607 height 22
radio input "true"
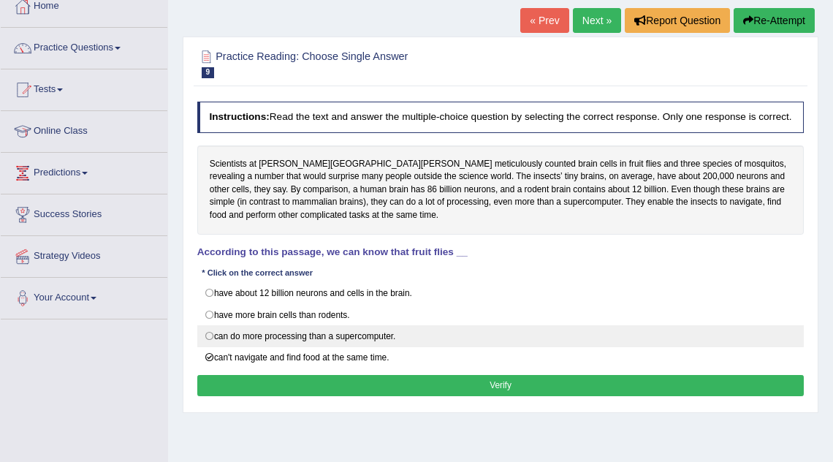
click at [306, 345] on label "can do more processing than a supercomputer." at bounding box center [500, 336] width 607 height 22
radio input "true"
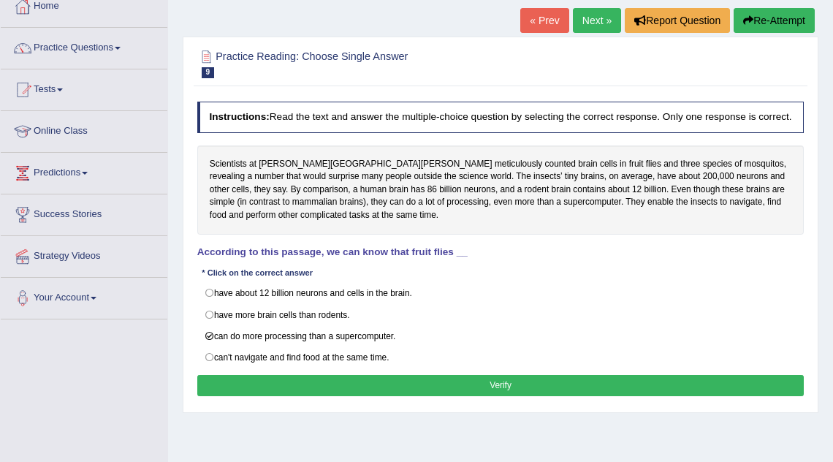
click at [311, 387] on button "Verify" at bounding box center [500, 385] width 607 height 21
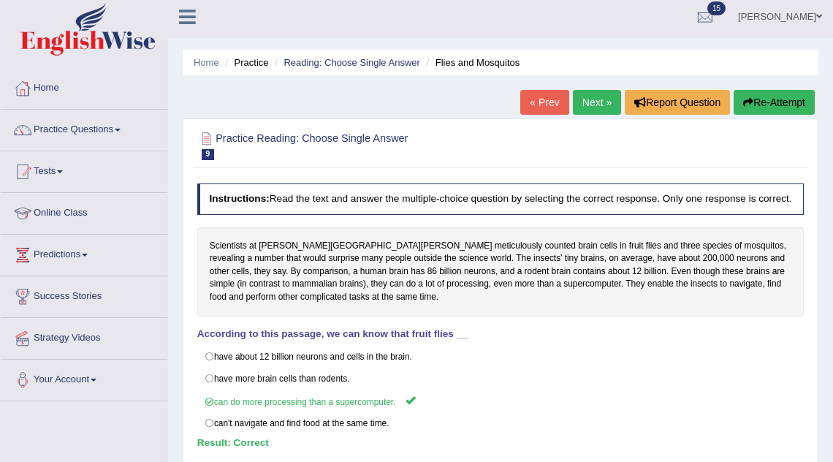
scroll to position [0, 0]
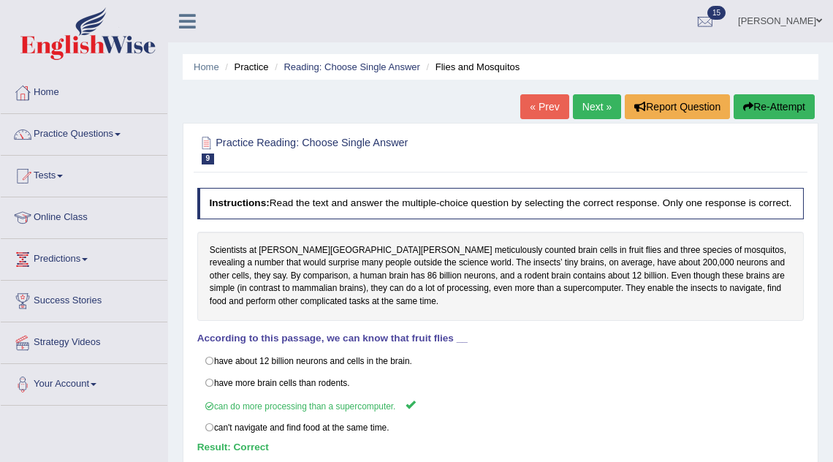
click at [593, 123] on div "Practice Reading: Choose Single Answer 9 Flies and Mosquitos Instructions: Read…" at bounding box center [501, 314] width 636 height 383
click at [590, 115] on link "Next »" at bounding box center [597, 106] width 48 height 25
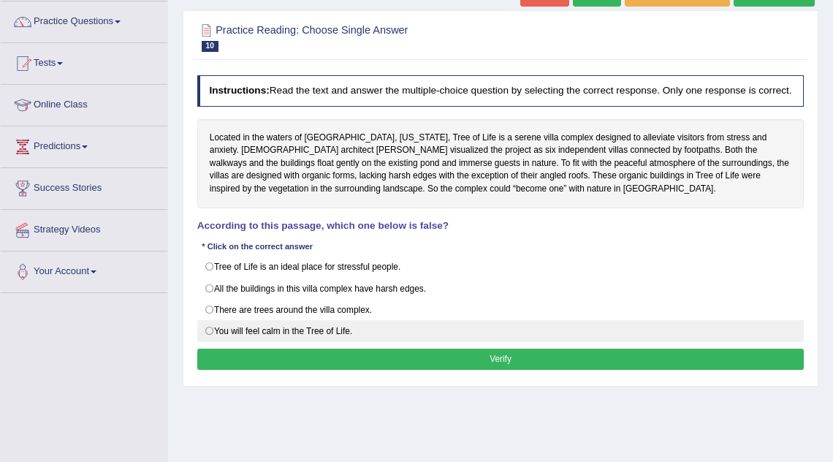
scroll to position [113, 0]
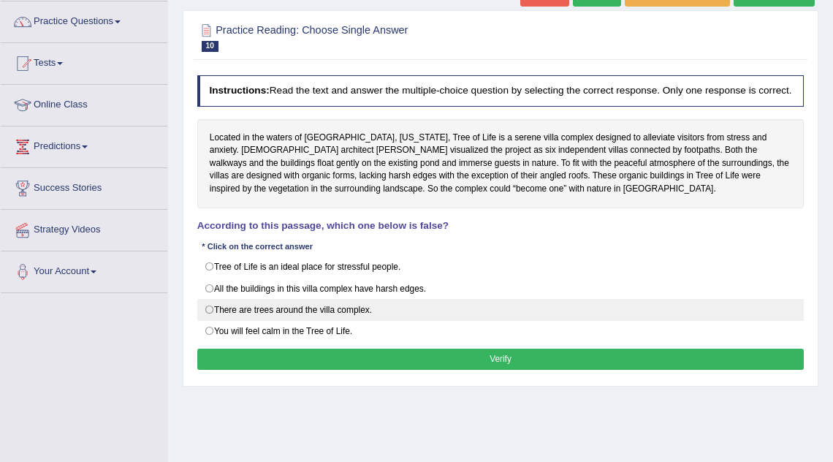
click at [355, 320] on label "There are trees around the villa complex." at bounding box center [500, 310] width 607 height 22
radio input "true"
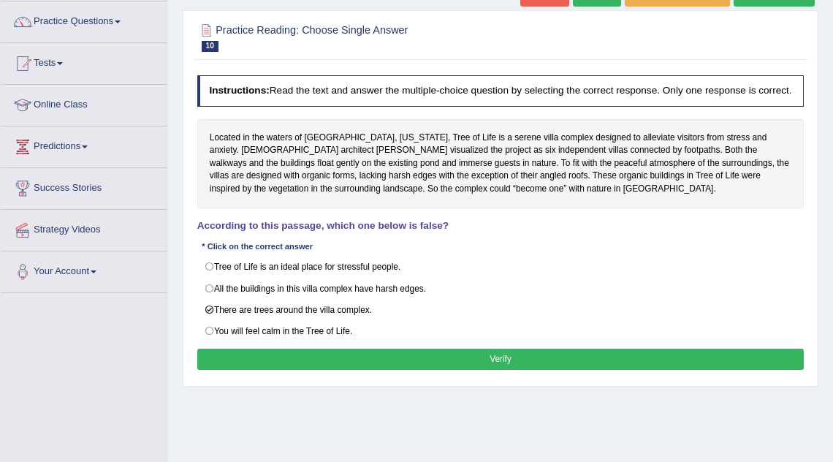
click at [370, 366] on button "Verify" at bounding box center [500, 359] width 607 height 21
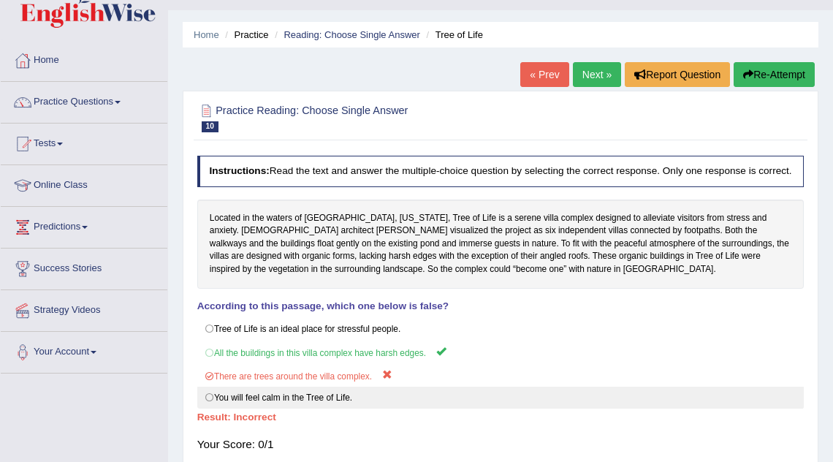
scroll to position [26, 0]
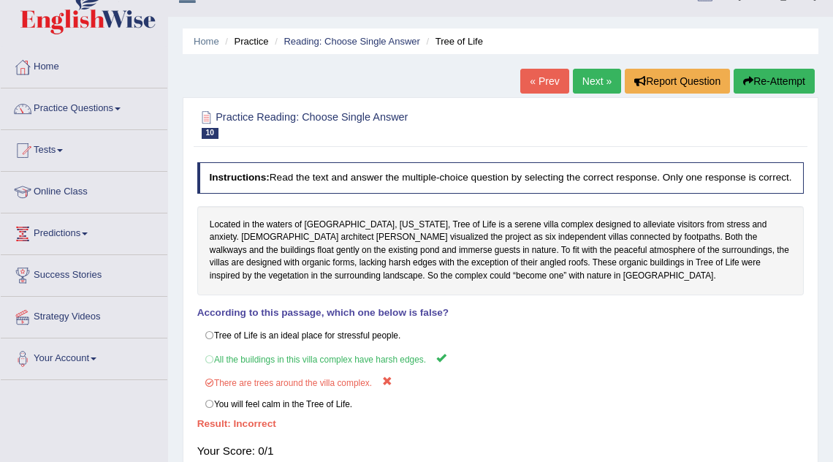
click at [585, 81] on link "Next »" at bounding box center [597, 81] width 48 height 25
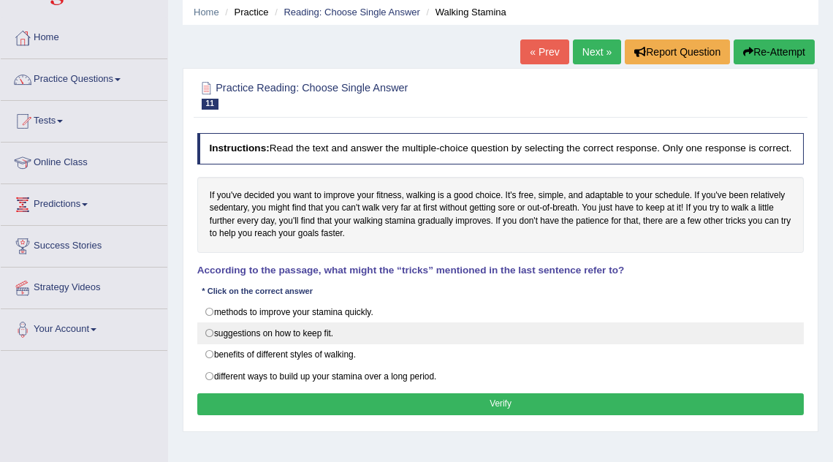
scroll to position [64, 0]
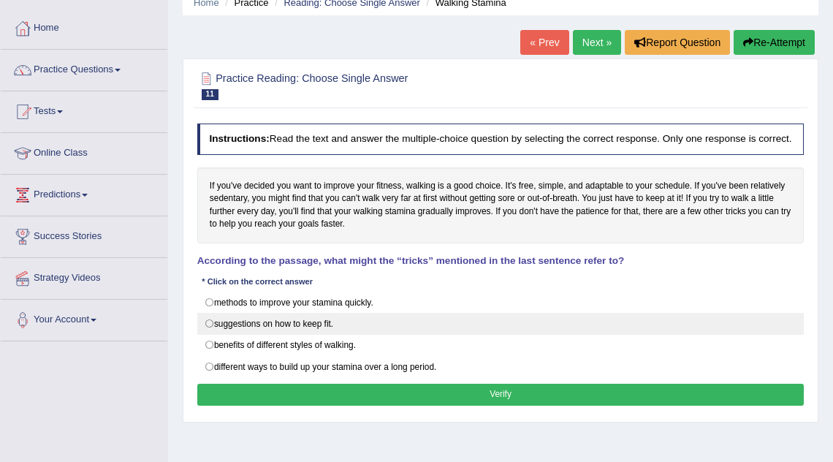
click at [310, 335] on label "suggestions on how to keep fit." at bounding box center [500, 324] width 607 height 22
radio input "true"
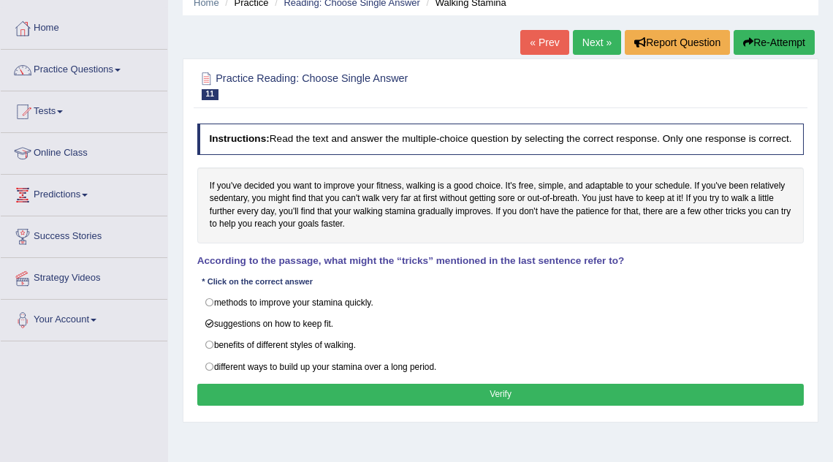
click at [375, 395] on button "Verify" at bounding box center [500, 394] width 607 height 21
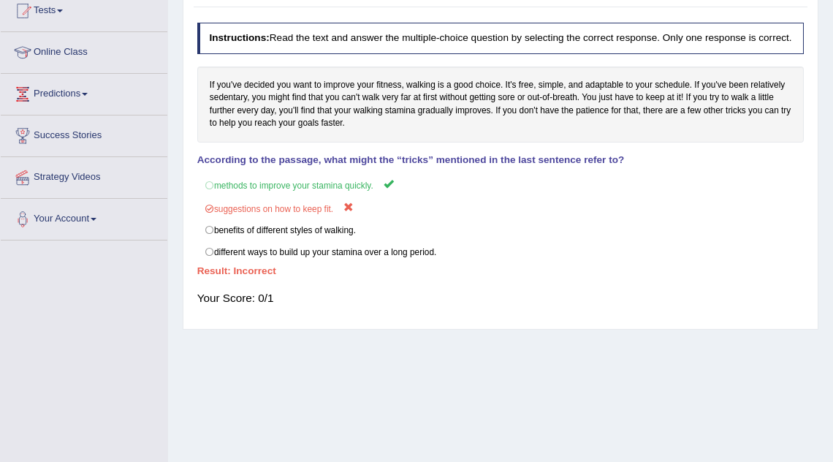
scroll to position [0, 0]
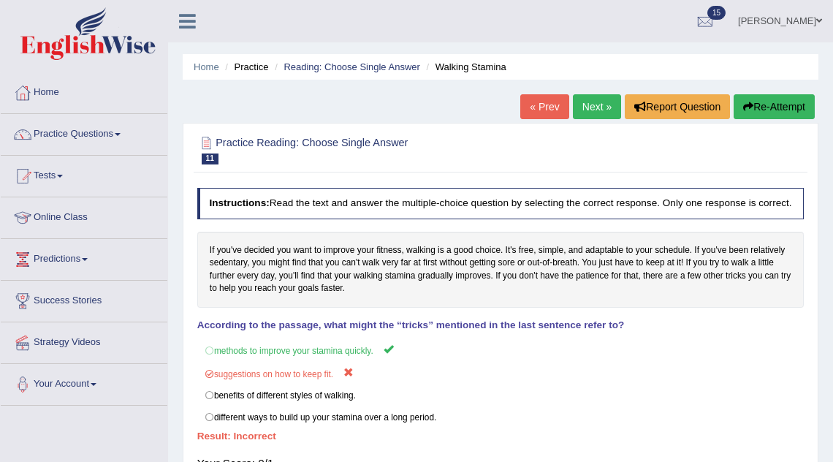
click at [575, 104] on link "Next »" at bounding box center [597, 106] width 48 height 25
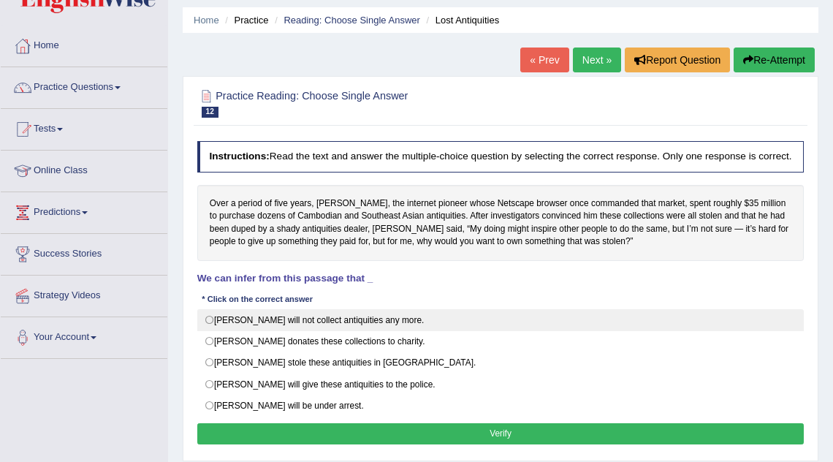
scroll to position [47, 0]
click at [367, 331] on label "[PERSON_NAME] will not collect antiquities any more." at bounding box center [500, 320] width 607 height 22
radio input "true"
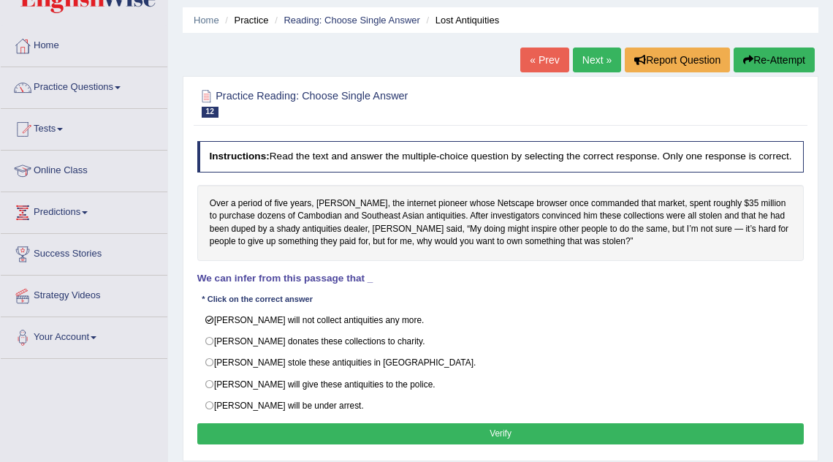
click at [359, 433] on button "Verify" at bounding box center [500, 433] width 607 height 21
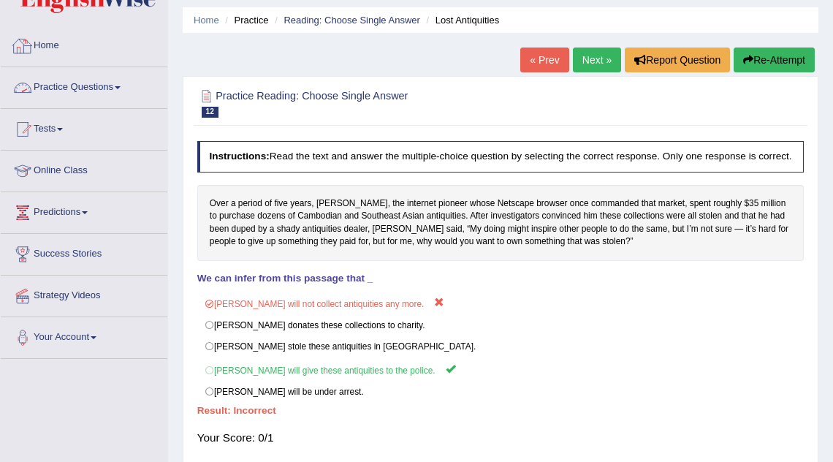
click at [103, 91] on link "Practice Questions" at bounding box center [84, 85] width 167 height 37
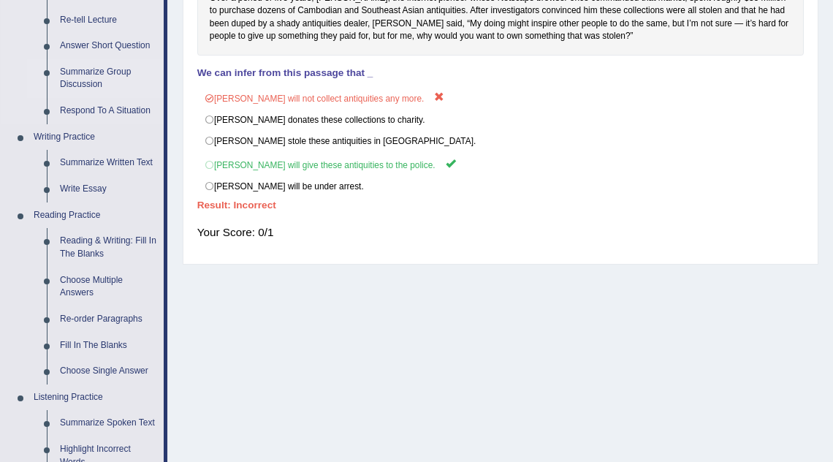
scroll to position [257, 0]
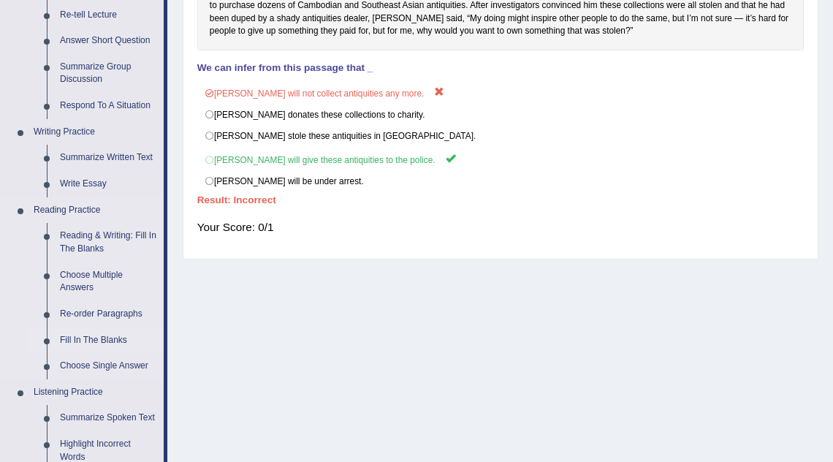
click at [89, 336] on link "Fill In The Blanks" at bounding box center [108, 340] width 110 height 26
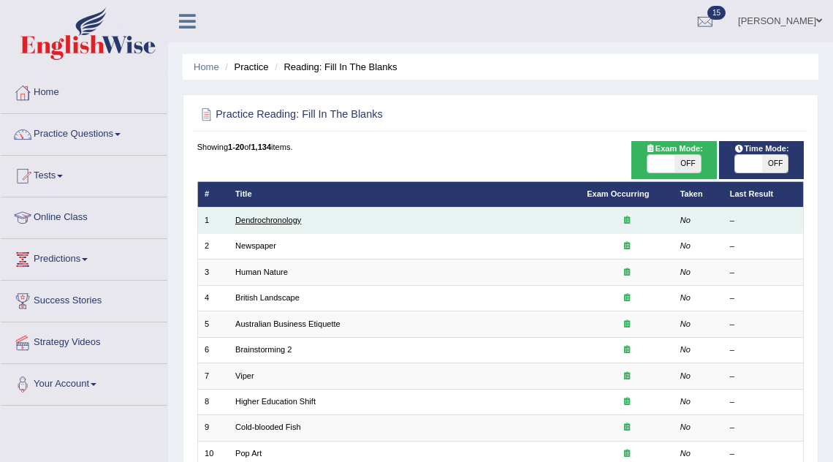
click at [281, 222] on link "Dendrochronology" at bounding box center [268, 220] width 66 height 9
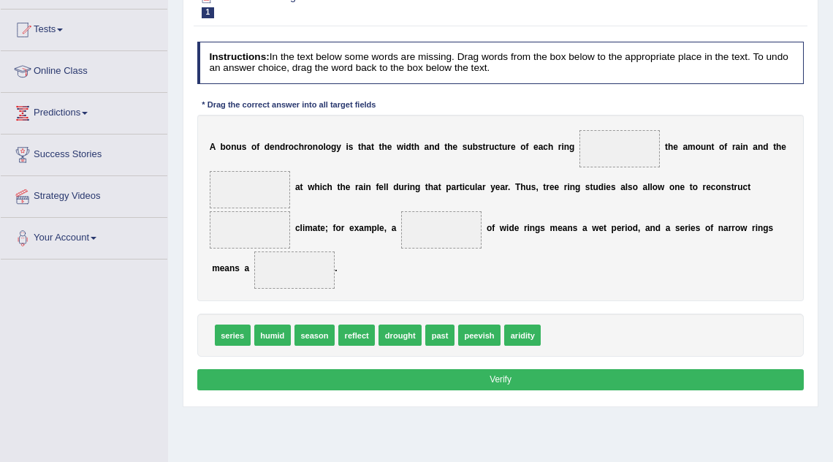
scroll to position [149, 0]
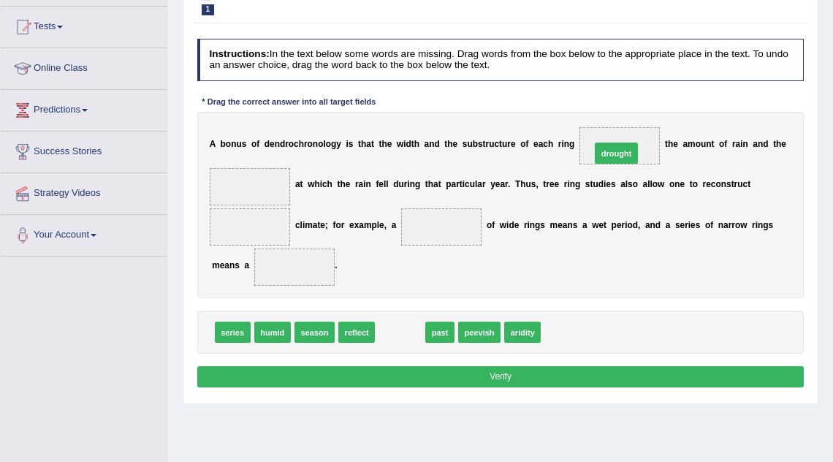
drag, startPoint x: 393, startPoint y: 330, endPoint x: 647, endPoint y: 119, distance: 330.0
click at [435, 181] on b "a" at bounding box center [435, 184] width 5 height 10
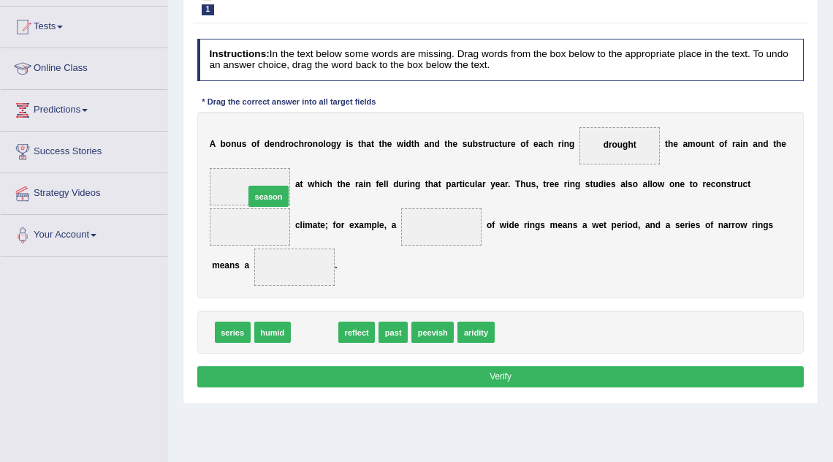
drag, startPoint x: 316, startPoint y: 336, endPoint x: 262, endPoint y: 176, distance: 168.9
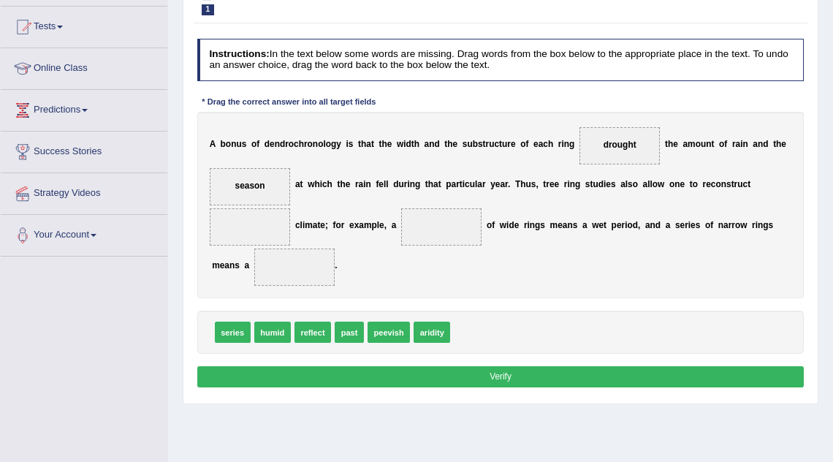
scroll to position [146, 0]
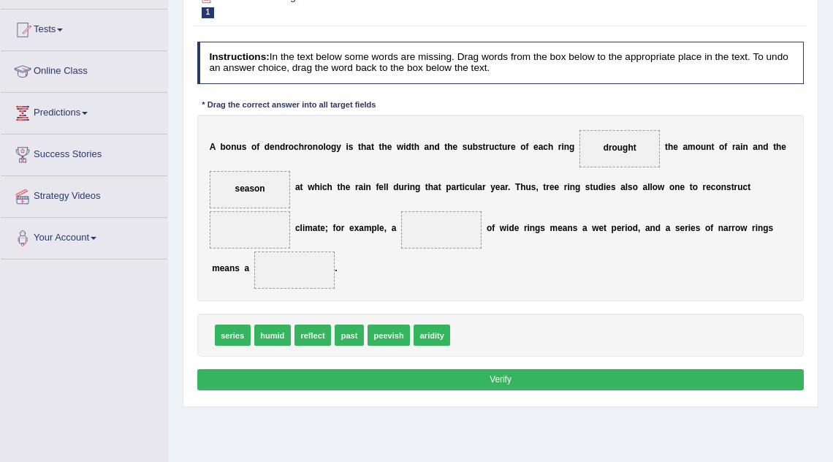
click at [275, 338] on span "humid" at bounding box center [272, 334] width 37 height 21
drag, startPoint x: 275, startPoint y: 338, endPoint x: 268, endPoint y: 214, distance: 124.4
drag, startPoint x: 388, startPoint y: 334, endPoint x: 435, endPoint y: 216, distance: 127.5
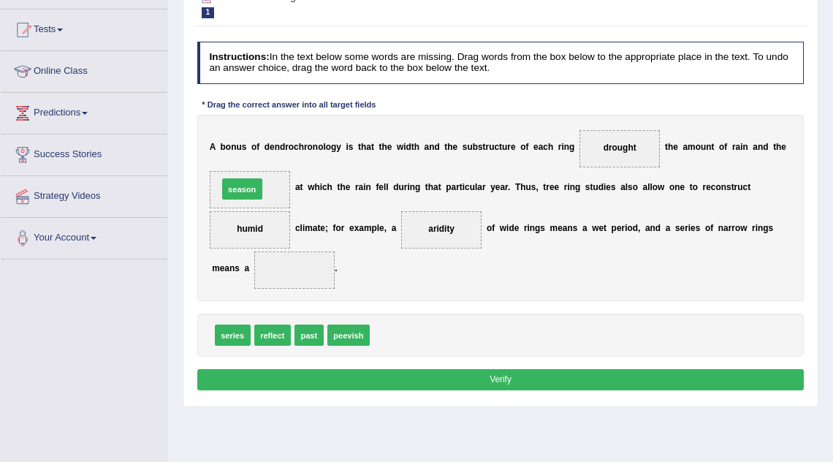
drag, startPoint x: 392, startPoint y: 335, endPoint x: 213, endPoint y: 163, distance: 248.0
click at [267, 332] on span "reflect" at bounding box center [272, 334] width 37 height 21
drag, startPoint x: 245, startPoint y: 224, endPoint x: 311, endPoint y: 281, distance: 87.1
drag, startPoint x: 355, startPoint y: 331, endPoint x: 251, endPoint y: 211, distance: 159.0
drag, startPoint x: 348, startPoint y: 330, endPoint x: 252, endPoint y: 175, distance: 182.7
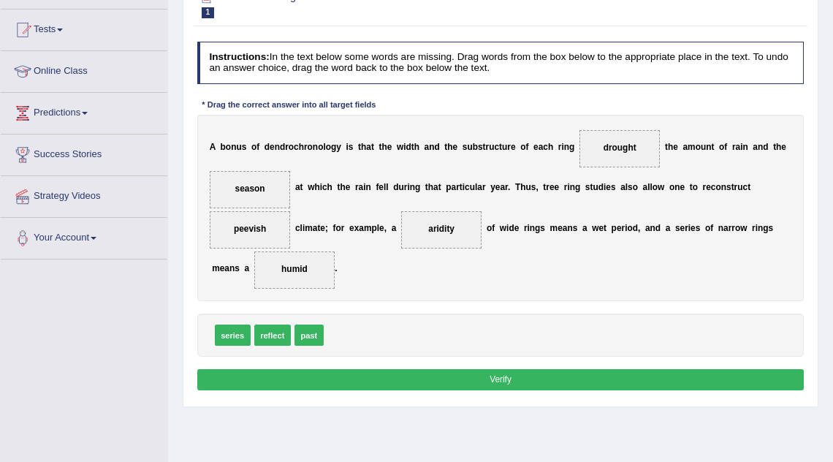
click at [359, 375] on button "Verify" at bounding box center [500, 379] width 607 height 21
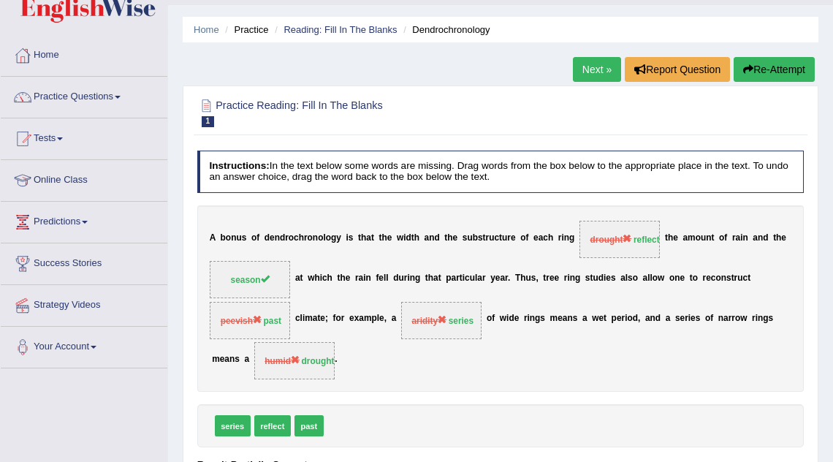
scroll to position [0, 0]
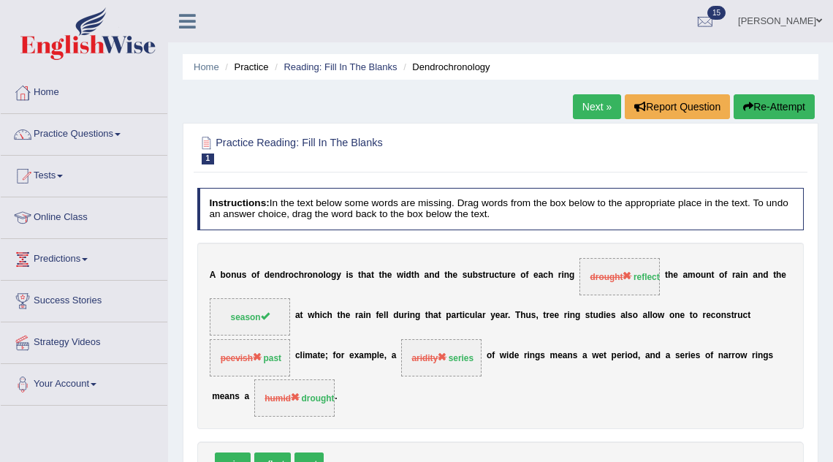
click at [584, 107] on link "Next »" at bounding box center [597, 106] width 48 height 25
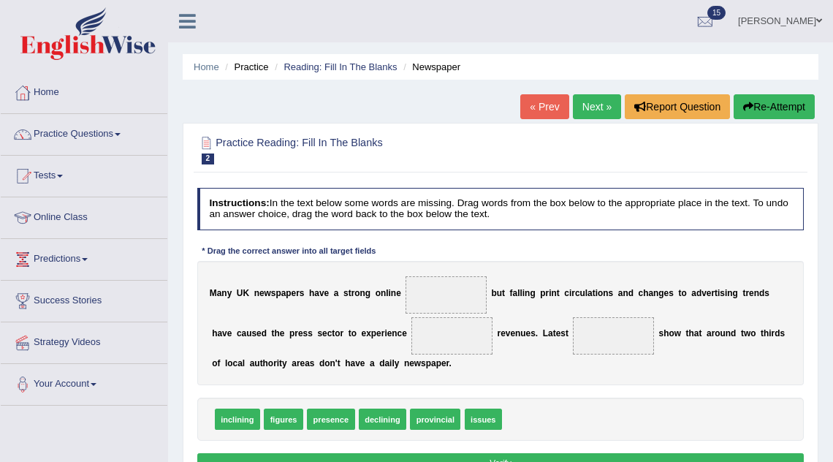
click at [285, 416] on span "figures" at bounding box center [283, 418] width 39 height 21
drag, startPoint x: 281, startPoint y: 418, endPoint x: 647, endPoint y: 312, distance: 381.1
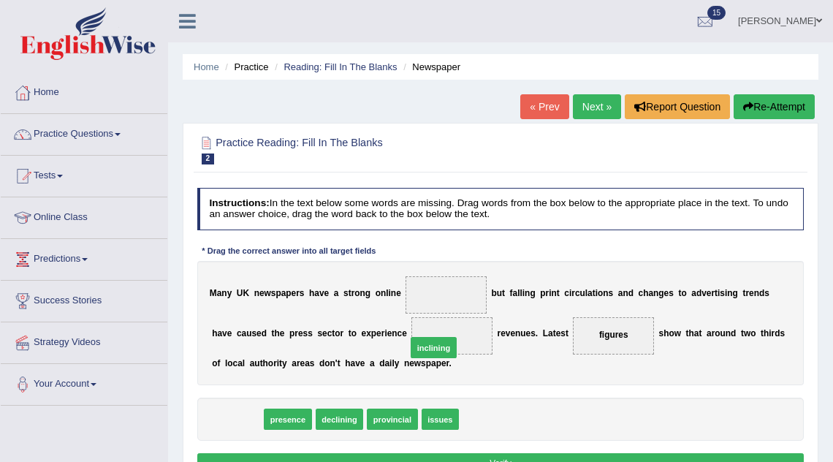
drag, startPoint x: 234, startPoint y: 418, endPoint x: 465, endPoint y: 334, distance: 245.7
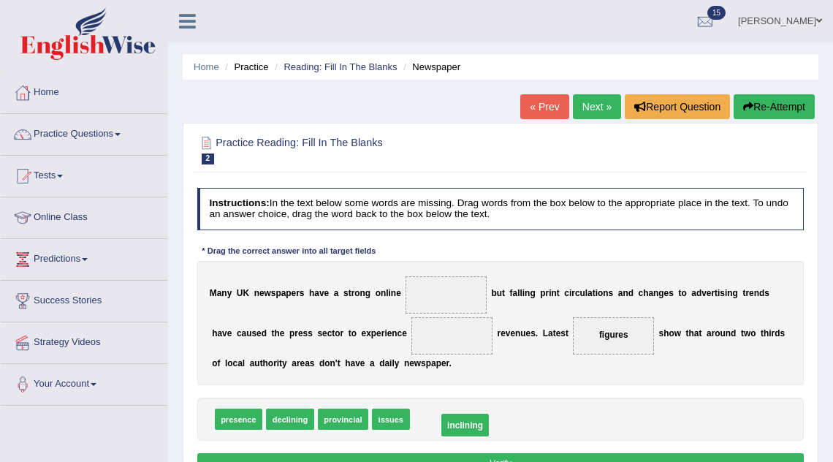
drag, startPoint x: 422, startPoint y: 333, endPoint x: 437, endPoint y: 440, distance: 107.8
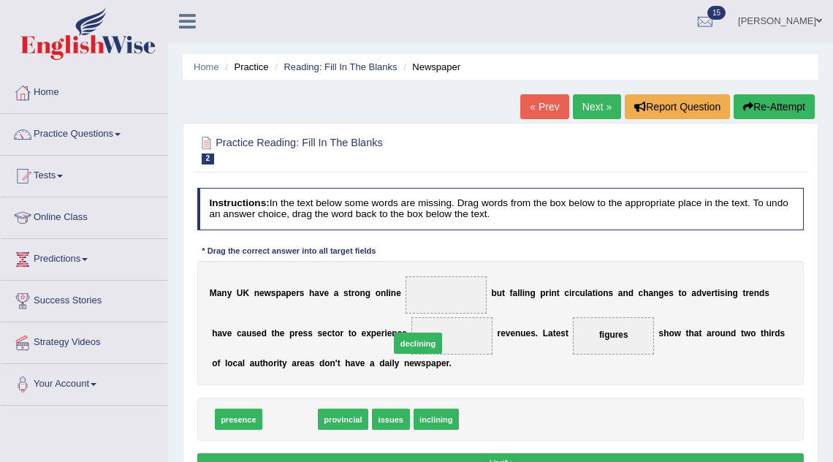
drag, startPoint x: 289, startPoint y: 417, endPoint x: 440, endPoint y: 328, distance: 174.9
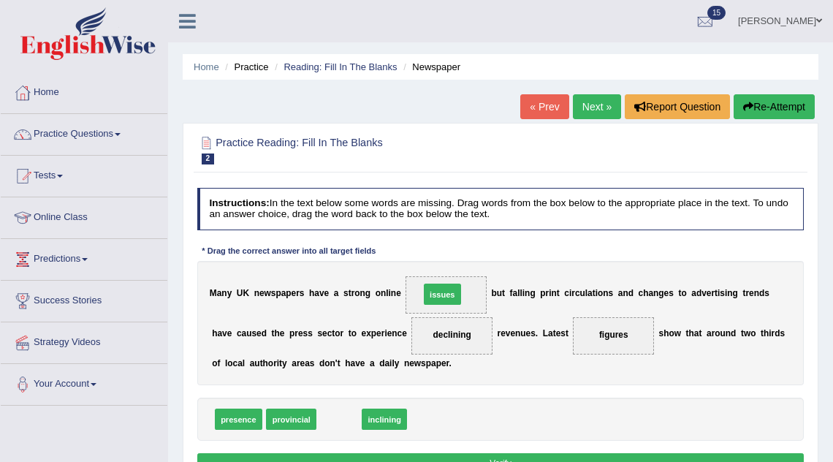
drag, startPoint x: 340, startPoint y: 415, endPoint x: 462, endPoint y: 268, distance: 190.5
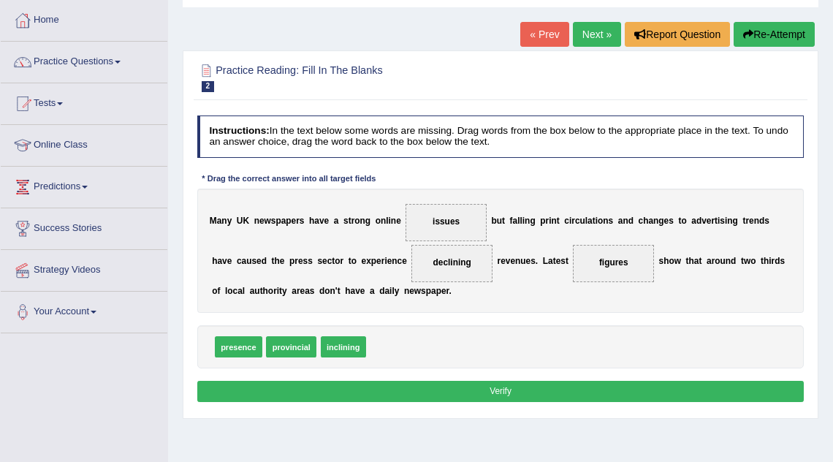
scroll to position [73, 0]
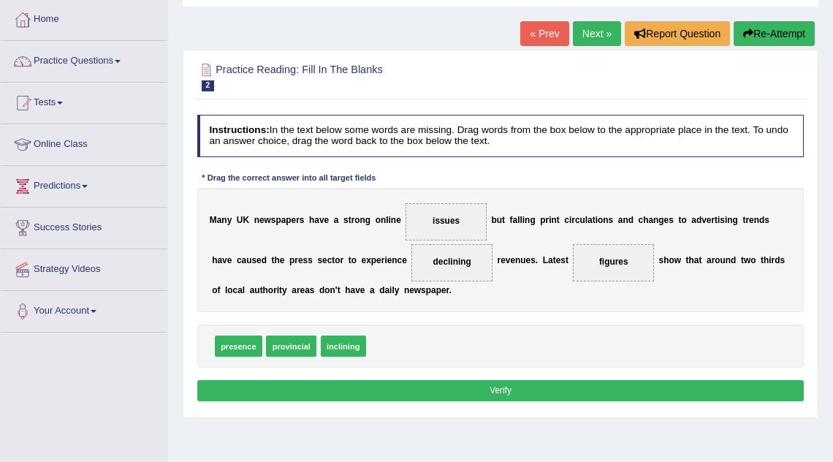
click at [432, 395] on button "Verify" at bounding box center [500, 390] width 607 height 21
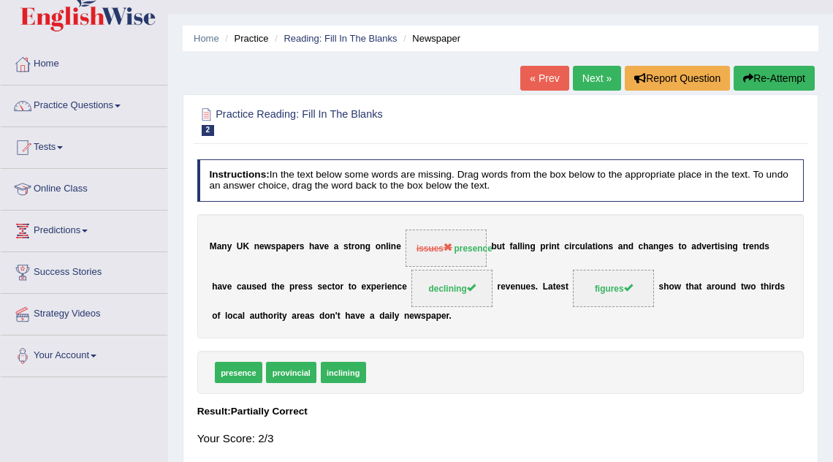
scroll to position [23, 0]
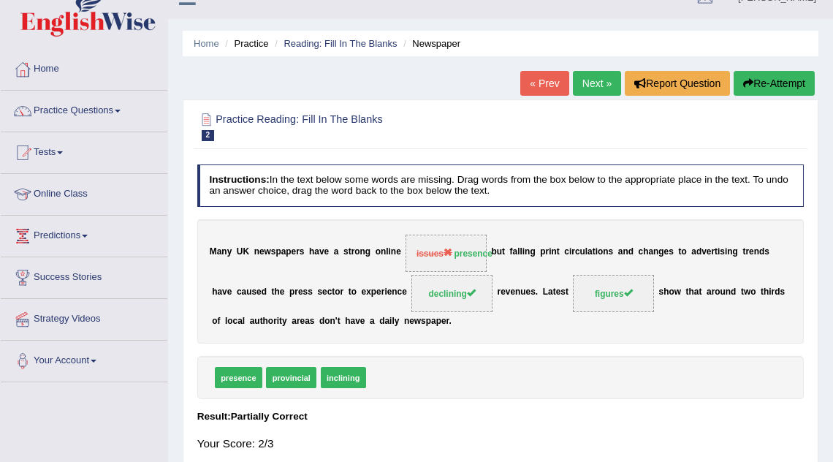
click at [592, 87] on link "Next »" at bounding box center [597, 83] width 48 height 25
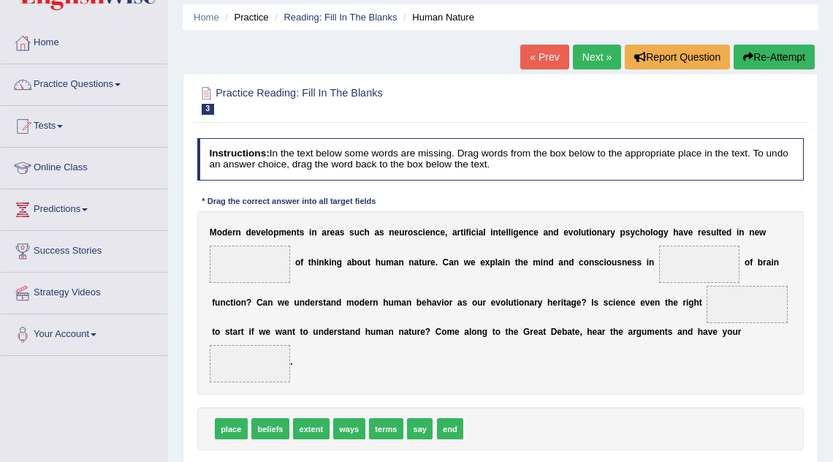
scroll to position [50, 0]
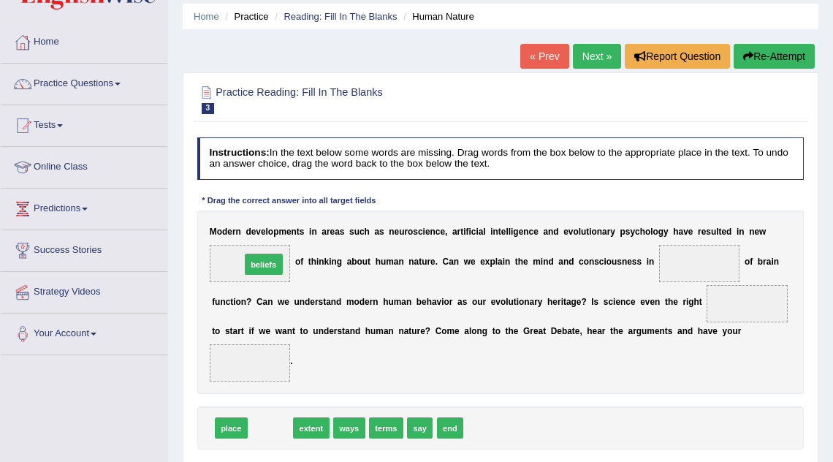
drag, startPoint x: 268, startPoint y: 429, endPoint x: 260, endPoint y: 237, distance: 192.3
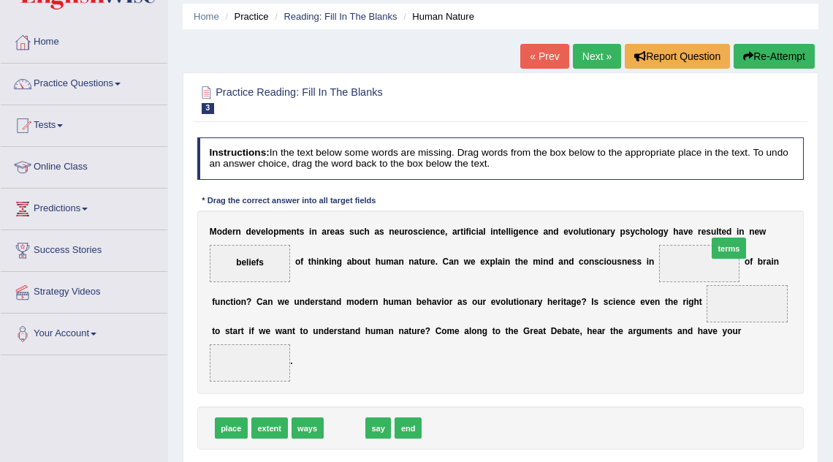
drag, startPoint x: 347, startPoint y: 425, endPoint x: 799, endPoint y: 215, distance: 498.8
click at [799, 215] on div "Instructions: In the text below some words are missing. Drag words from the box…" at bounding box center [500, 313] width 613 height 362
drag, startPoint x: 346, startPoint y: 424, endPoint x: 766, endPoint y: 228, distance: 463.5
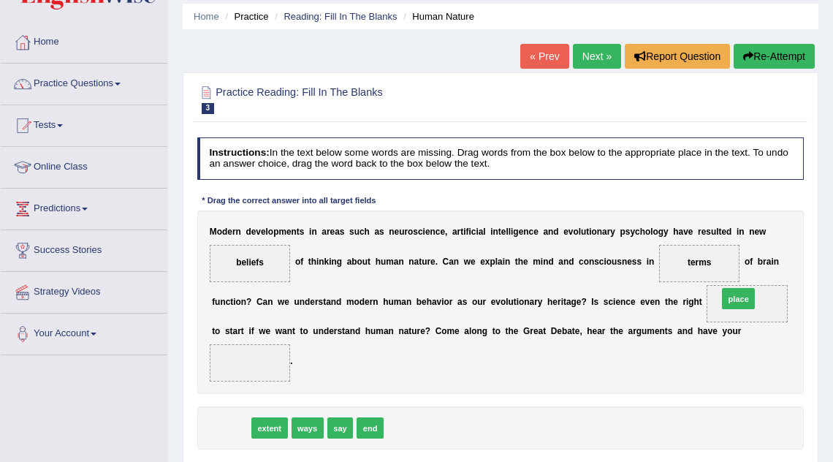
drag, startPoint x: 224, startPoint y: 421, endPoint x: 822, endPoint y: 269, distance: 616.7
click at [822, 269] on div "Home Practice Reading: Fill In The Blanks Human Nature « Prev Next » Report Que…" at bounding box center [500, 315] width 665 height 731
drag, startPoint x: 245, startPoint y: 424, endPoint x: 830, endPoint y: 281, distance: 601.8
click at [830, 281] on div "Home Practice Reading: Fill In The Blanks Human Nature « Prev Next » Report Que…" at bounding box center [500, 315] width 665 height 731
drag, startPoint x: 238, startPoint y: 427, endPoint x: 822, endPoint y: 283, distance: 601.2
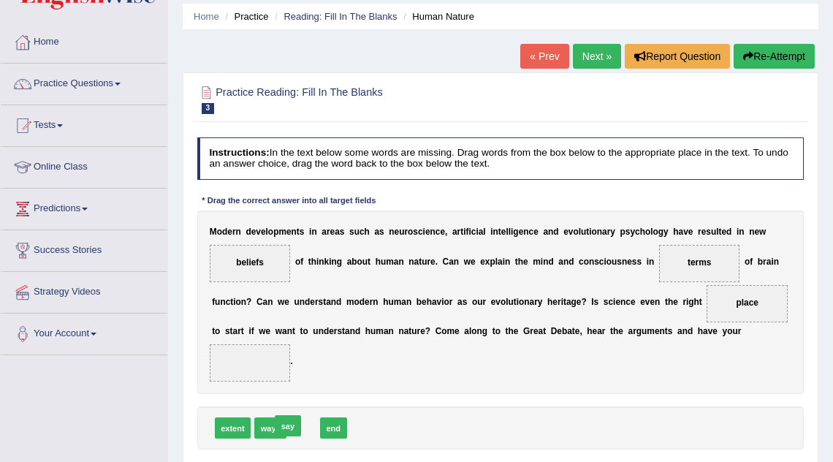
drag, startPoint x: 313, startPoint y: 425, endPoint x: 295, endPoint y: 423, distance: 18.4
drag, startPoint x: 275, startPoint y: 424, endPoint x: 256, endPoint y: 341, distance: 85.4
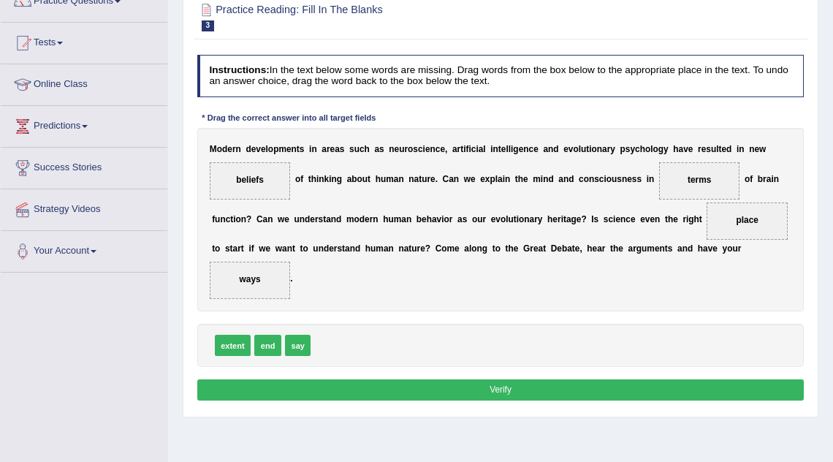
scroll to position [137, 0]
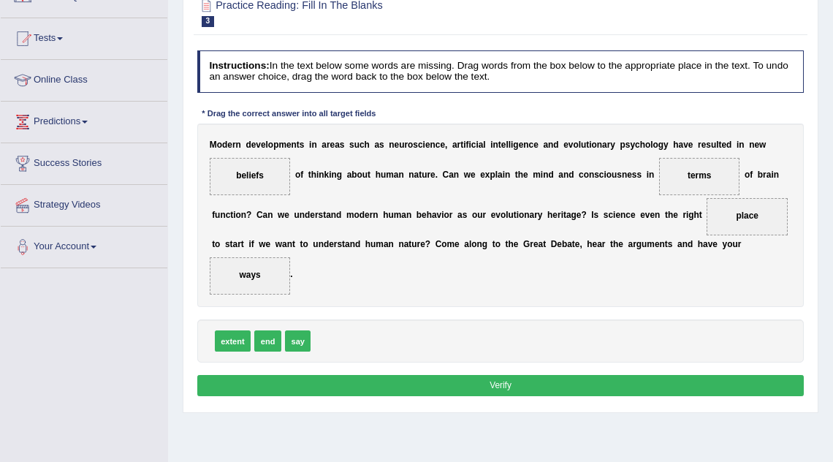
click at [408, 376] on button "Verify" at bounding box center [500, 385] width 607 height 21
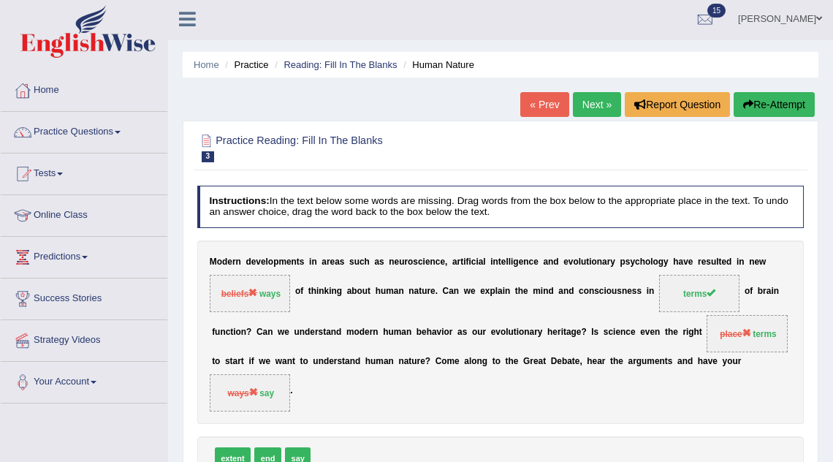
scroll to position [0, 0]
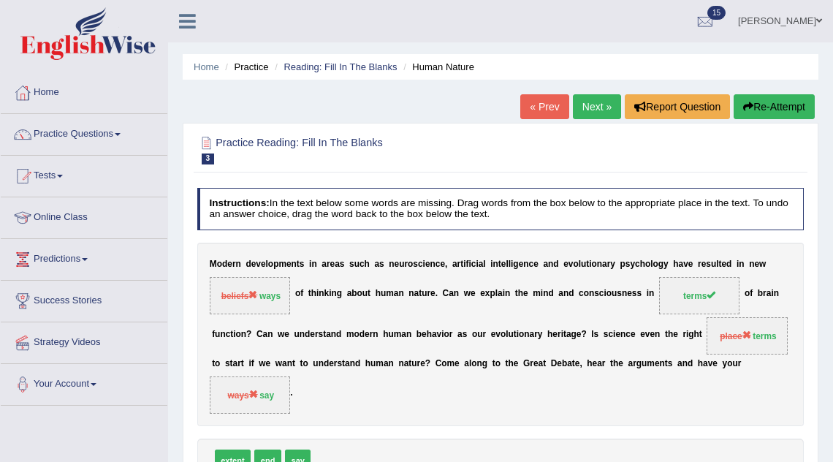
click at [595, 100] on link "Next »" at bounding box center [597, 106] width 48 height 25
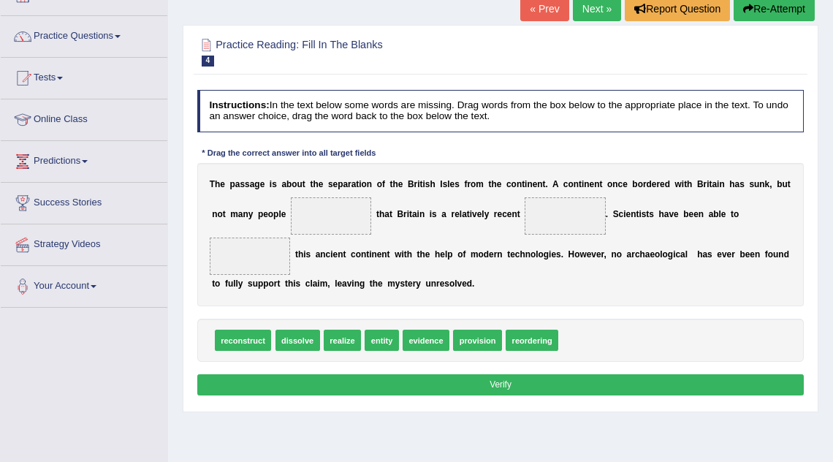
scroll to position [99, 0]
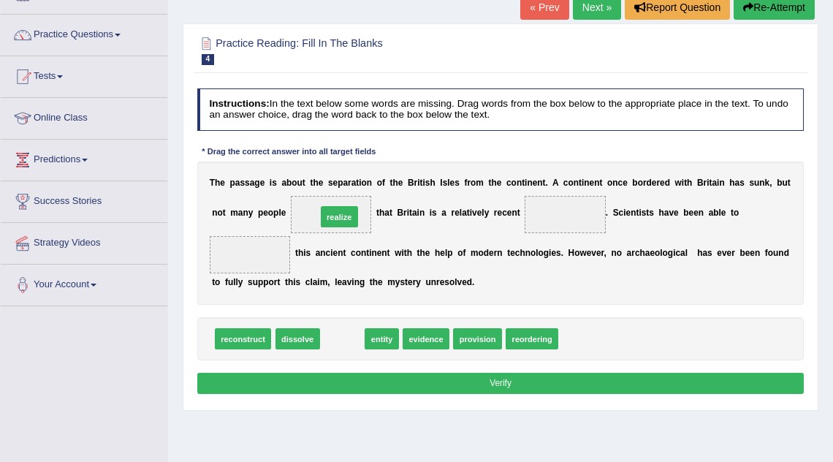
drag, startPoint x: 341, startPoint y: 331, endPoint x: 338, endPoint y: 188, distance: 143.2
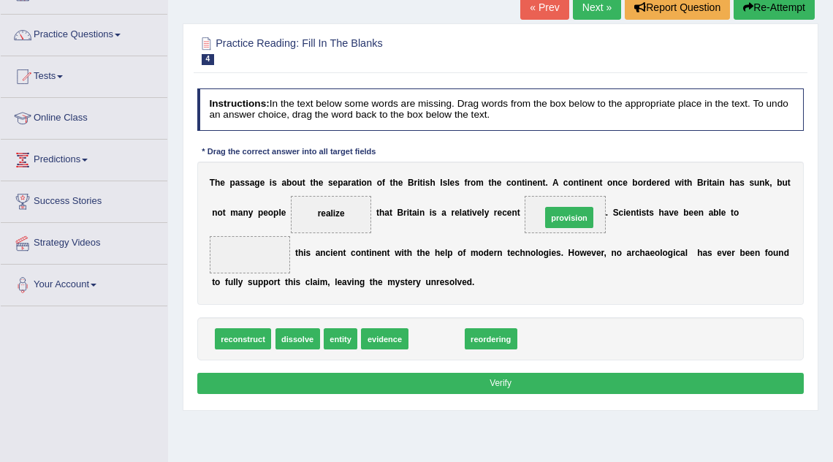
drag, startPoint x: 426, startPoint y: 340, endPoint x: 582, endPoint y: 197, distance: 211.5
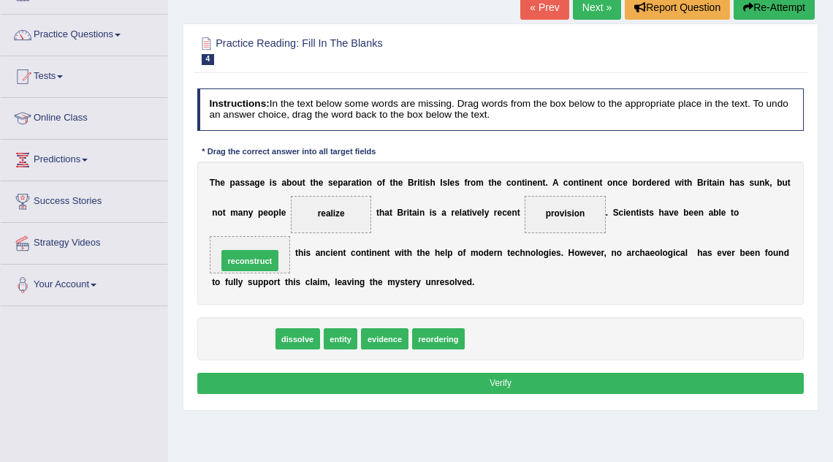
drag, startPoint x: 242, startPoint y: 343, endPoint x: 249, endPoint y: 251, distance: 91.6
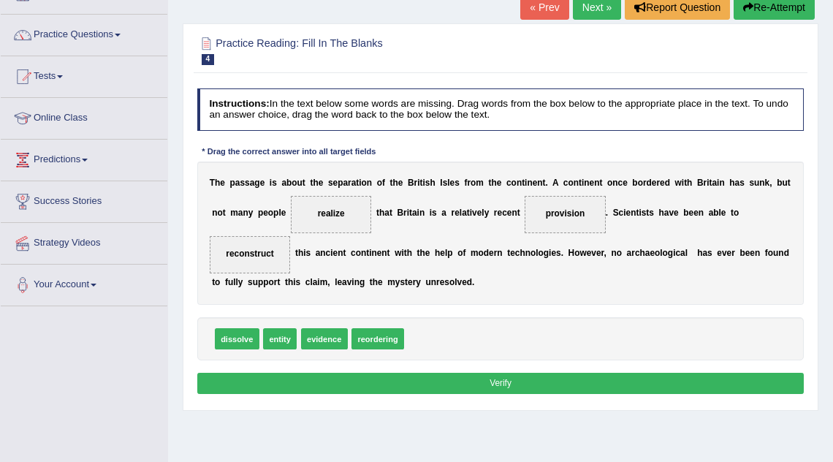
click at [430, 380] on button "Verify" at bounding box center [500, 383] width 607 height 21
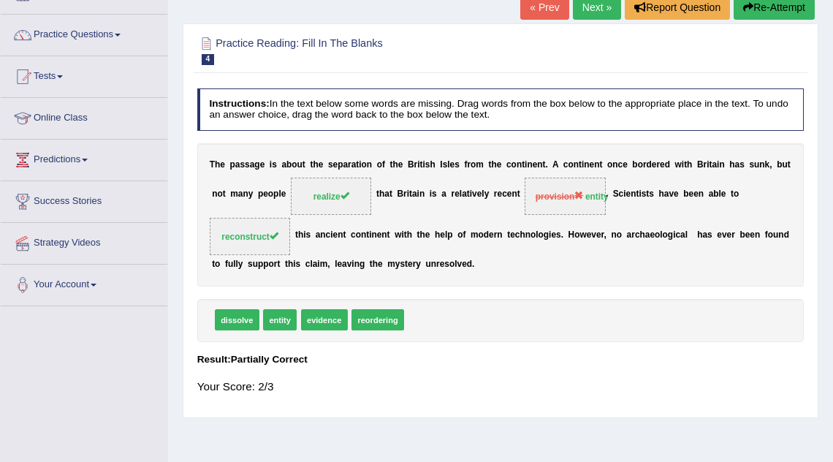
click at [598, 1] on link "Next »" at bounding box center [597, 7] width 48 height 25
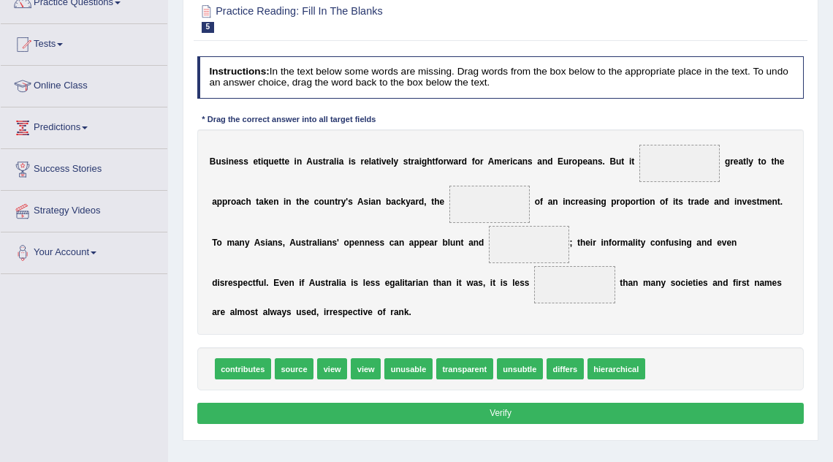
scroll to position [134, 0]
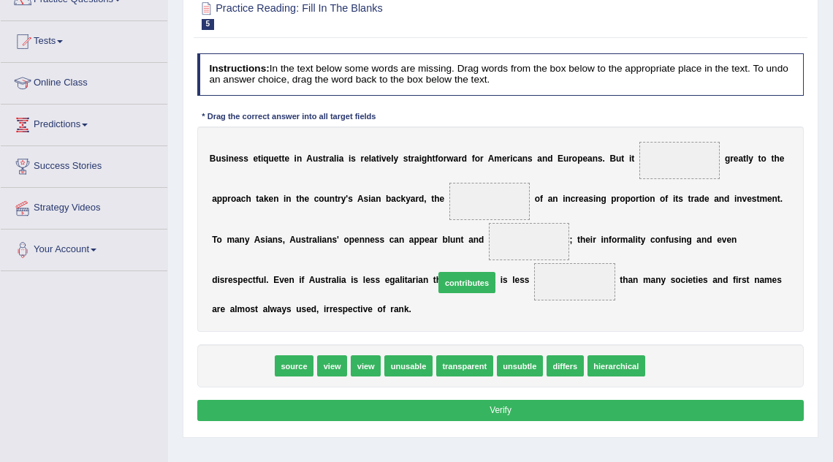
drag, startPoint x: 236, startPoint y: 364, endPoint x: 520, endPoint y: 254, distance: 304.6
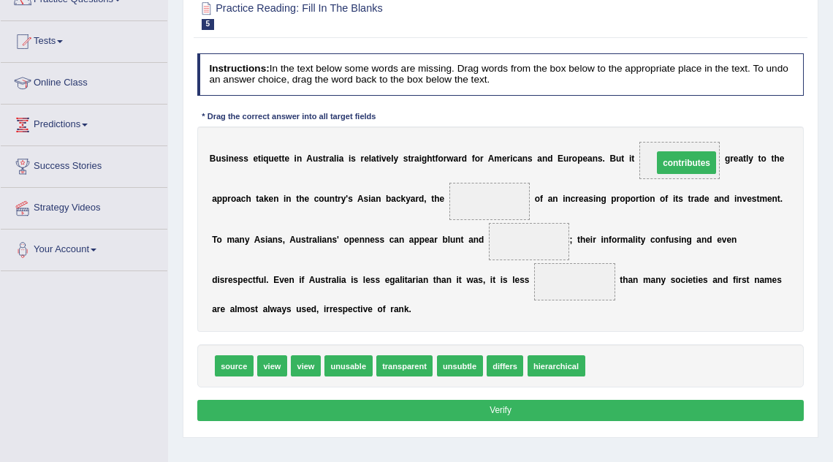
drag, startPoint x: 558, startPoint y: 286, endPoint x: 690, endPoint y: 147, distance: 191.2
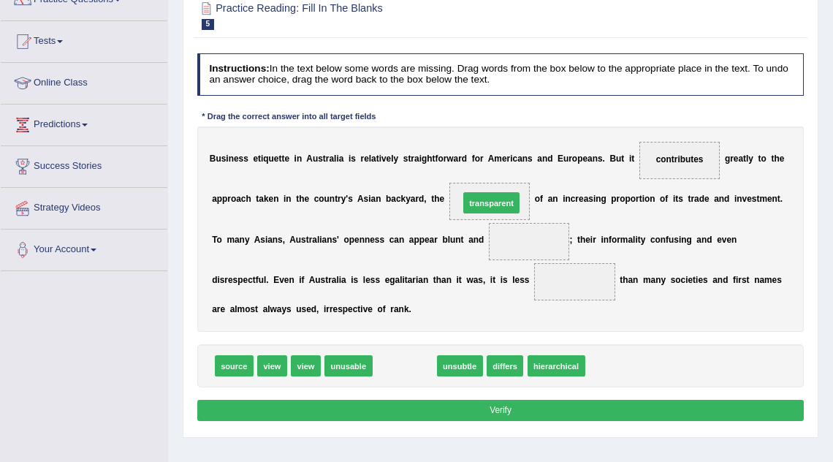
drag, startPoint x: 416, startPoint y: 363, endPoint x: 519, endPoint y: 172, distance: 217.0
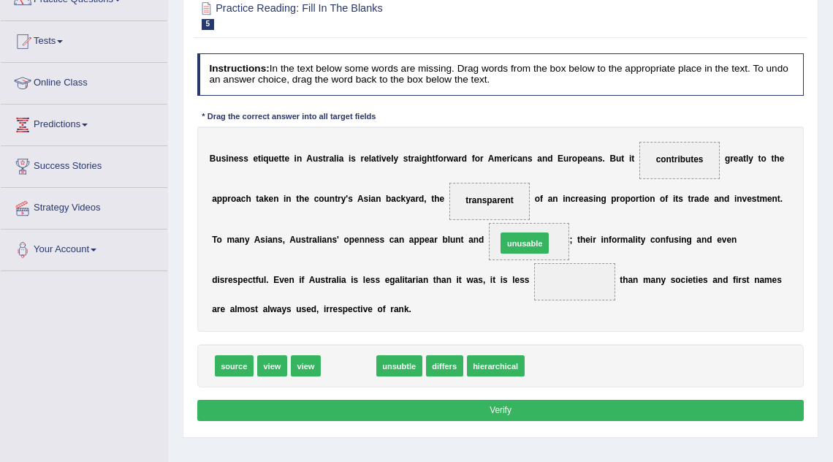
drag, startPoint x: 347, startPoint y: 368, endPoint x: 553, endPoint y: 222, distance: 252.2
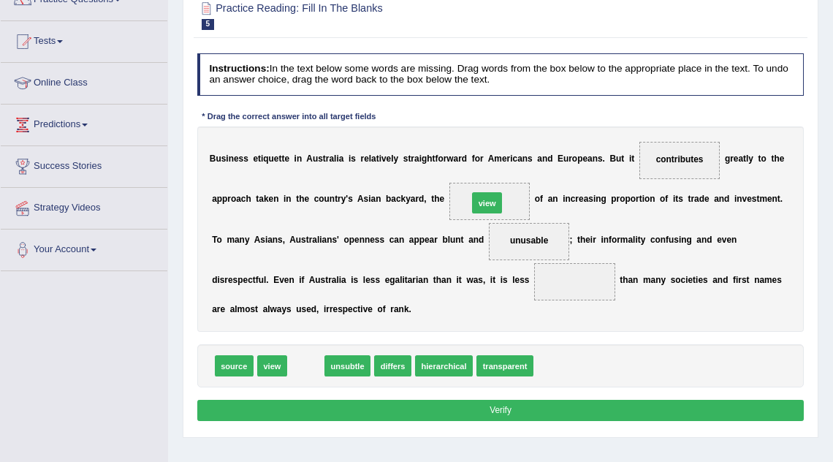
drag, startPoint x: 304, startPoint y: 363, endPoint x: 517, endPoint y: 172, distance: 286.6
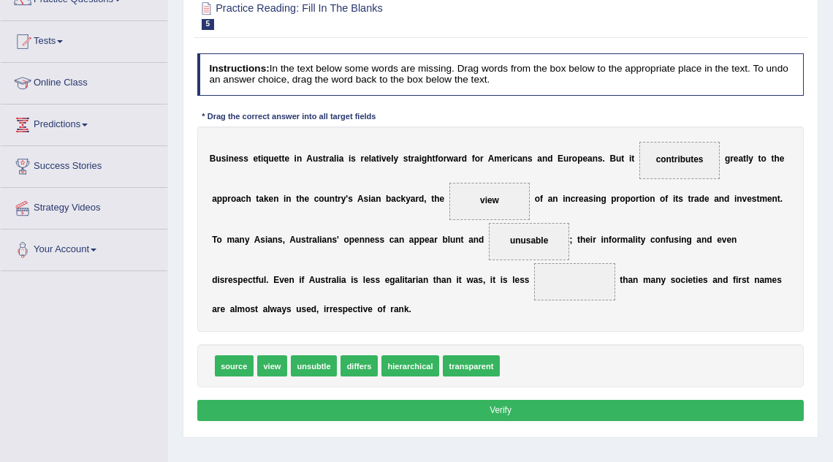
click at [300, 414] on button "Verify" at bounding box center [500, 410] width 607 height 21
drag, startPoint x: 412, startPoint y: 367, endPoint x: 604, endPoint y: 270, distance: 215.0
drag, startPoint x: 459, startPoint y: 367, endPoint x: 537, endPoint y: 224, distance: 162.5
drag, startPoint x: 455, startPoint y: 365, endPoint x: 501, endPoint y: 163, distance: 206.8
click at [501, 162] on div "Instructions: In the text below some words are missing. Drag words from the box…" at bounding box center [500, 239] width 613 height 384
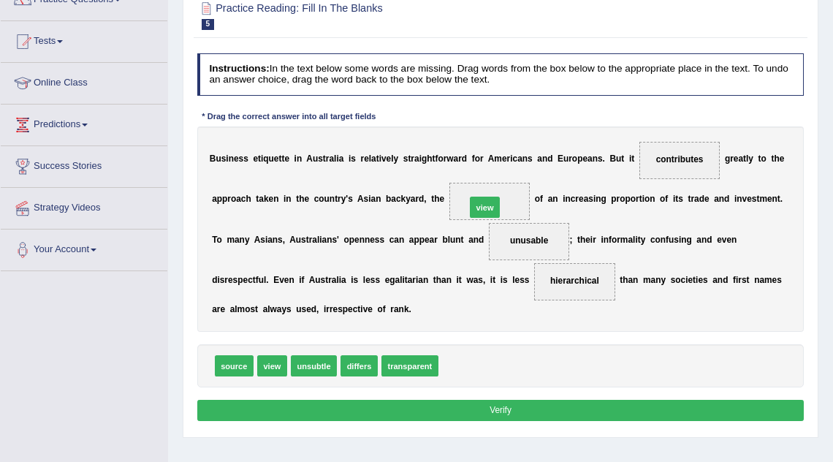
drag, startPoint x: 452, startPoint y: 361, endPoint x: 481, endPoint y: 176, distance: 187.3
click at [487, 410] on button "Verify" at bounding box center [500, 410] width 607 height 21
